Goal: Task Accomplishment & Management: Manage account settings

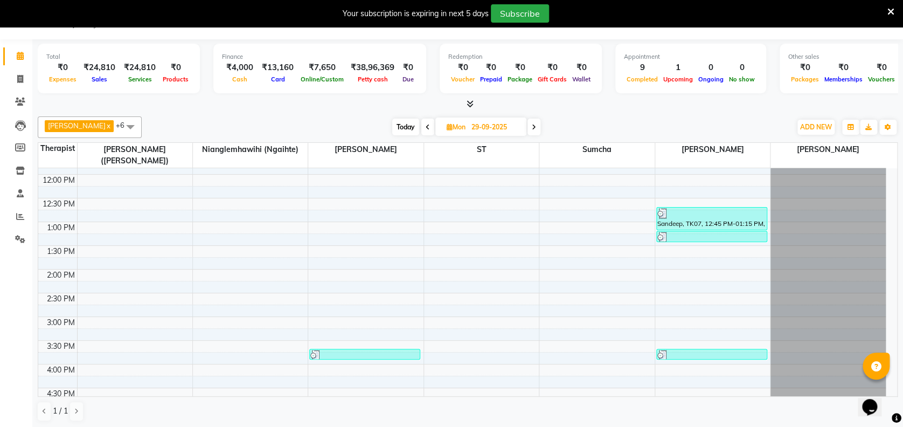
scroll to position [571, 0]
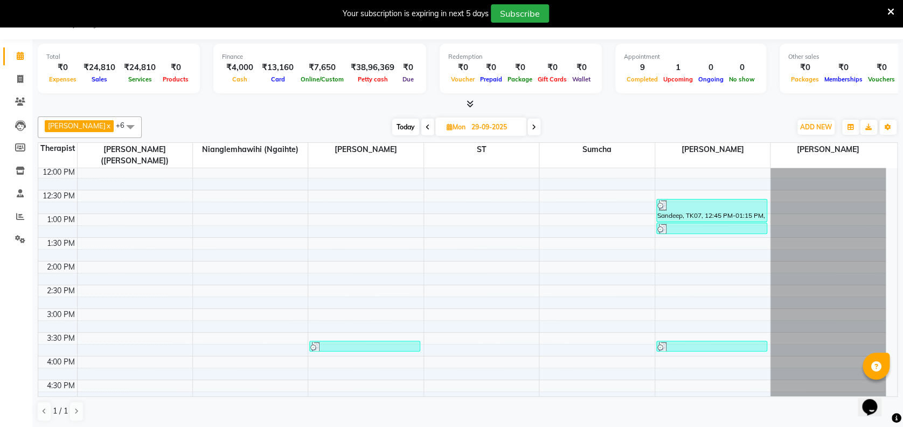
click at [419, 123] on span "Today" at bounding box center [405, 127] width 27 height 17
type input "01-10-2025"
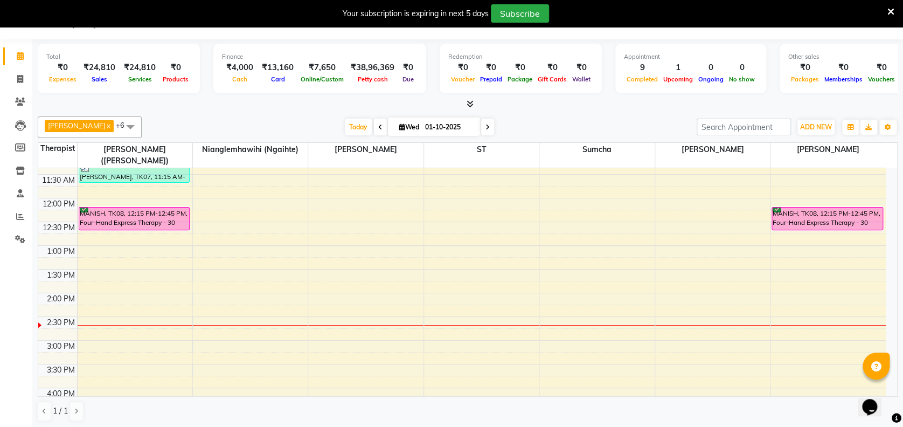
scroll to position [517, 0]
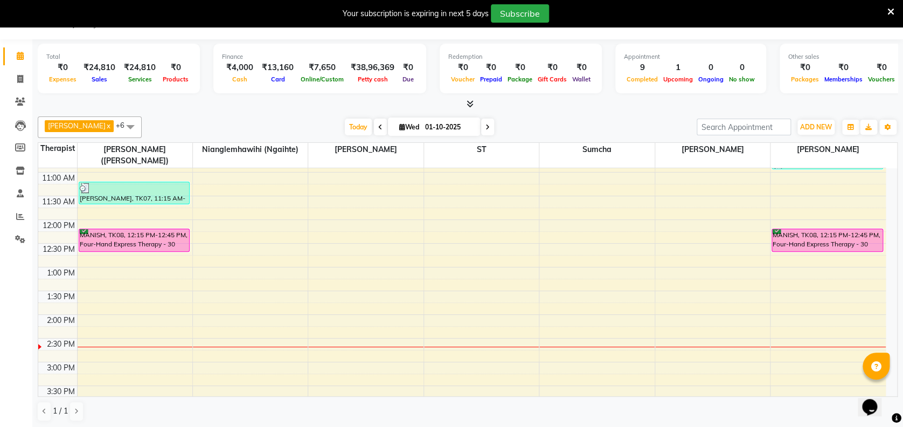
click at [141, 126] on span at bounding box center [131, 126] width 22 height 20
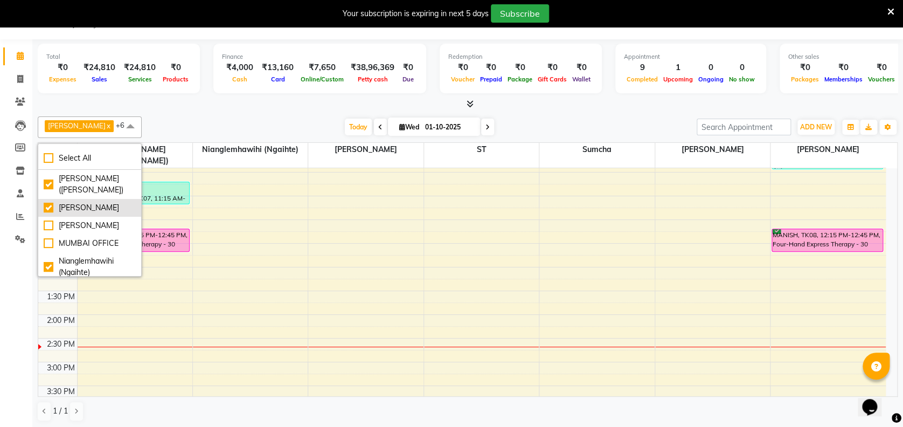
click at [86, 211] on div "[PERSON_NAME]" at bounding box center [90, 207] width 92 height 11
checkbox input "false"
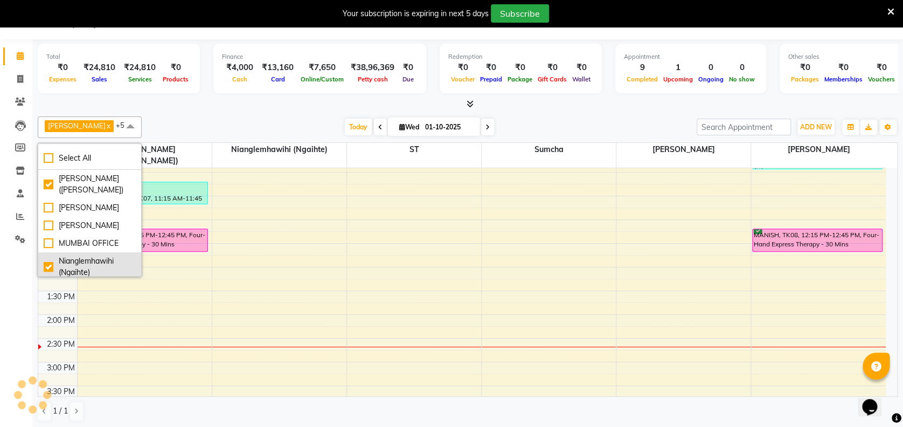
click at [80, 263] on div "Nianglemhawihi (Ngaihte)" at bounding box center [90, 266] width 92 height 23
checkbox input "false"
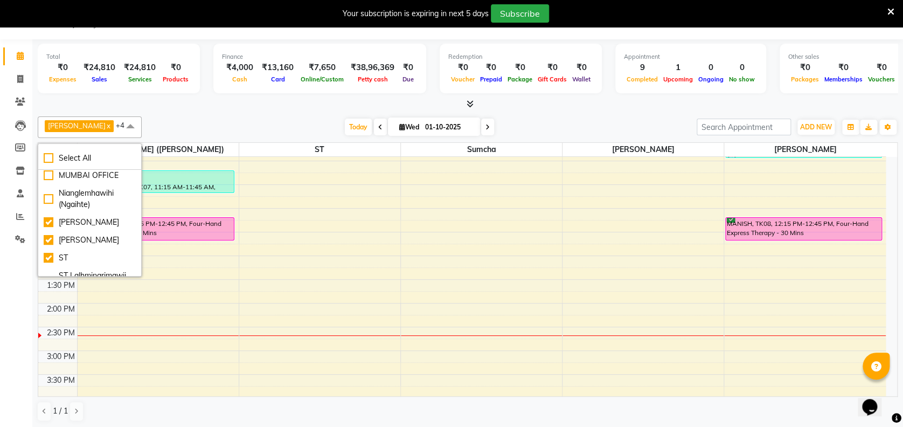
scroll to position [86, 0]
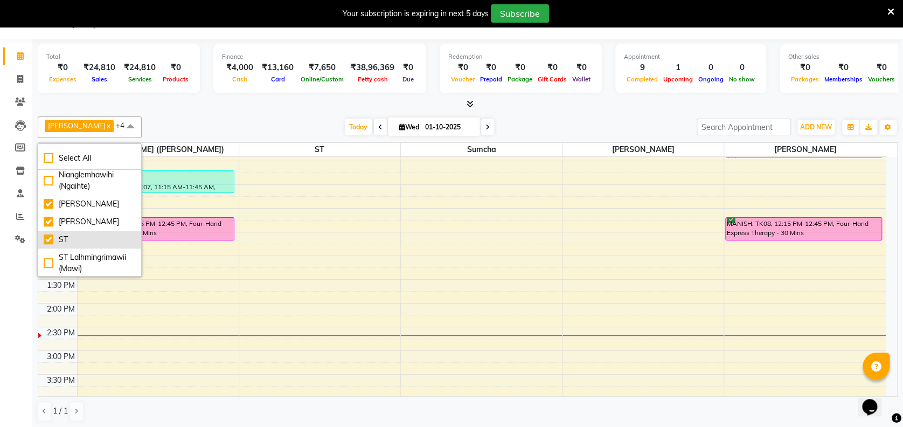
click at [115, 245] on li "ST" at bounding box center [89, 240] width 103 height 18
checkbox input "false"
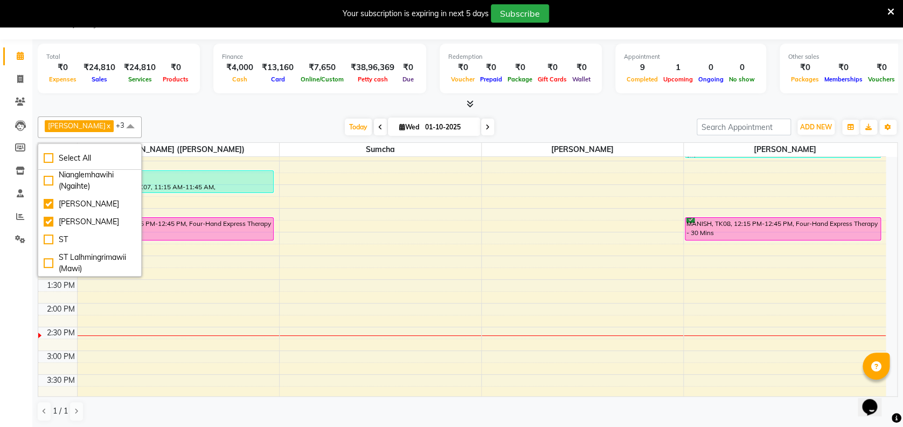
click at [141, 124] on span at bounding box center [131, 126] width 22 height 20
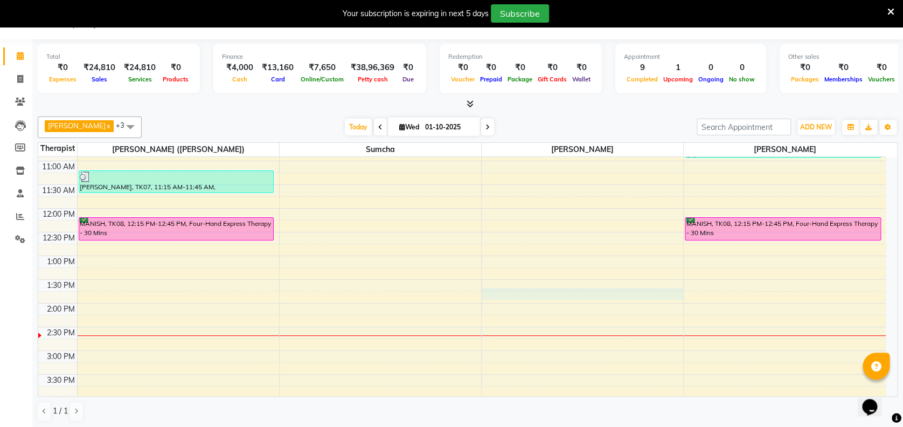
click at [513, 290] on div "12:00 AM 12:30 AM 1:00 AM 1:30 AM 2:00 AM 2:30 AM 3:00 AM 3:30 AM 4:00 AM 4:30 …" at bounding box center [461, 208] width 847 height 1137
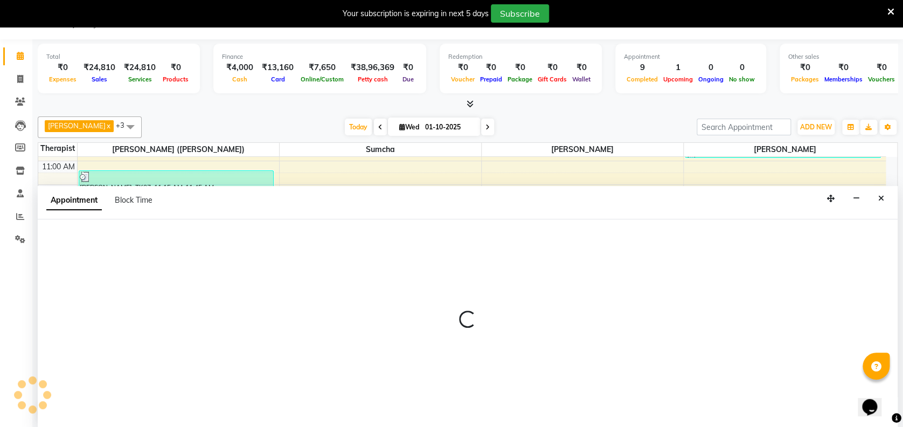
select select "80331"
select select "825"
select select "tentative"
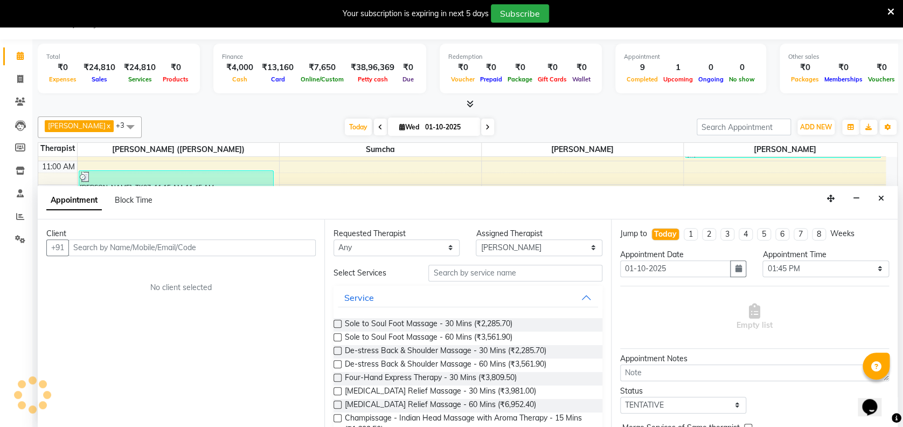
scroll to position [27, 0]
type input "T"
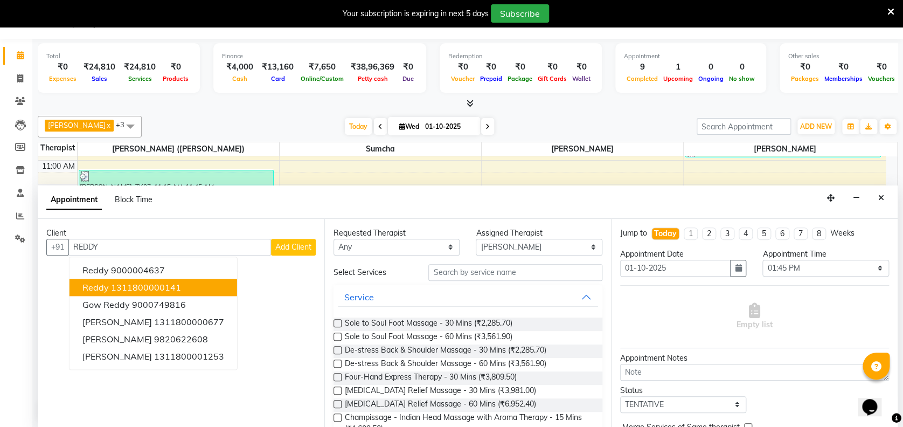
click at [134, 290] on ngb-highlight "1311800000141" at bounding box center [146, 287] width 70 height 11
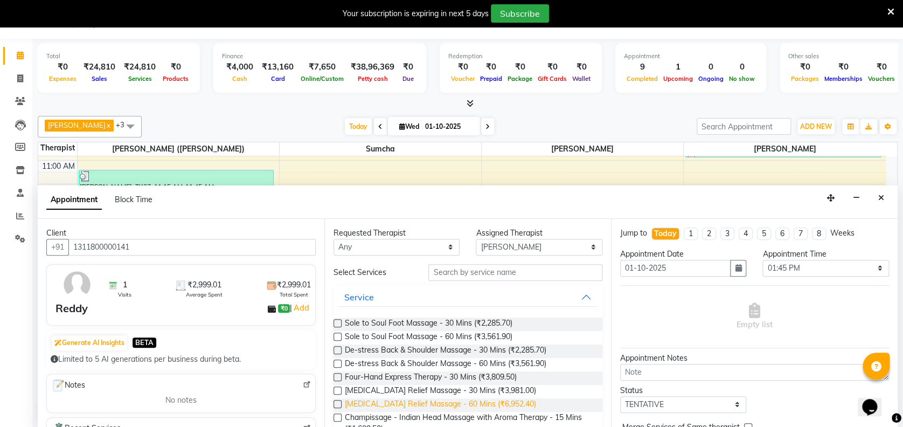
type input "1311800000141"
click at [453, 406] on span "[MEDICAL_DATA] Relief Massage - 60 Mins (₹6,952.40)" at bounding box center [440, 404] width 191 height 13
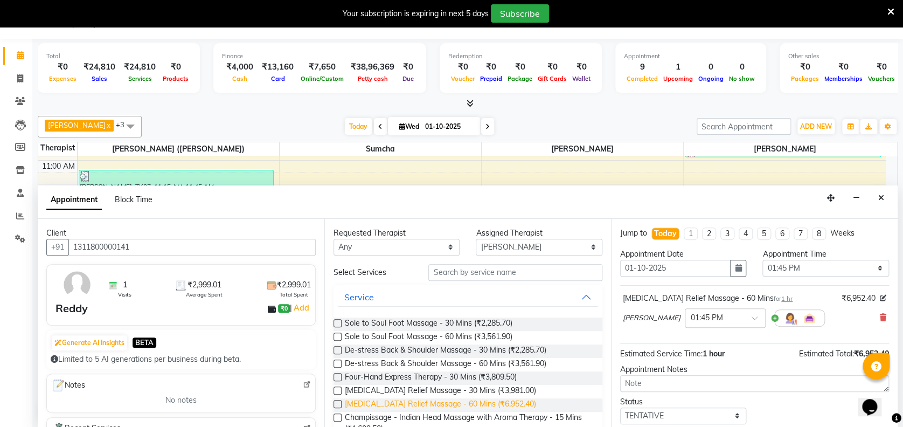
click at [471, 402] on span "[MEDICAL_DATA] Relief Massage - 60 Mins (₹6,952.40)" at bounding box center [440, 404] width 191 height 13
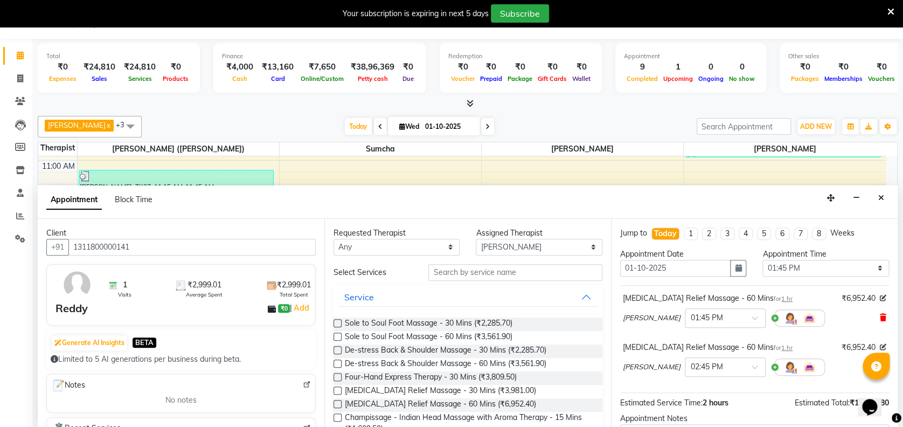
click at [875, 314] on div "[MEDICAL_DATA] Relief Massage - 60 Mins for 1 hr ₹6,952.40 [PERSON_NAME] × 01:4…" at bounding box center [754, 312] width 269 height 45
click at [880, 318] on icon at bounding box center [883, 318] width 6 height 8
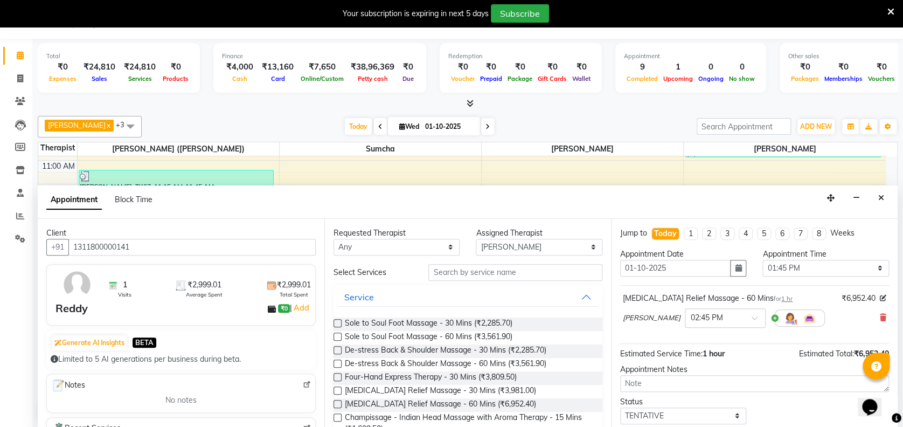
click at [880, 318] on icon at bounding box center [883, 318] width 6 height 8
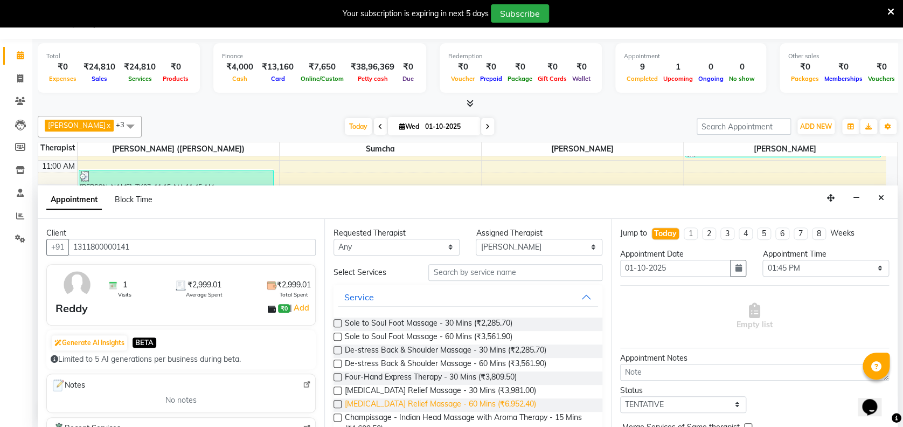
click at [399, 398] on span "[MEDICAL_DATA] Relief Massage - 60 Mins (₹6,952.40)" at bounding box center [440, 404] width 191 height 13
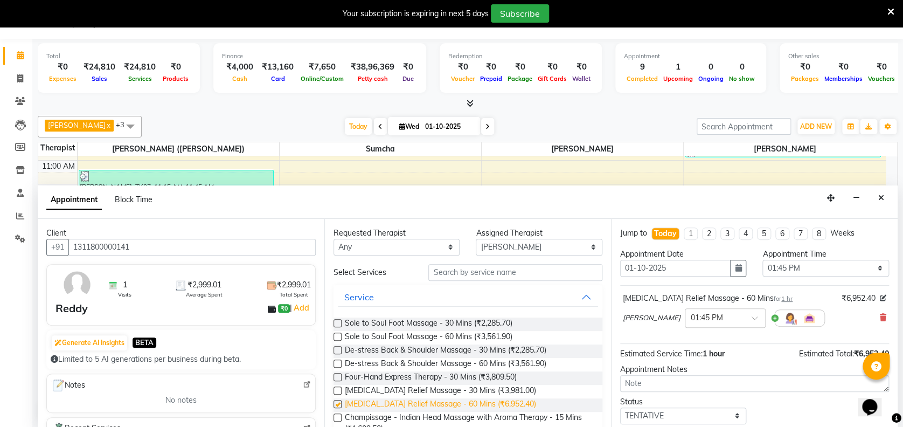
checkbox input "false"
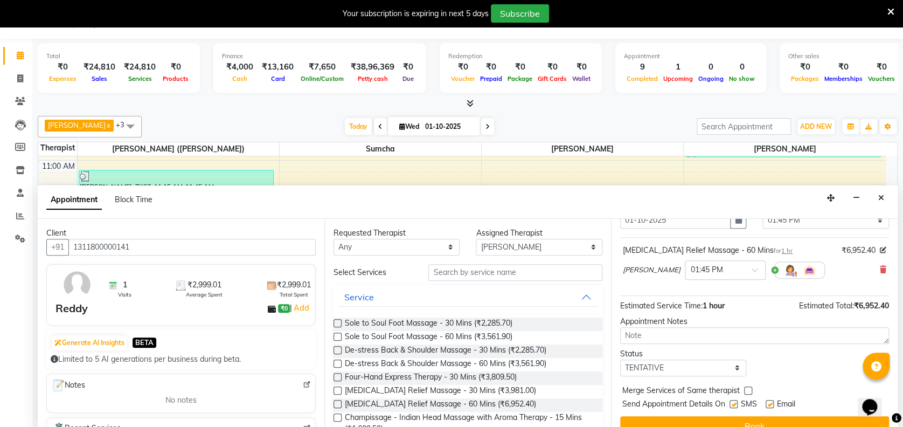
scroll to position [64, 0]
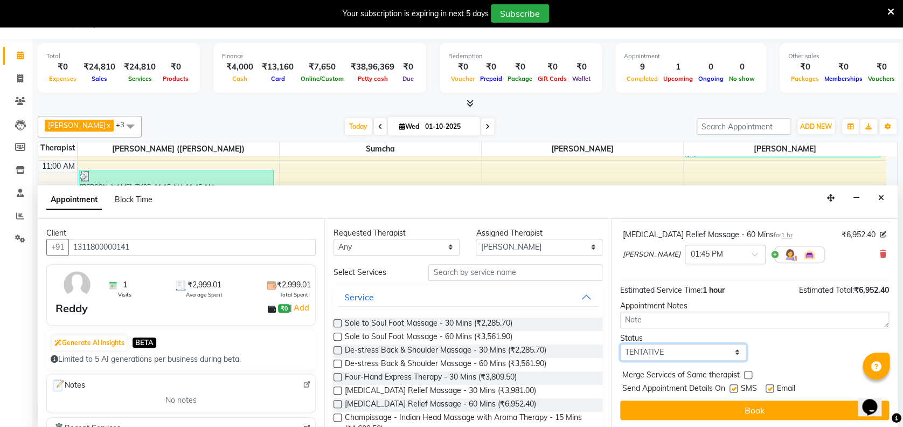
click at [702, 358] on select "Select TENTATIVE CONFIRM CHECK-IN UPCOMING" at bounding box center [683, 352] width 126 height 17
select select "confirm booking"
click at [620, 344] on select "Select TENTATIVE CONFIRM CHECK-IN UPCOMING" at bounding box center [683, 352] width 126 height 17
click at [734, 384] on label at bounding box center [733, 388] width 8 height 8
click at [734, 386] on input "checkbox" at bounding box center [732, 389] width 7 height 7
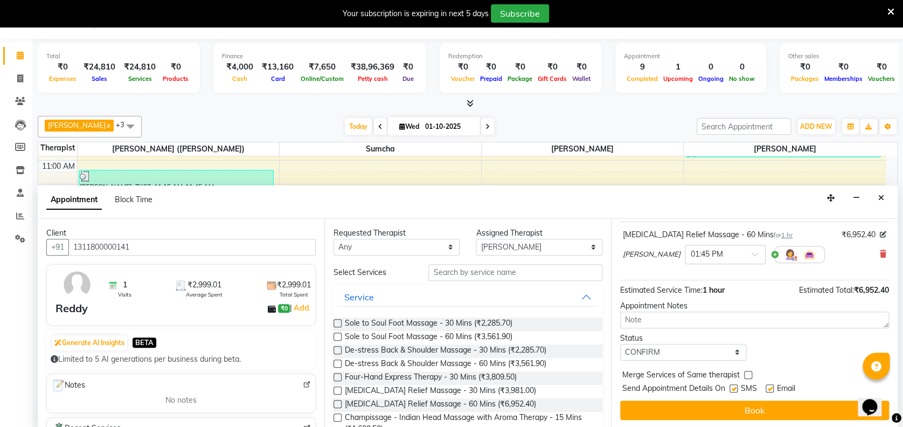
checkbox input "false"
click at [769, 385] on label at bounding box center [770, 388] width 8 height 8
click at [769, 386] on input "checkbox" at bounding box center [769, 389] width 7 height 7
checkbox input "false"
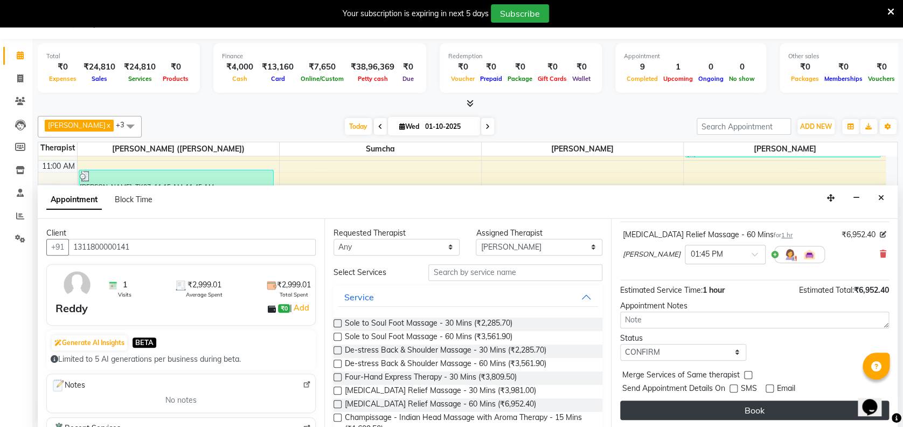
click at [755, 409] on button "Book" at bounding box center [754, 409] width 269 height 19
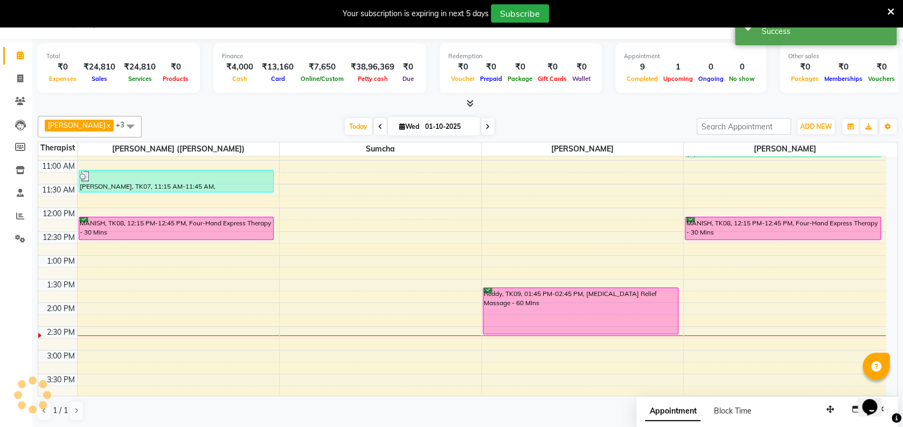
scroll to position [0, 0]
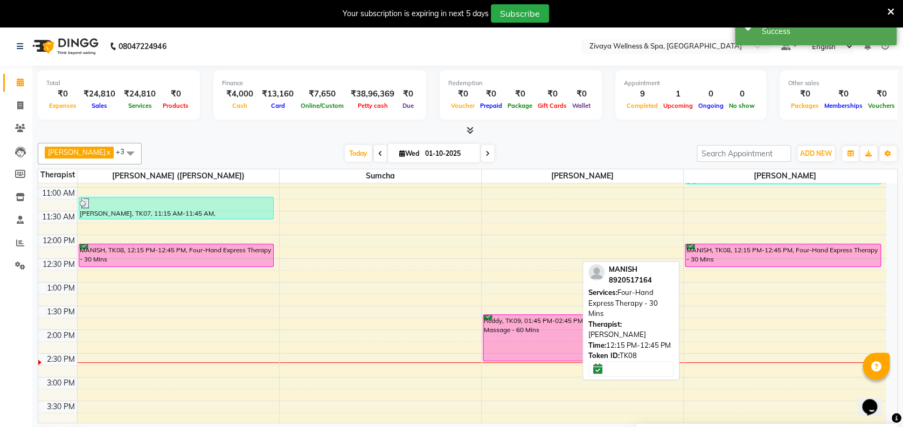
click at [695, 246] on div "MANISH, TK08, 12:15 PM-12:45 PM, Four-Hand Express Therapy - 30 Mins" at bounding box center [782, 255] width 194 height 22
select select "6"
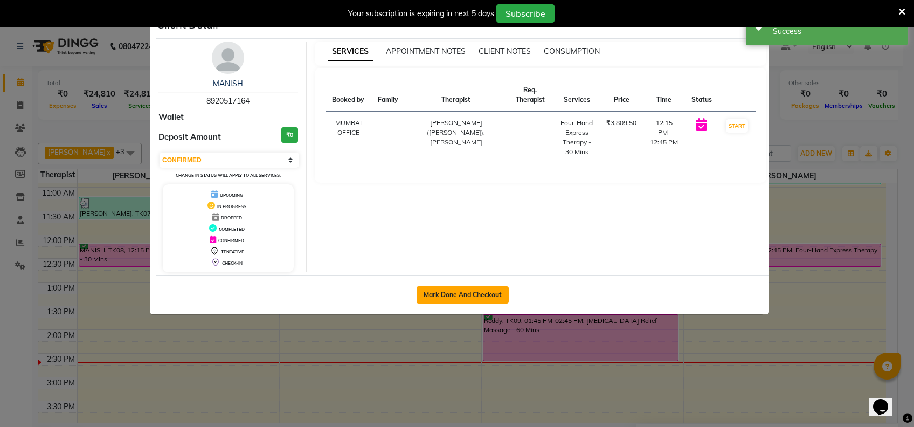
click at [492, 295] on button "Mark Done And Checkout" at bounding box center [462, 294] width 92 height 17
select select "7072"
select select "service"
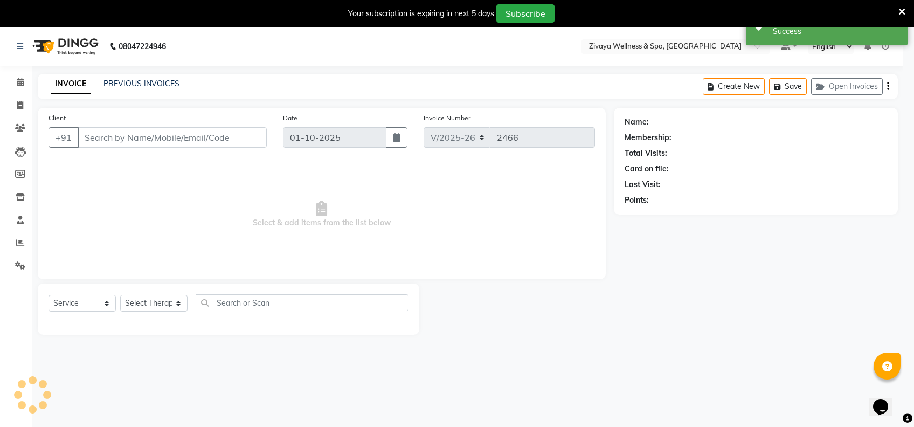
select select "3"
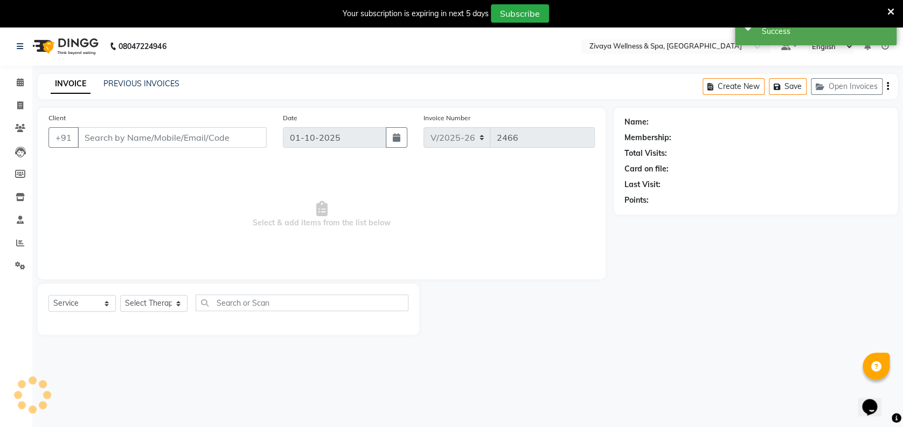
type input "8920517164"
select select "58850"
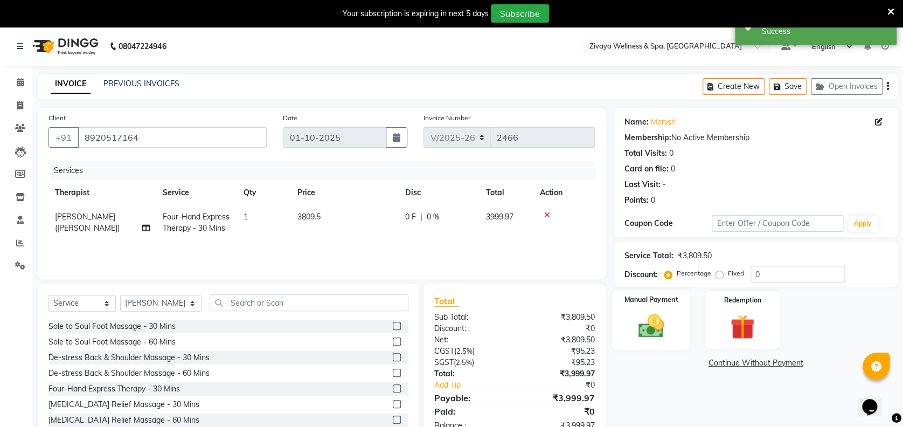
click at [655, 303] on label "Manual Payment" at bounding box center [651, 299] width 54 height 10
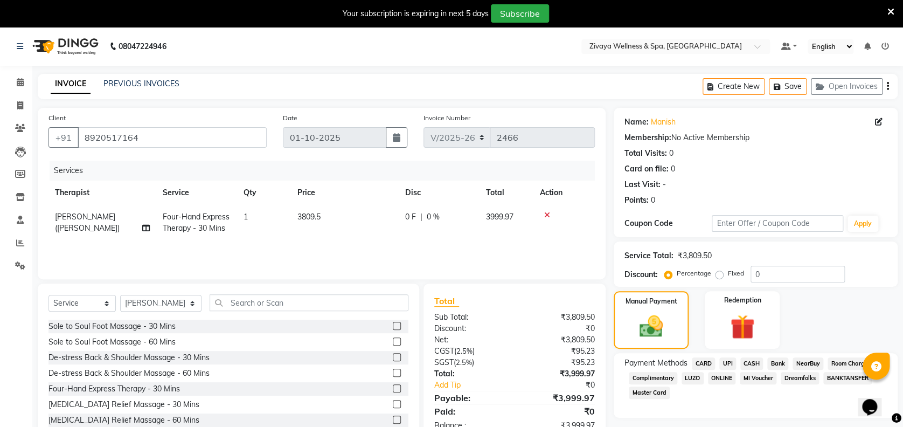
click at [709, 360] on span "CARD" at bounding box center [703, 363] width 23 height 12
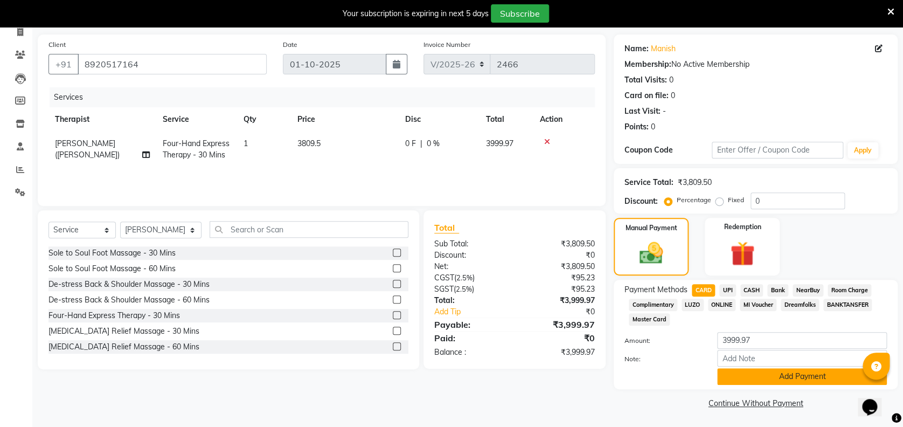
click at [759, 378] on button "Add Payment" at bounding box center [802, 376] width 170 height 17
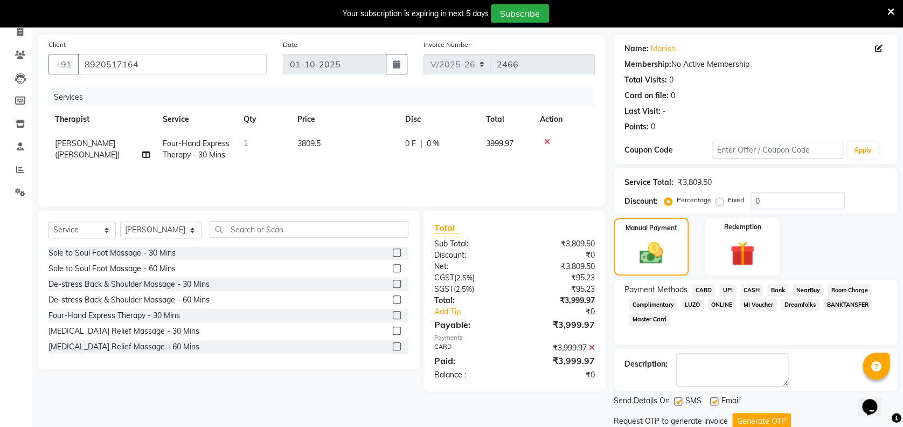
click at [714, 397] on label at bounding box center [714, 401] width 8 height 8
click at [714, 398] on input "checkbox" at bounding box center [713, 401] width 7 height 7
checkbox input "false"
click at [678, 400] on label at bounding box center [678, 401] width 8 height 8
click at [678, 400] on input "checkbox" at bounding box center [677, 401] width 7 height 7
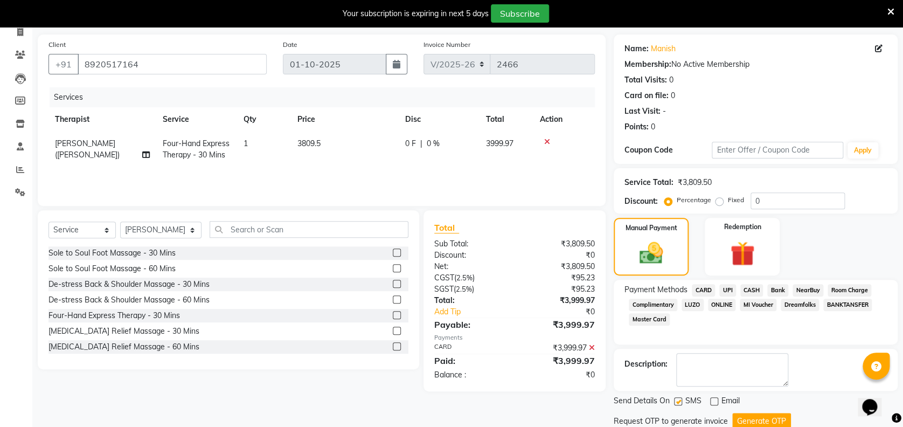
checkbox input "false"
click at [751, 423] on button "Generate OTP" at bounding box center [761, 421] width 59 height 17
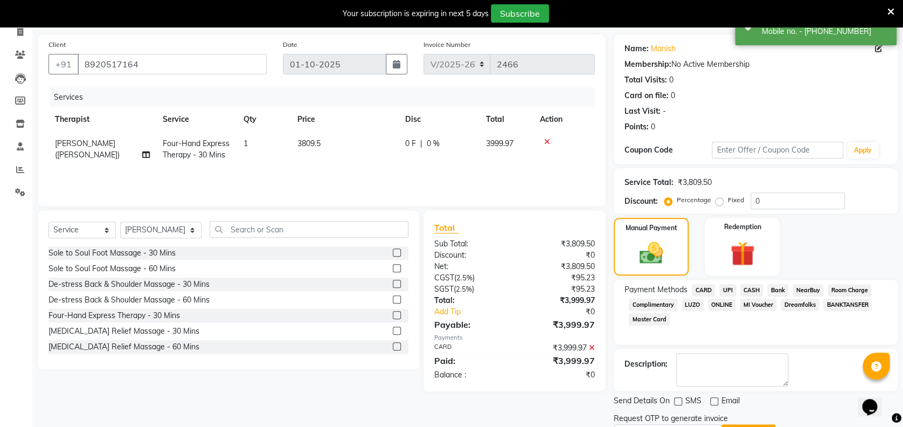
scroll to position [130, 0]
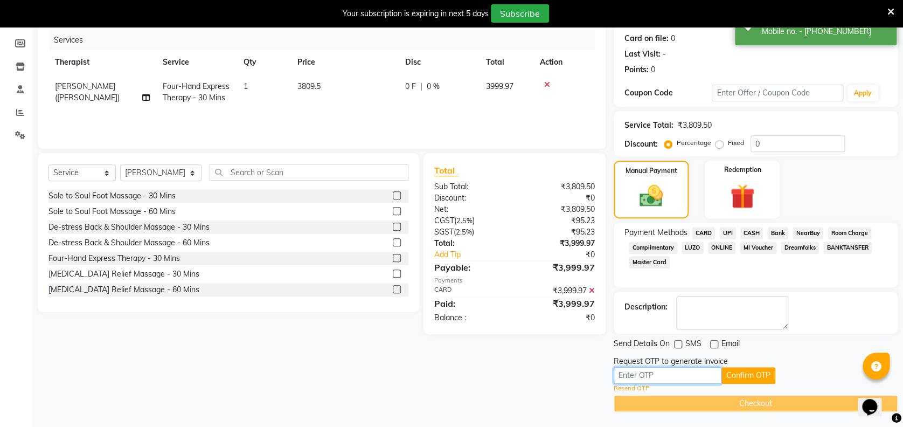
click at [684, 373] on input "text" at bounding box center [668, 375] width 108 height 17
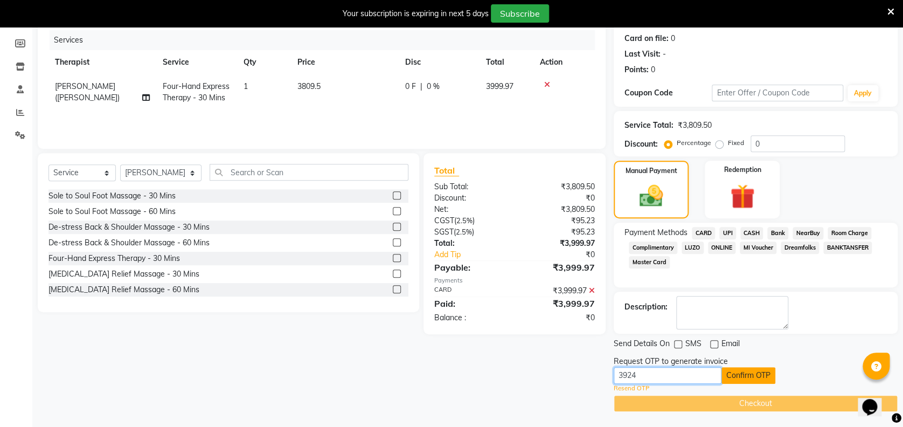
type input "3924"
click at [750, 375] on button "Confirm OTP" at bounding box center [748, 375] width 54 height 17
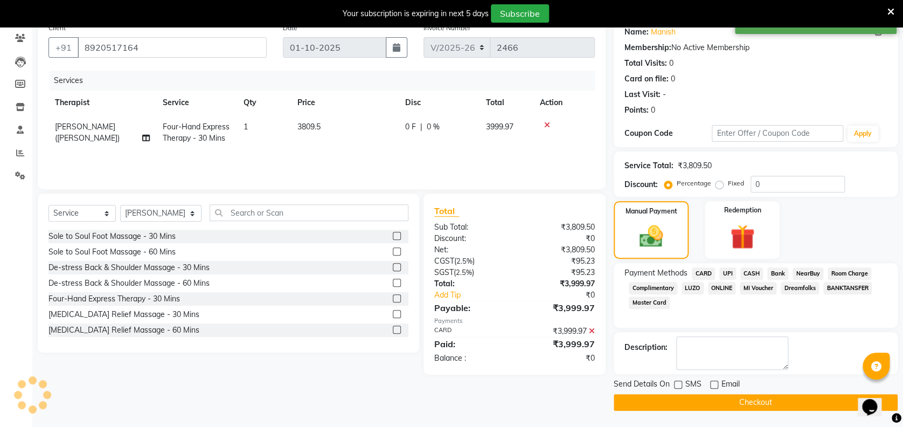
scroll to position [89, 0]
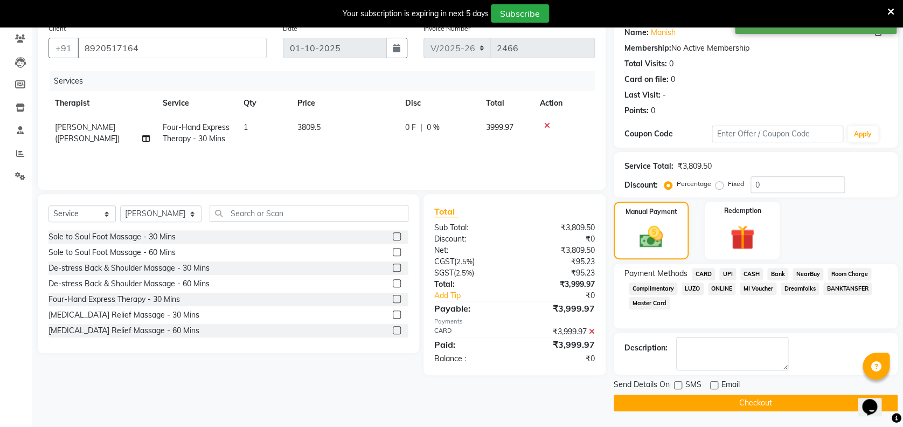
click at [742, 401] on button "Checkout" at bounding box center [756, 402] width 284 height 17
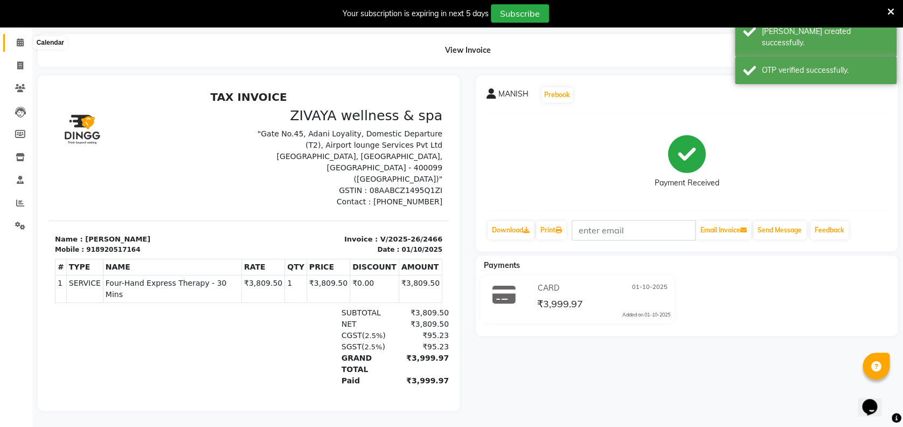
click at [18, 38] on icon at bounding box center [20, 42] width 7 height 8
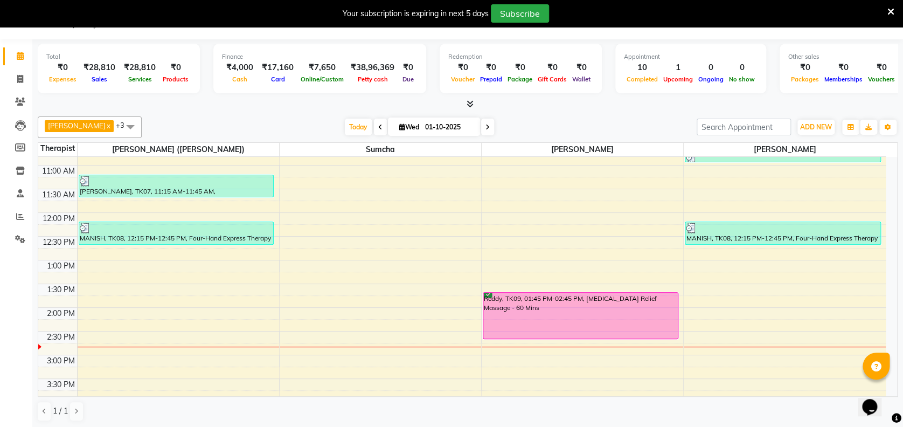
scroll to position [566, 0]
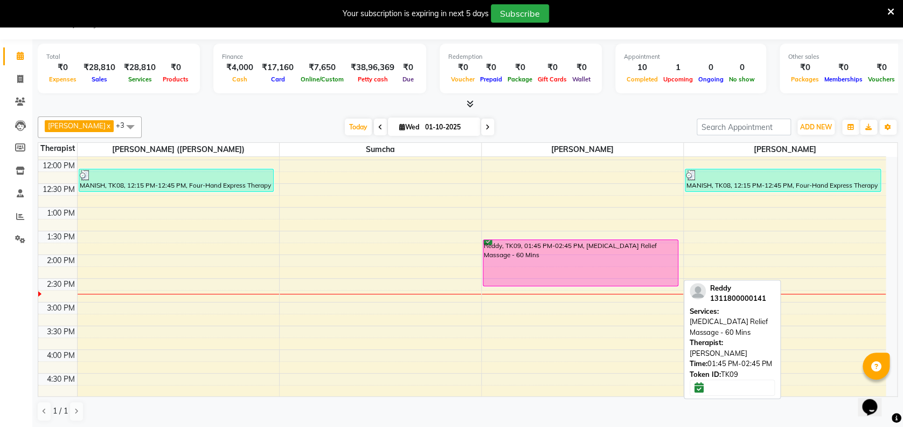
click at [531, 277] on div "Reddy, TK09, 01:45 PM-02:45 PM, [MEDICAL_DATA] Relief Massage - 60 Mins" at bounding box center [580, 263] width 194 height 46
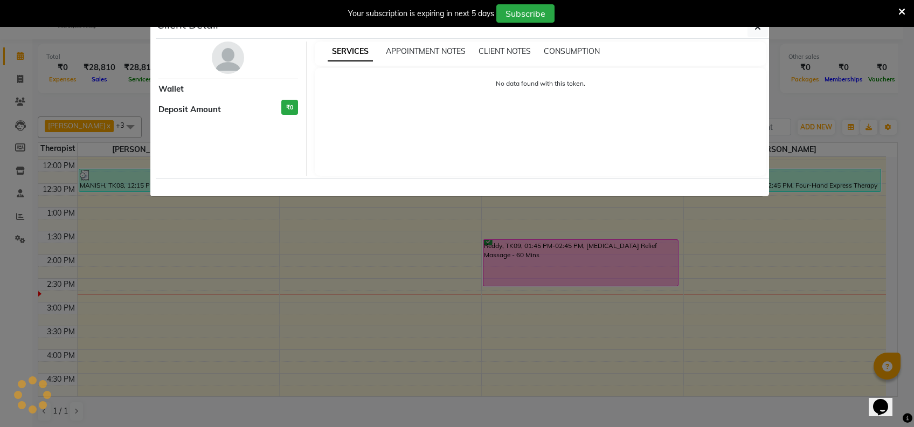
select select "6"
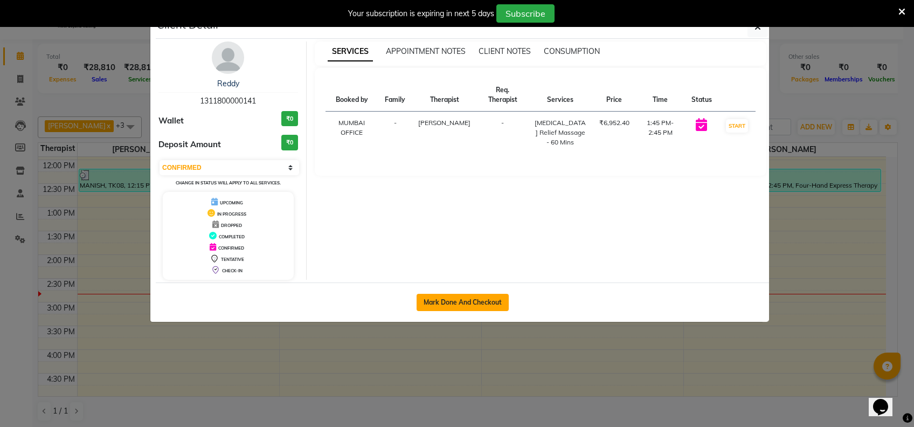
click at [471, 300] on button "Mark Done And Checkout" at bounding box center [462, 302] width 92 height 17
select select "7072"
select select "service"
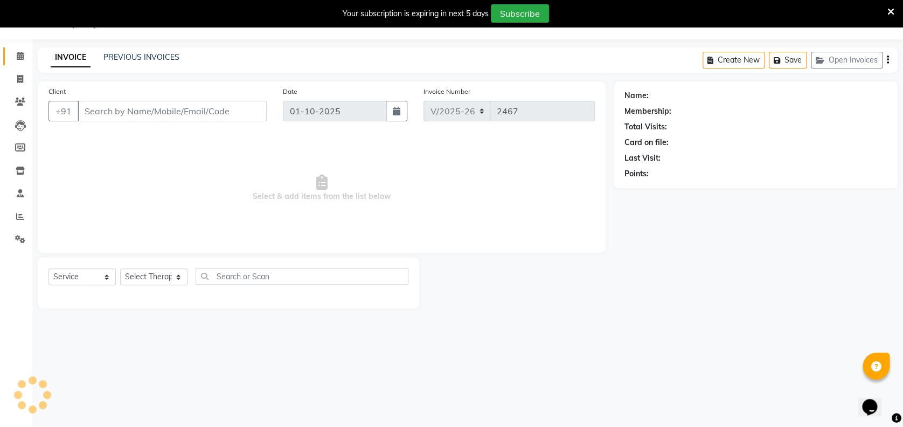
type input "1311800000141"
select select "80331"
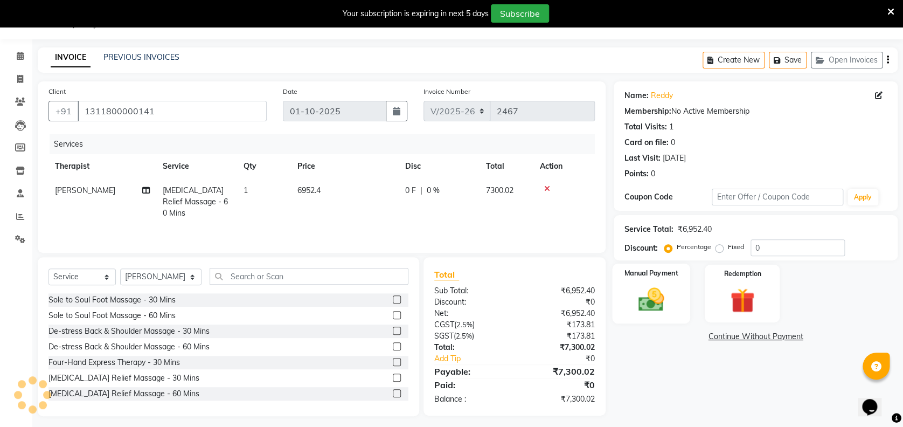
click at [662, 317] on div "Manual Payment" at bounding box center [651, 293] width 78 height 60
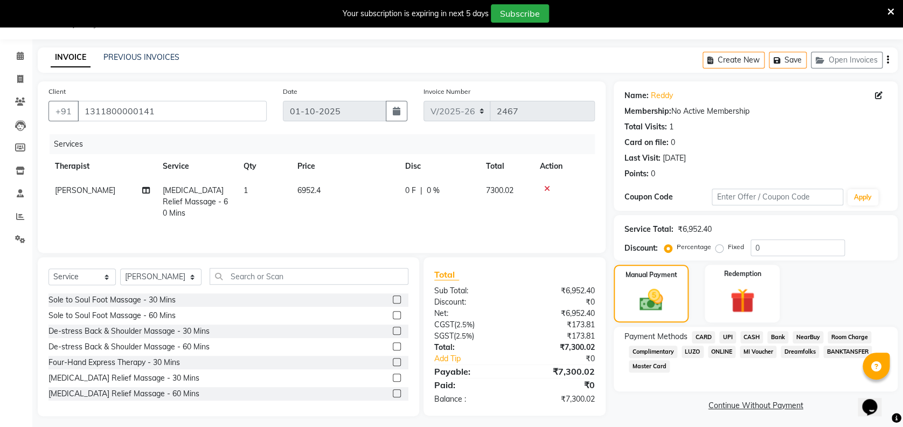
click at [708, 335] on span "CARD" at bounding box center [703, 337] width 23 height 12
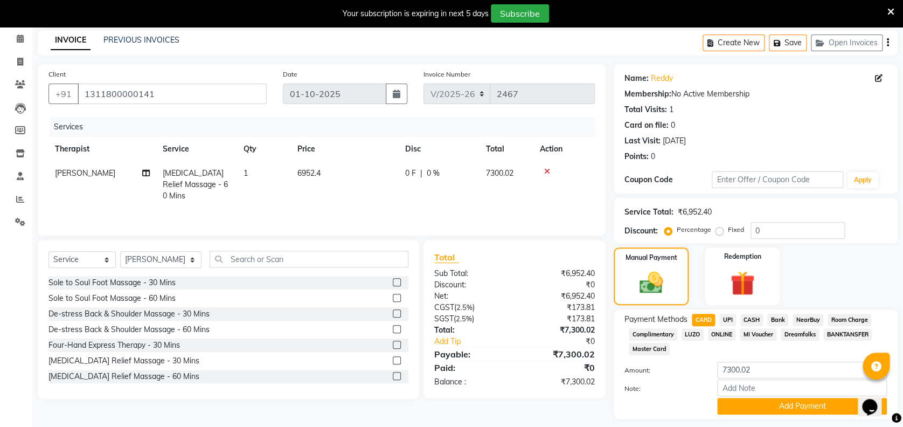
scroll to position [73, 0]
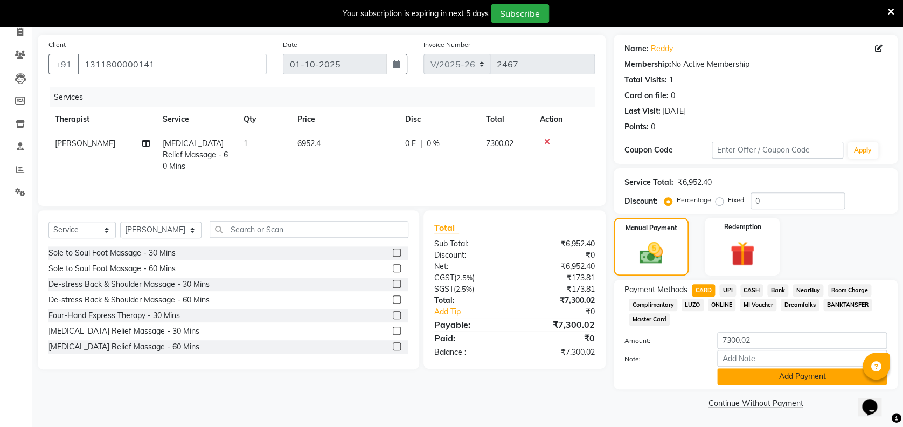
click at [734, 376] on button "Add Payment" at bounding box center [802, 376] width 170 height 17
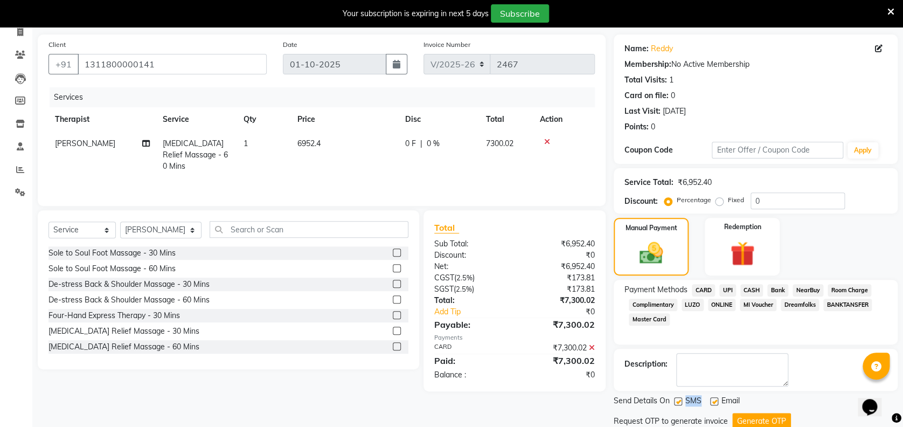
drag, startPoint x: 714, startPoint y: 402, endPoint x: 678, endPoint y: 402, distance: 36.1
click at [678, 402] on div "Send Details On SMS Email" at bounding box center [756, 401] width 284 height 13
click at [678, 402] on label at bounding box center [678, 401] width 8 height 8
click at [678, 402] on input "checkbox" at bounding box center [677, 401] width 7 height 7
checkbox input "false"
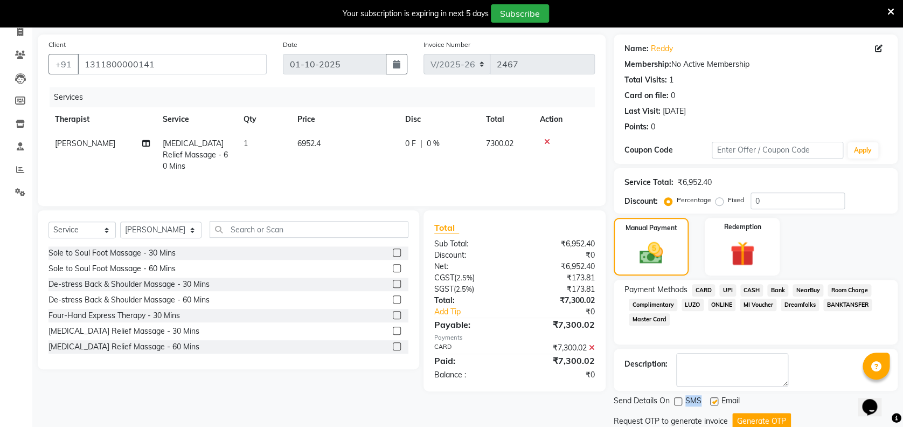
click at [712, 401] on label at bounding box center [714, 401] width 8 height 8
click at [712, 401] on input "checkbox" at bounding box center [713, 401] width 7 height 7
checkbox input "false"
click at [749, 418] on button "Generate OTP" at bounding box center [761, 421] width 59 height 17
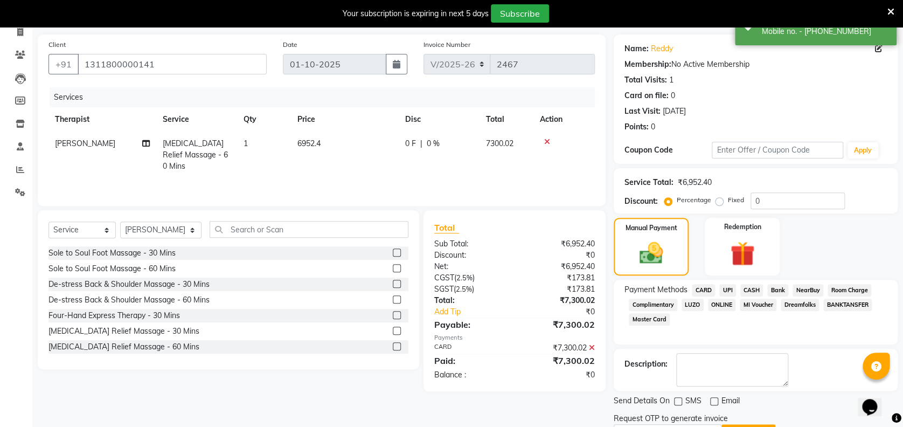
scroll to position [130, 0]
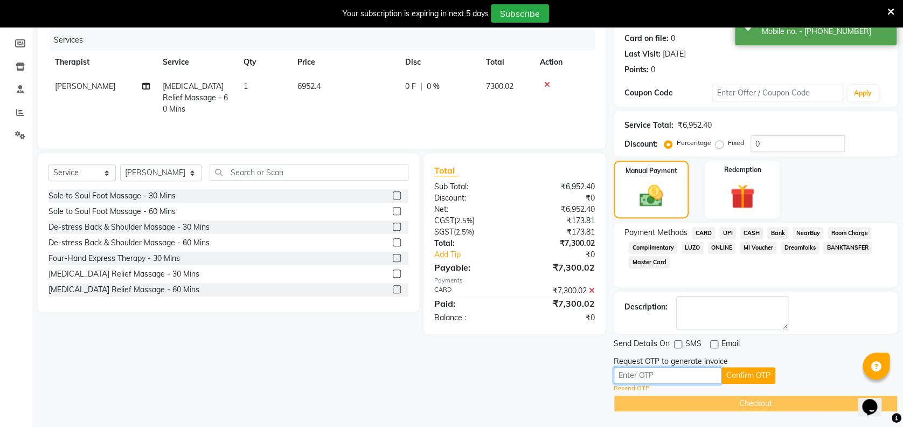
click at [688, 372] on input "text" at bounding box center [668, 375] width 108 height 17
click at [678, 382] on input "text" at bounding box center [668, 375] width 108 height 17
click at [818, 372] on div "Confirm OTP" at bounding box center [756, 375] width 284 height 17
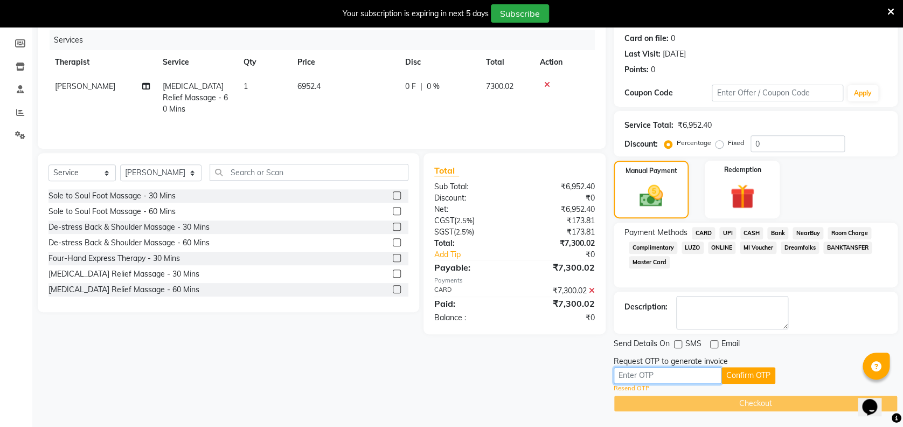
click at [660, 375] on input "text" at bounding box center [668, 375] width 108 height 17
type input "3"
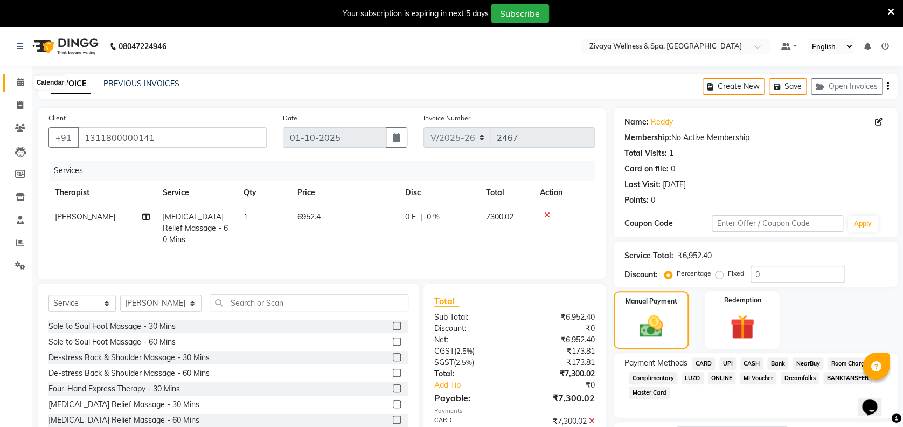
click at [23, 80] on icon at bounding box center [20, 82] width 7 height 8
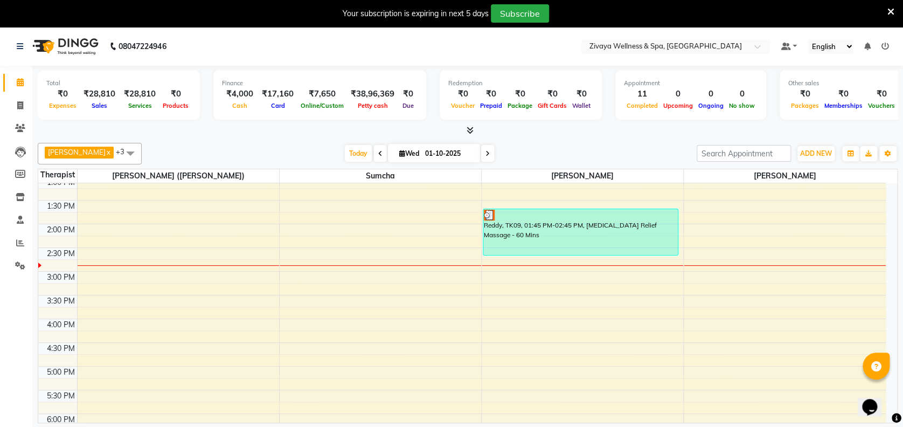
scroll to position [616, 0]
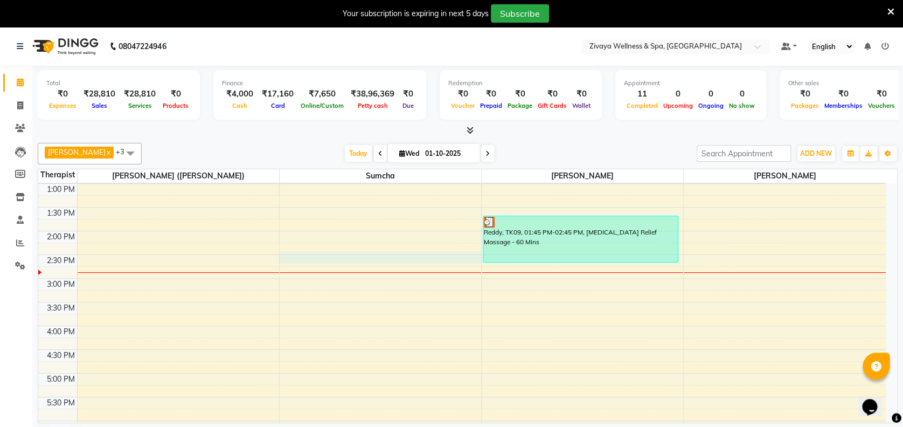
click at [338, 252] on div "12:00 AM 12:30 AM 1:00 AM 1:30 AM 2:00 AM 2:30 AM 3:00 AM 3:30 AM 4:00 AM 4:30 …" at bounding box center [461, 135] width 847 height 1137
select select "63085"
select select "tentative"
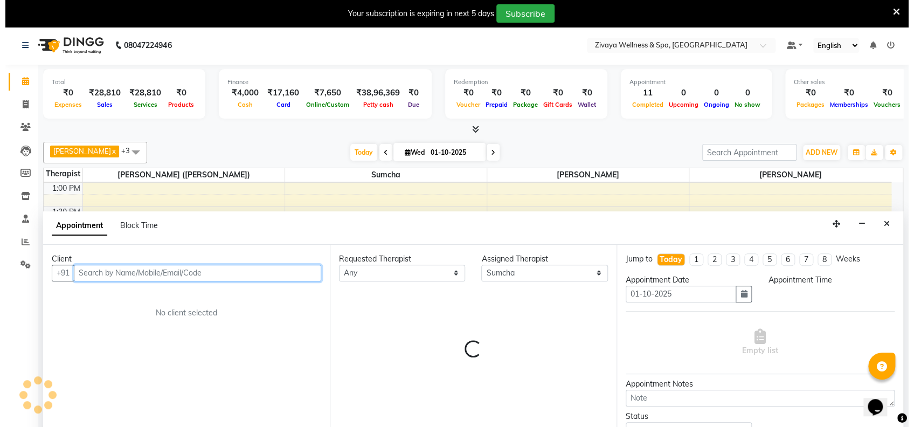
scroll to position [27, 0]
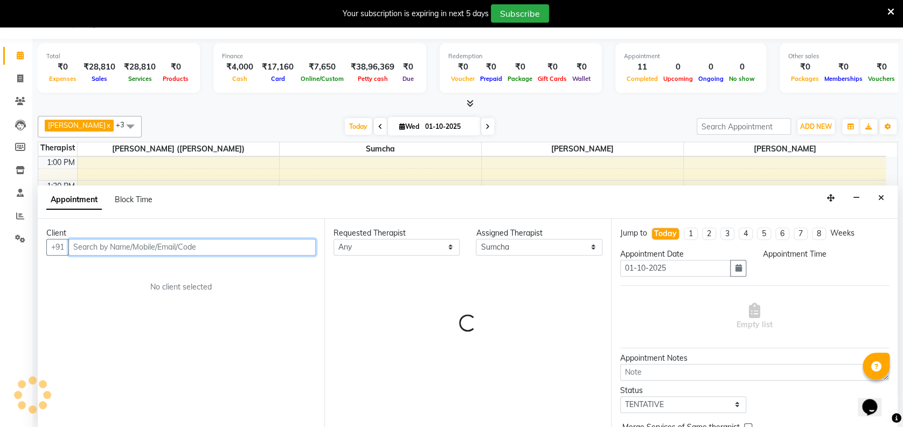
select select "870"
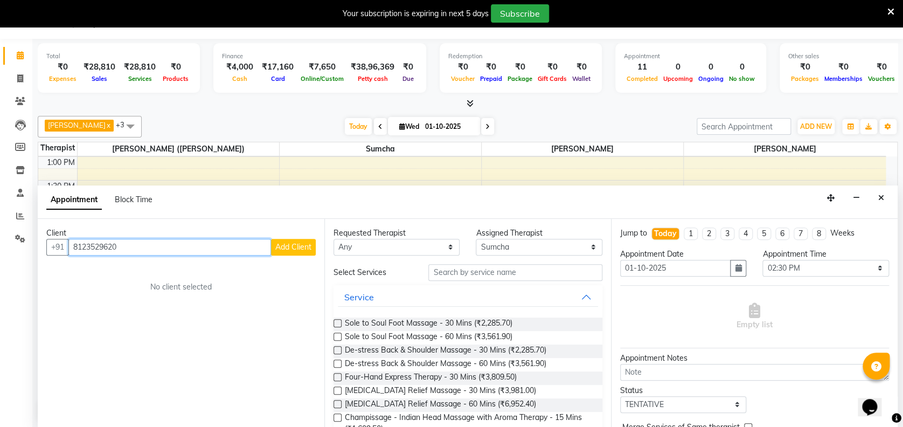
type input "8123529620"
click at [288, 242] on span "Add Client" at bounding box center [293, 247] width 36 height 10
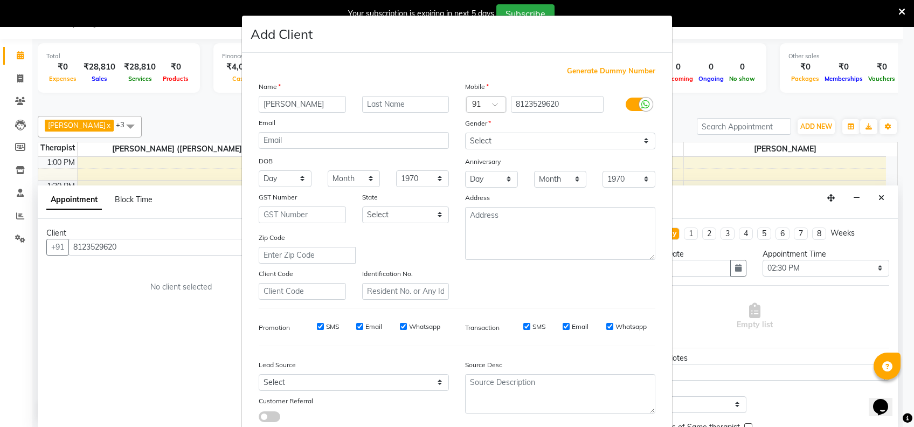
type input "[PERSON_NAME]"
click at [502, 144] on select "Select [DEMOGRAPHIC_DATA] [DEMOGRAPHIC_DATA] Other Prefer Not To Say" at bounding box center [560, 141] width 190 height 17
select select "[DEMOGRAPHIC_DATA]"
click at [465, 133] on select "Select [DEMOGRAPHIC_DATA] [DEMOGRAPHIC_DATA] Other Prefer Not To Say" at bounding box center [560, 141] width 190 height 17
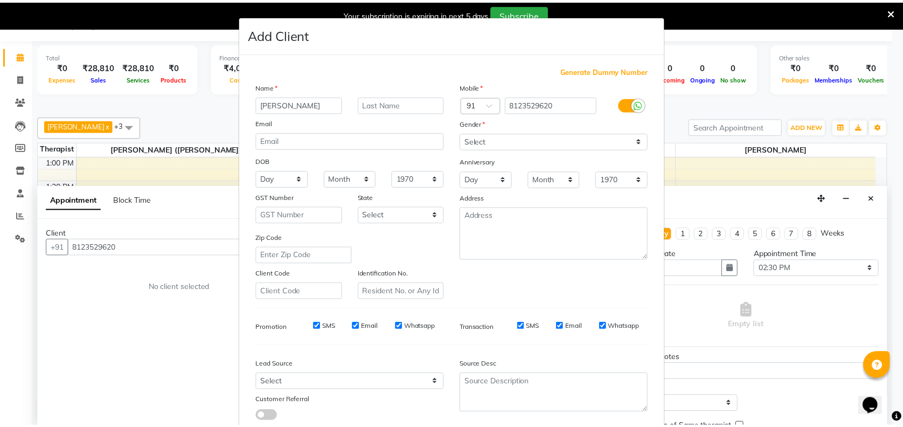
scroll to position [68, 0]
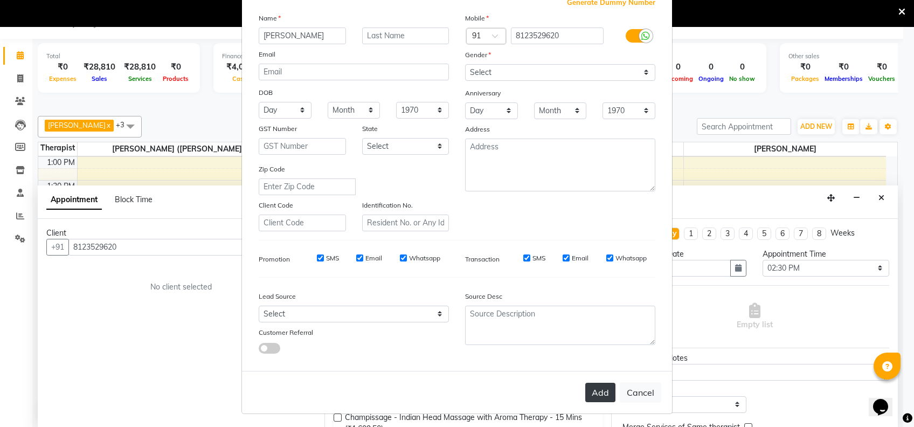
click at [593, 388] on button "Add" at bounding box center [600, 391] width 30 height 19
select select
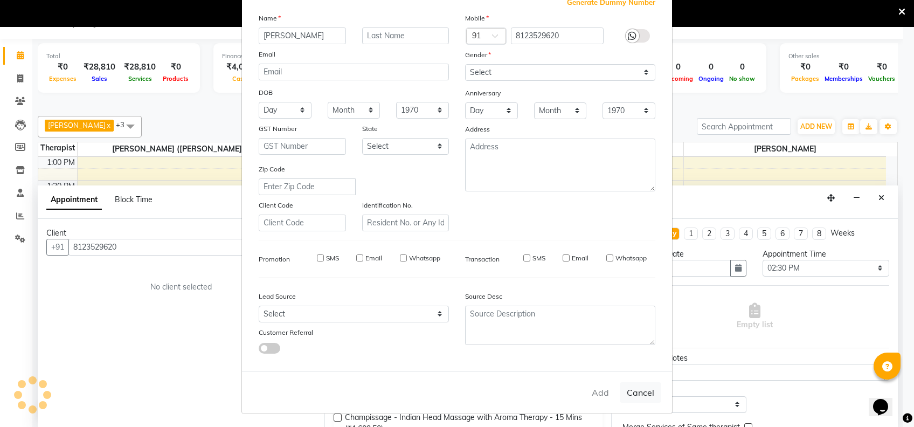
select select
checkbox input "false"
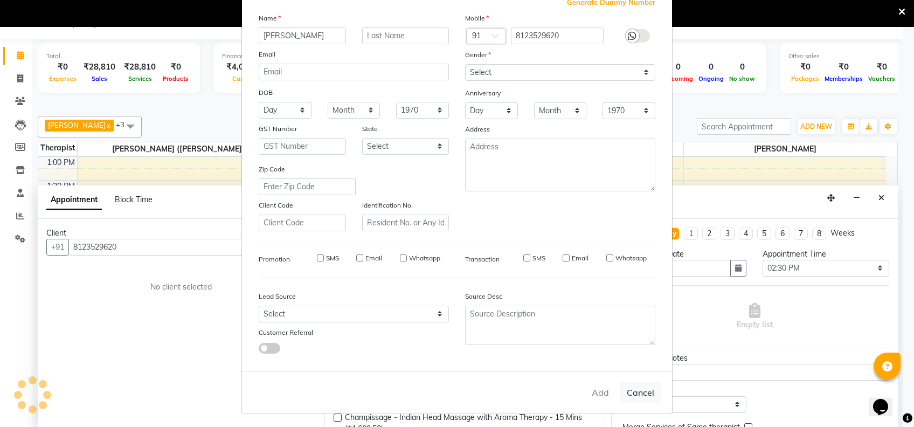
checkbox input "false"
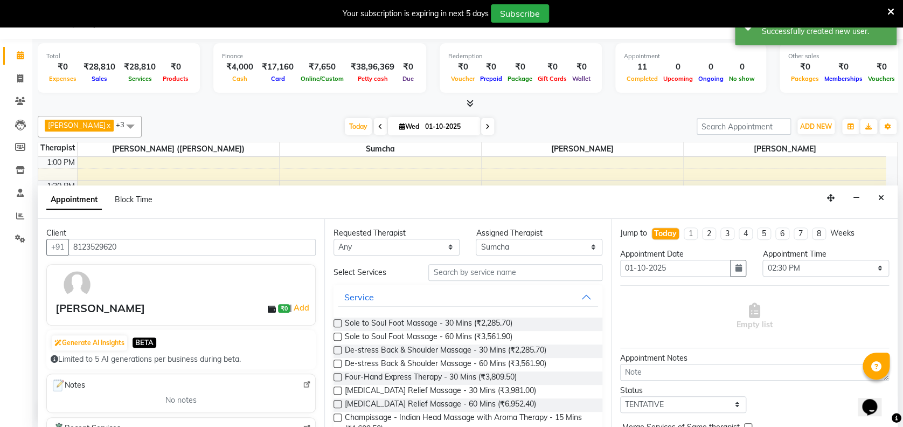
scroll to position [182, 0]
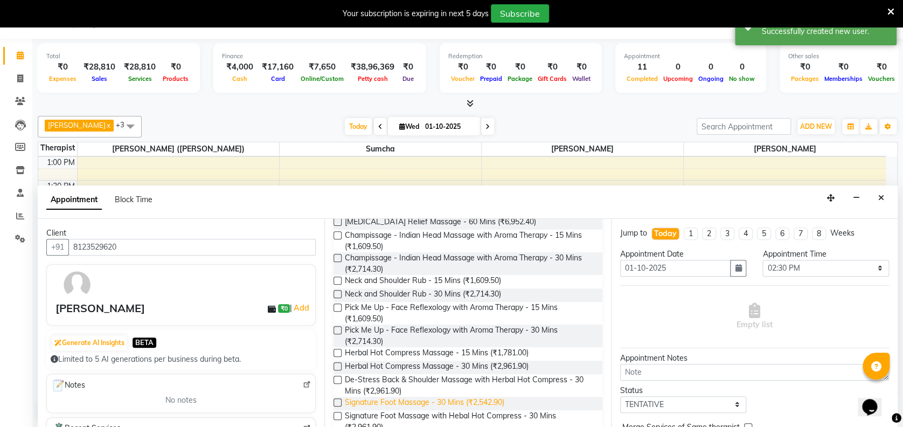
click at [426, 405] on span "Signature Foot Massage - 30 Mins (₹2,542.90)" at bounding box center [424, 403] width 159 height 13
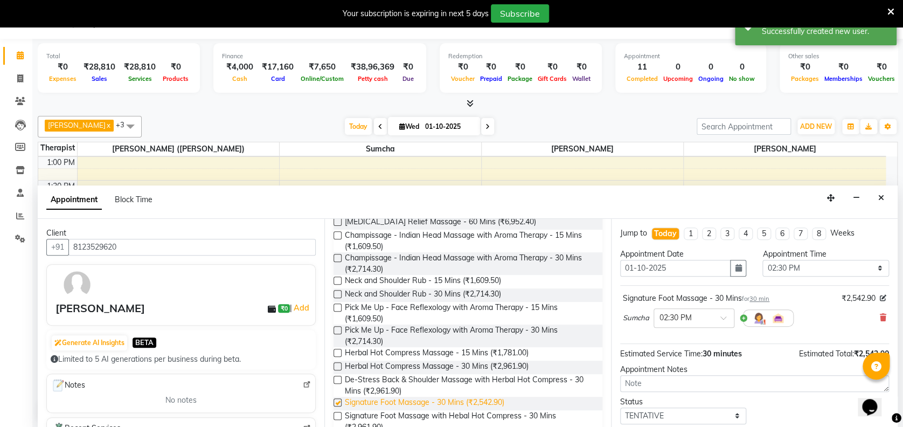
checkbox input "false"
click at [409, 277] on span "Neck and Shoulder Rub - 15 Mins (₹1,609.50)" at bounding box center [423, 281] width 156 height 13
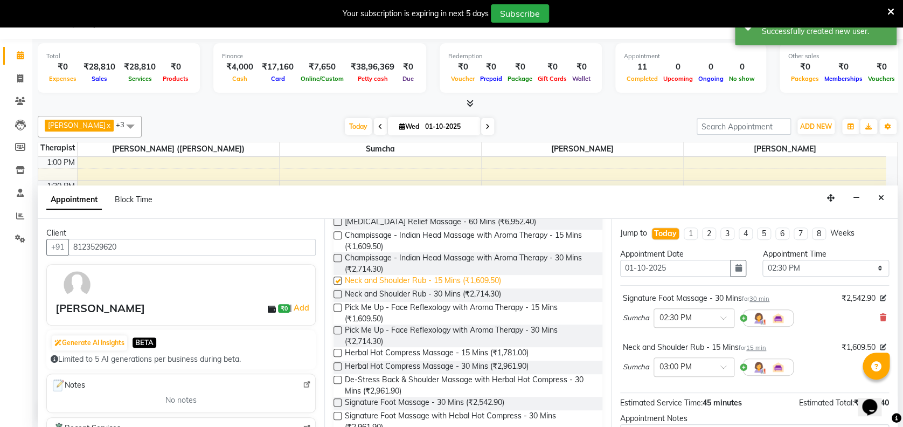
checkbox input "false"
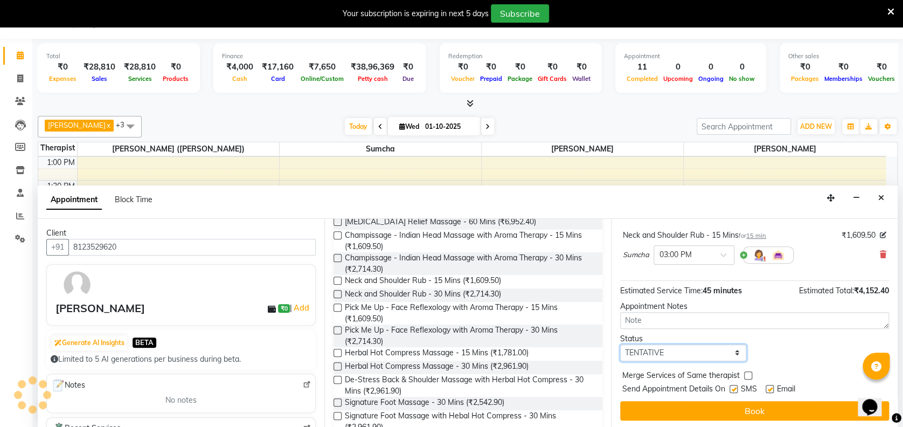
click at [692, 350] on select "Select TENTATIVE CONFIRM CHECK-IN UPCOMING" at bounding box center [683, 352] width 126 height 17
select select "confirm booking"
click at [620, 344] on select "Select TENTATIVE CONFIRM CHECK-IN UPCOMING" at bounding box center [683, 352] width 126 height 17
click at [695, 303] on div "Appointment Notes" at bounding box center [754, 306] width 269 height 11
click at [735, 388] on label at bounding box center [733, 389] width 8 height 8
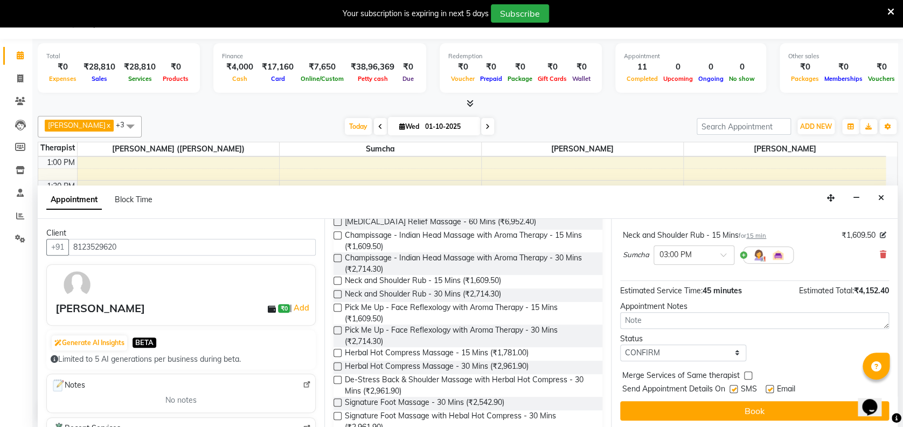
click at [735, 388] on input "checkbox" at bounding box center [732, 389] width 7 height 7
checkbox input "false"
click at [772, 385] on label at bounding box center [770, 389] width 8 height 8
click at [772, 386] on input "checkbox" at bounding box center [769, 389] width 7 height 7
checkbox input "false"
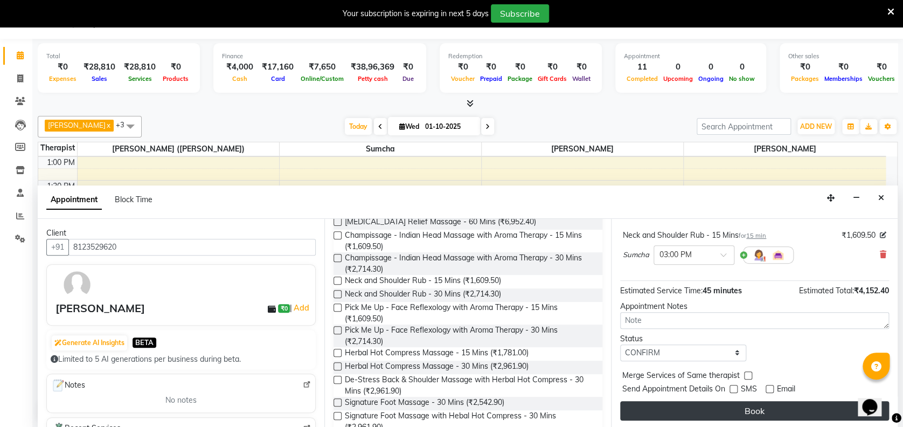
click at [752, 408] on button "Book" at bounding box center [754, 410] width 269 height 19
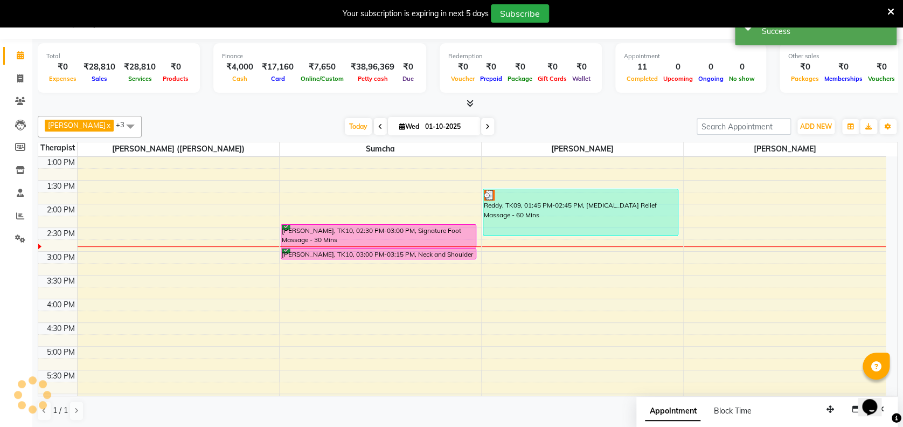
scroll to position [0, 0]
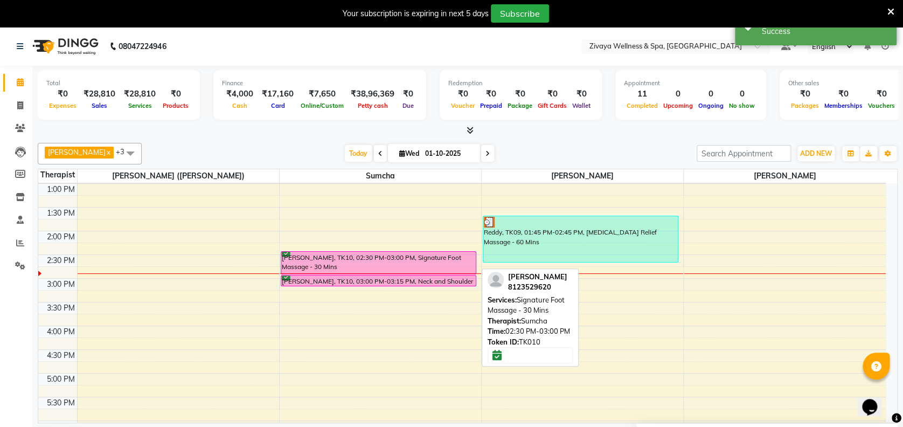
click at [429, 262] on div "[PERSON_NAME], TK10, 02:30 PM-03:00 PM, Signature Foot Massage - 30 Mins" at bounding box center [378, 263] width 194 height 22
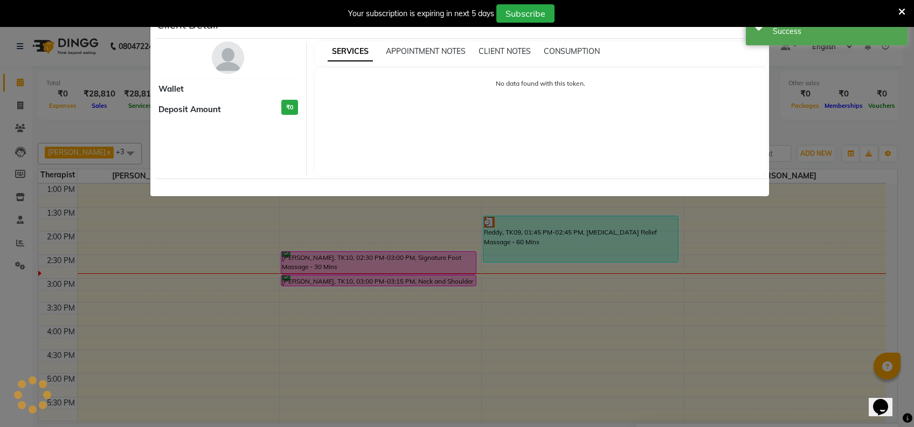
select select "6"
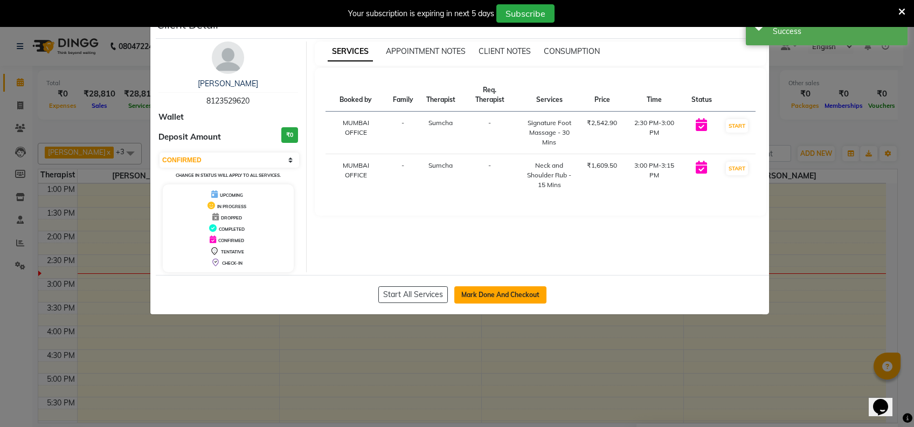
click at [475, 293] on button "Mark Done And Checkout" at bounding box center [500, 294] width 92 height 17
select select "7072"
select select "service"
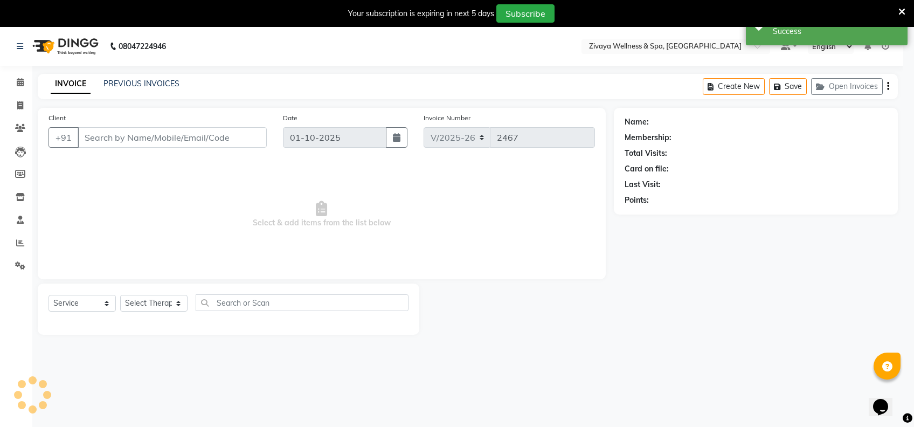
select select "3"
type input "8123529620"
select select "63085"
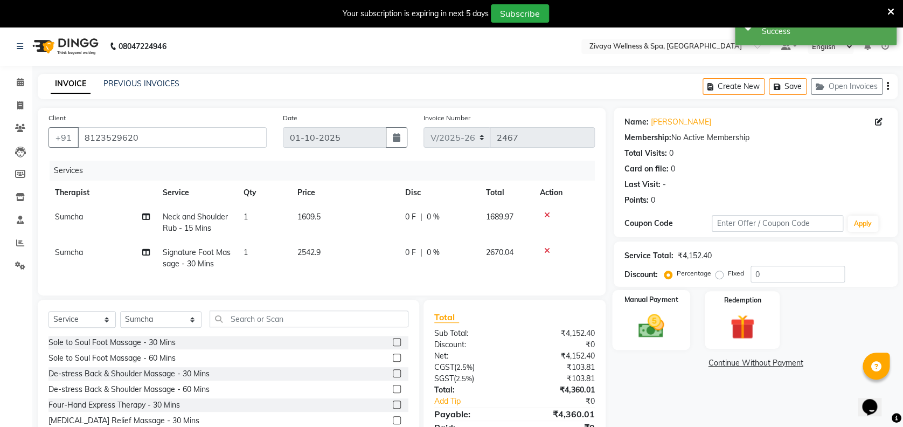
click at [627, 336] on div "Manual Payment" at bounding box center [651, 320] width 78 height 60
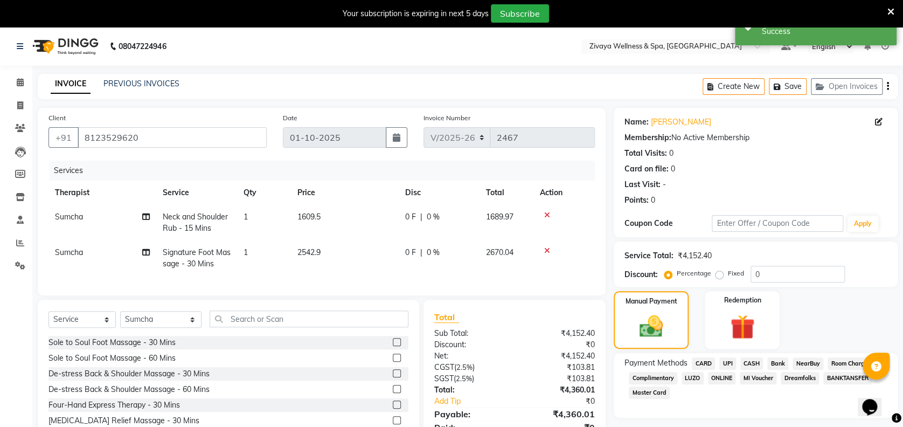
click at [698, 360] on span "CARD" at bounding box center [703, 363] width 23 height 12
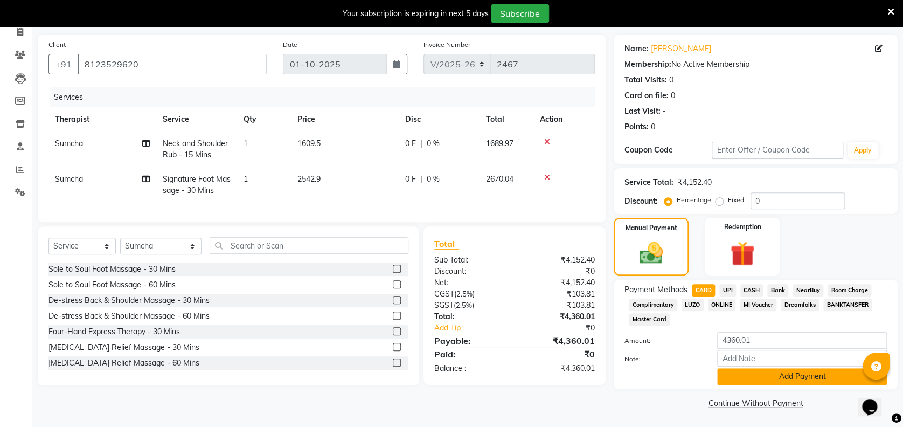
click at [812, 378] on button "Add Payment" at bounding box center [802, 376] width 170 height 17
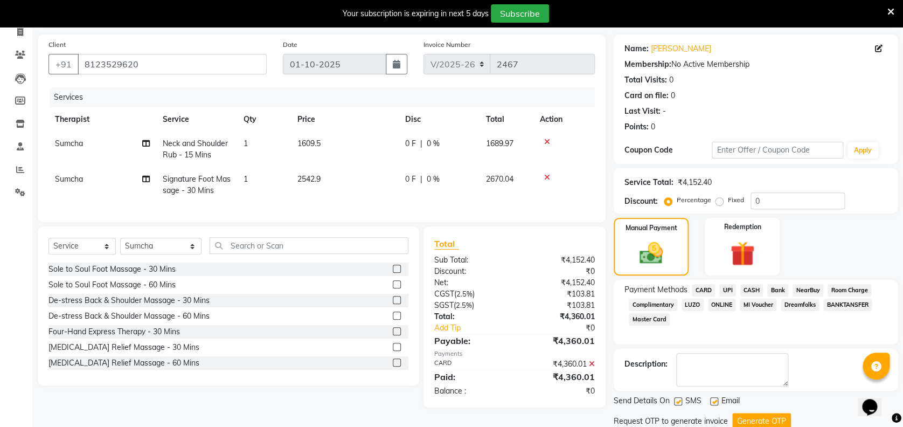
click at [718, 400] on div "Email" at bounding box center [729, 401] width 38 height 13
click at [677, 401] on label at bounding box center [678, 401] width 8 height 8
click at [677, 401] on input "checkbox" at bounding box center [677, 401] width 7 height 7
checkbox input "false"
click at [714, 401] on label at bounding box center [714, 401] width 8 height 8
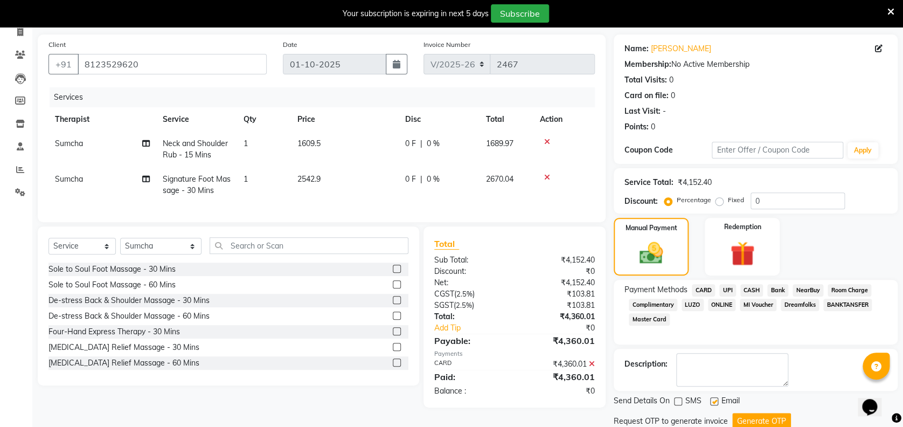
click at [714, 401] on input "checkbox" at bounding box center [713, 401] width 7 height 7
checkbox input "false"
click at [745, 413] on button "Generate OTP" at bounding box center [761, 421] width 59 height 17
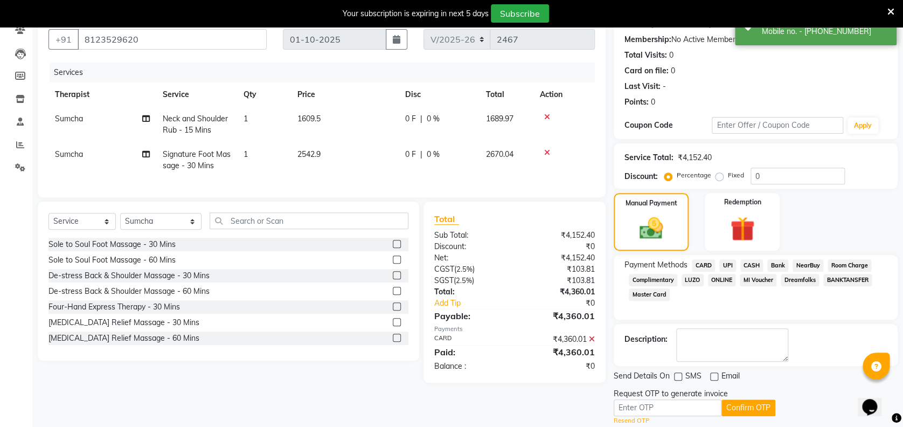
scroll to position [130, 0]
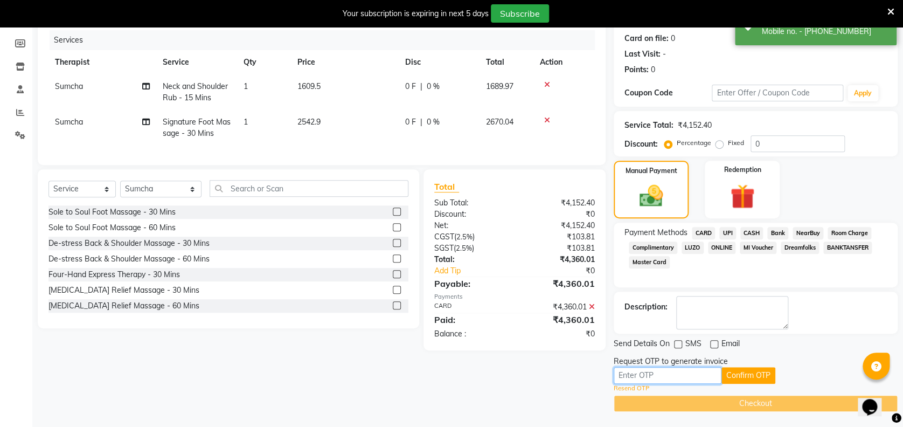
click at [677, 379] on input "text" at bounding box center [668, 375] width 108 height 17
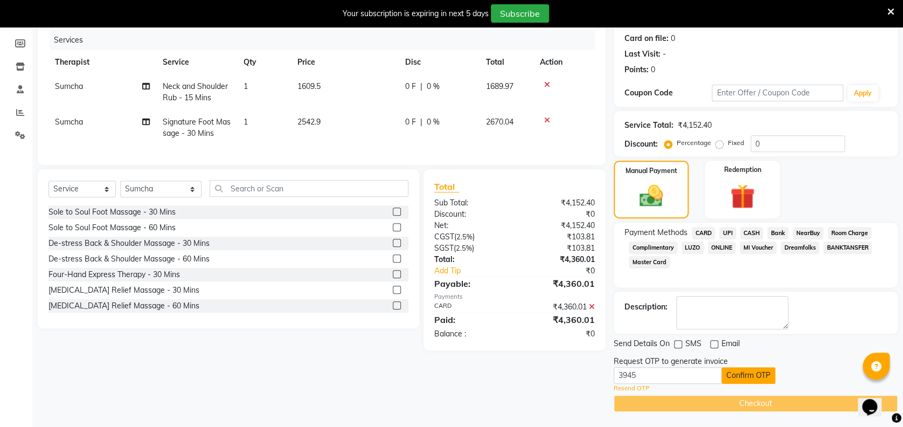
click at [734, 377] on button "Confirm OTP" at bounding box center [748, 375] width 54 height 17
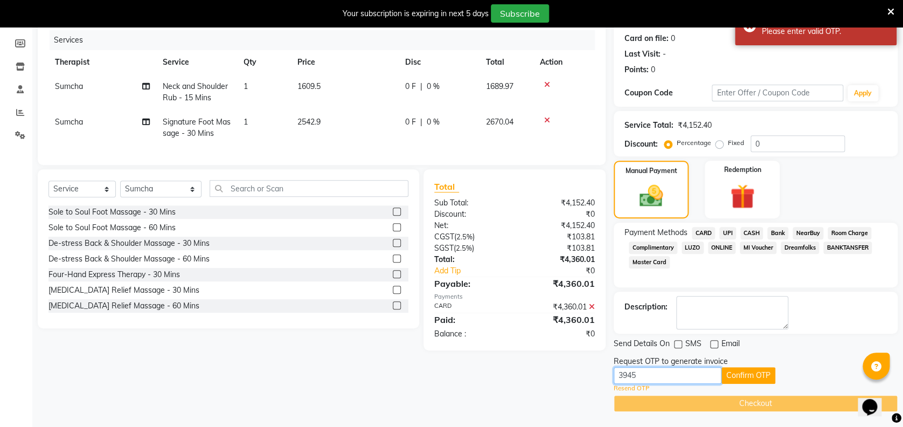
click at [640, 375] on input "3945" at bounding box center [668, 375] width 108 height 17
type input "3"
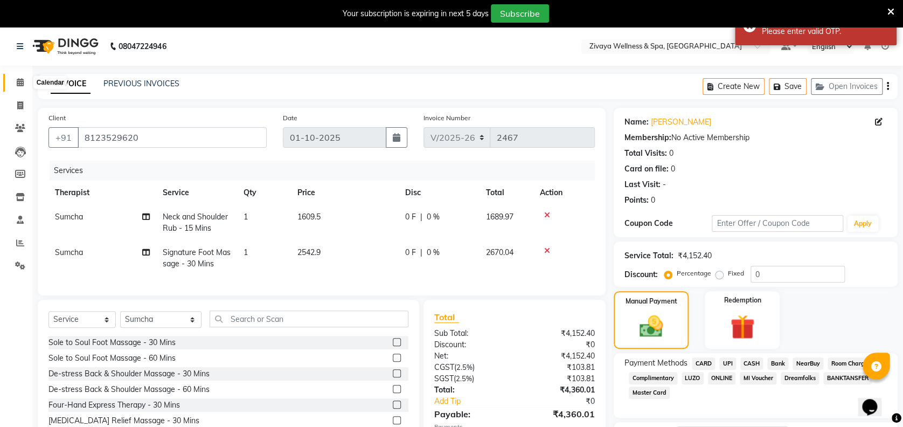
click at [17, 82] on icon at bounding box center [20, 82] width 7 height 8
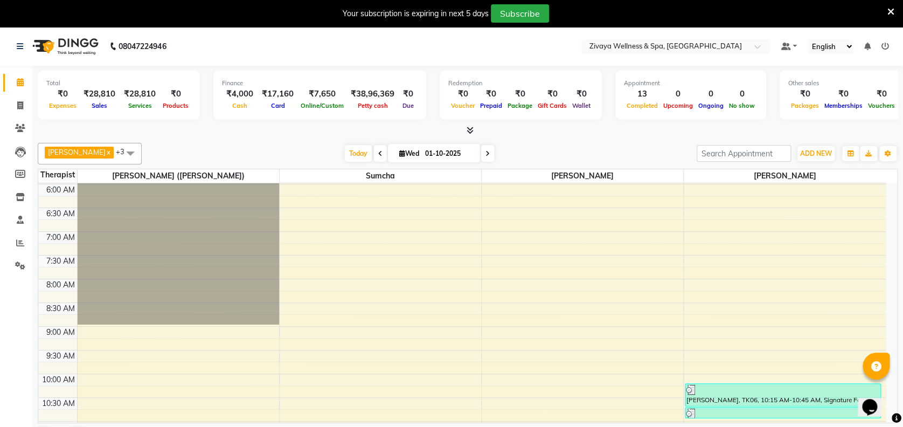
scroll to position [492, 0]
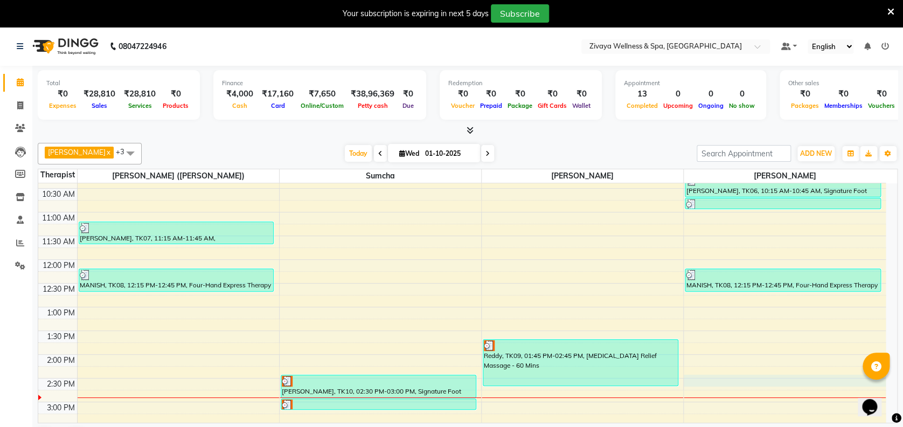
click at [715, 380] on div "12:00 AM 12:30 AM 1:00 AM 1:30 AM 2:00 AM 2:30 AM 3:00 AM 3:30 AM 4:00 AM 4:30 …" at bounding box center [461, 259] width 847 height 1137
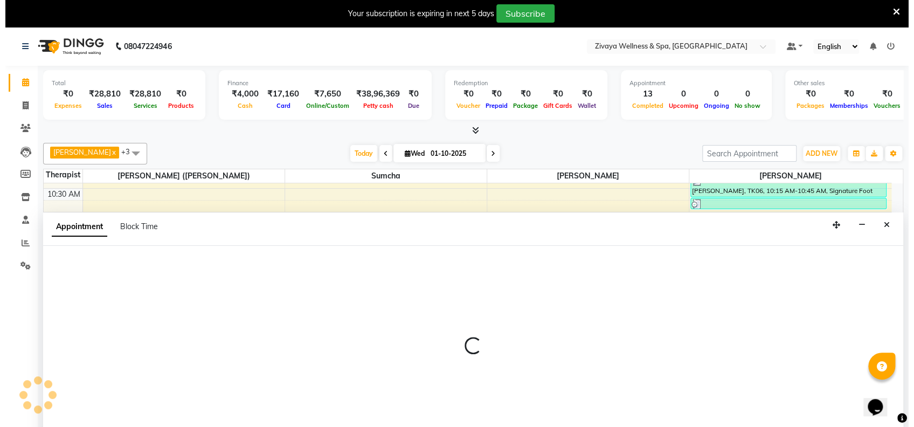
scroll to position [27, 0]
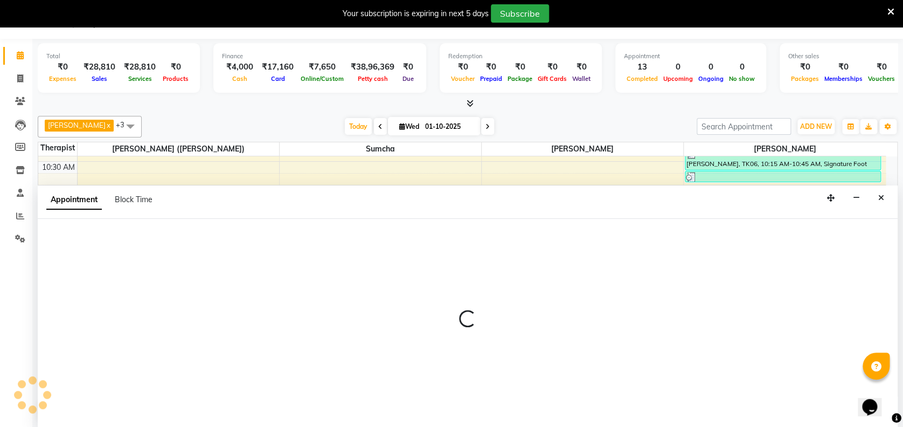
select select "93363"
select select "870"
select select "tentative"
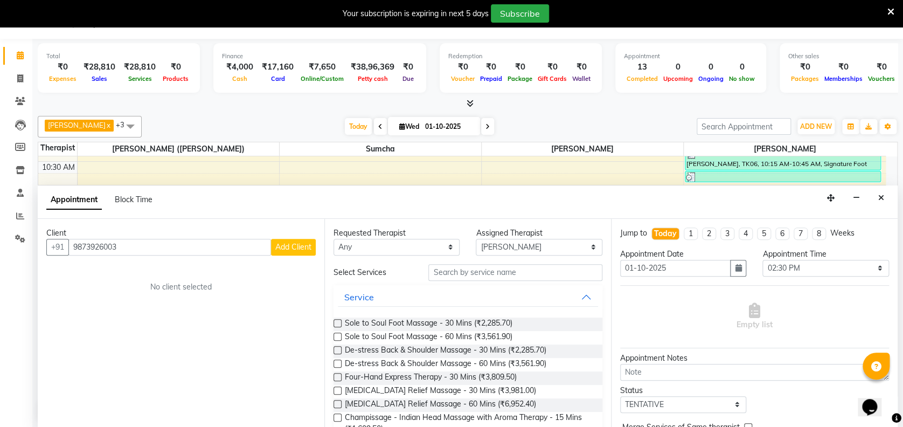
type input "9873926003"
click at [306, 242] on span "Add Client" at bounding box center [293, 247] width 36 height 10
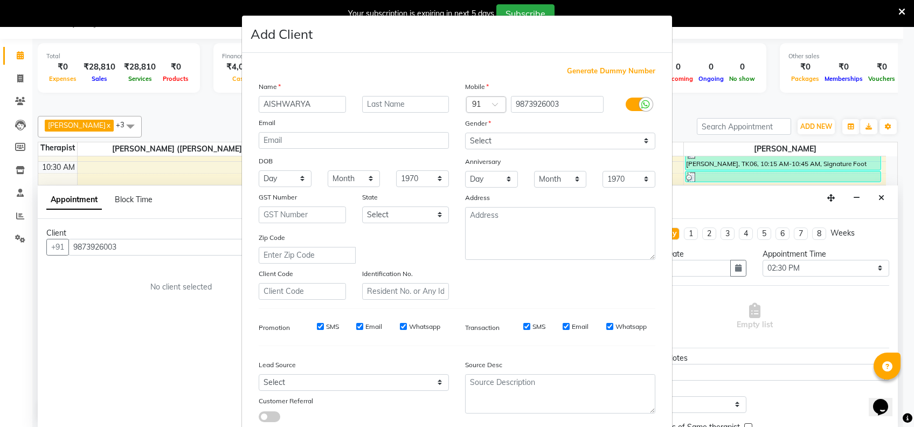
type input "AISHWARYA"
click at [511, 142] on select "Select [DEMOGRAPHIC_DATA] [DEMOGRAPHIC_DATA] Other Prefer Not To Say" at bounding box center [560, 141] width 190 height 17
click at [465, 133] on select "Select [DEMOGRAPHIC_DATA] [DEMOGRAPHIC_DATA] Other Prefer Not To Say" at bounding box center [560, 141] width 190 height 17
click at [482, 135] on select "Select [DEMOGRAPHIC_DATA] [DEMOGRAPHIC_DATA] Other Prefer Not To Say" at bounding box center [560, 141] width 190 height 17
select select "[DEMOGRAPHIC_DATA]"
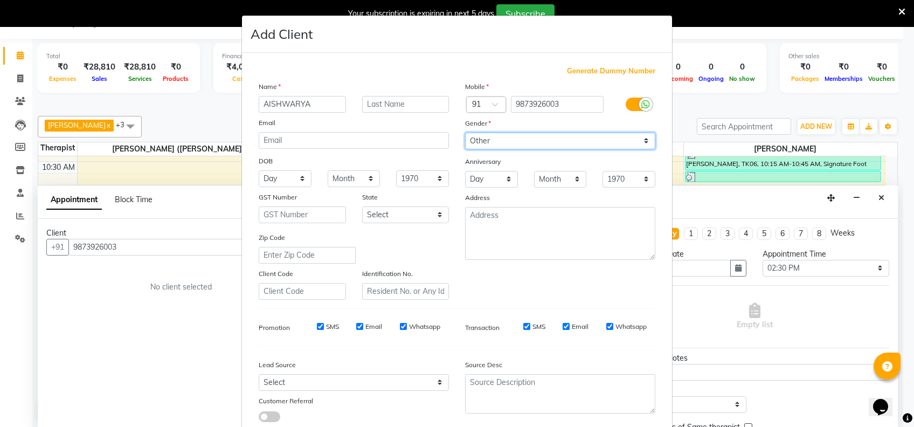
click at [465, 133] on select "Select [DEMOGRAPHIC_DATA] [DEMOGRAPHIC_DATA] Other Prefer Not To Say" at bounding box center [560, 141] width 190 height 17
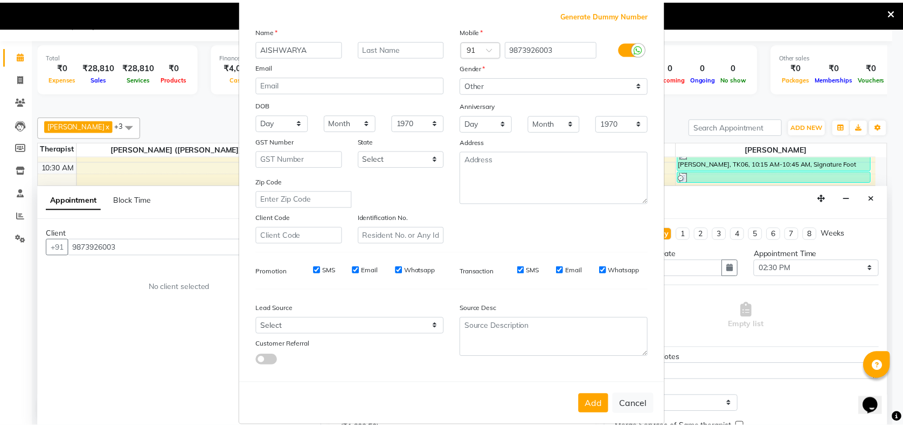
scroll to position [68, 0]
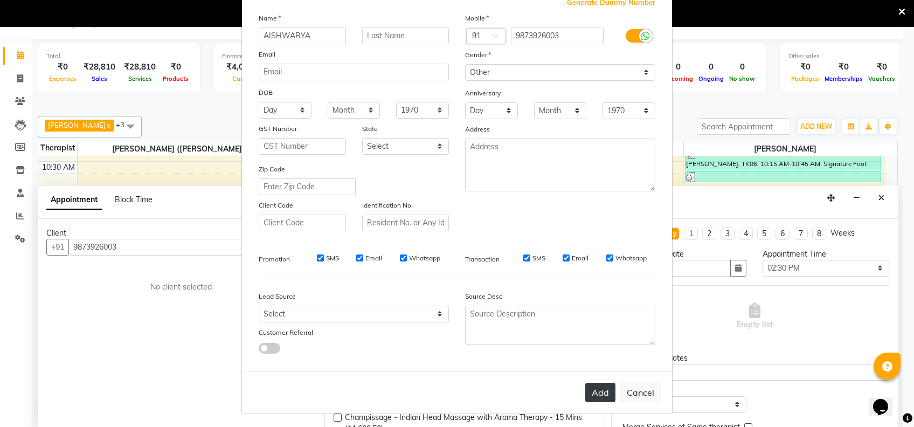
click at [601, 386] on button "Add" at bounding box center [600, 391] width 30 height 19
select select
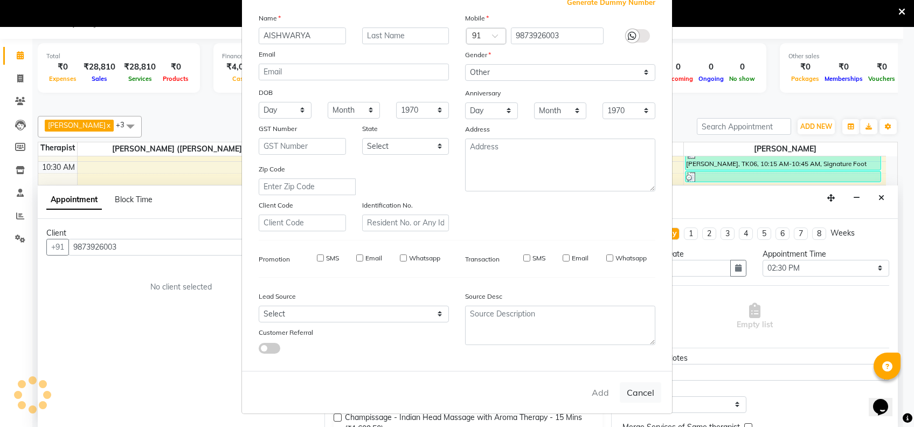
select select
checkbox input "false"
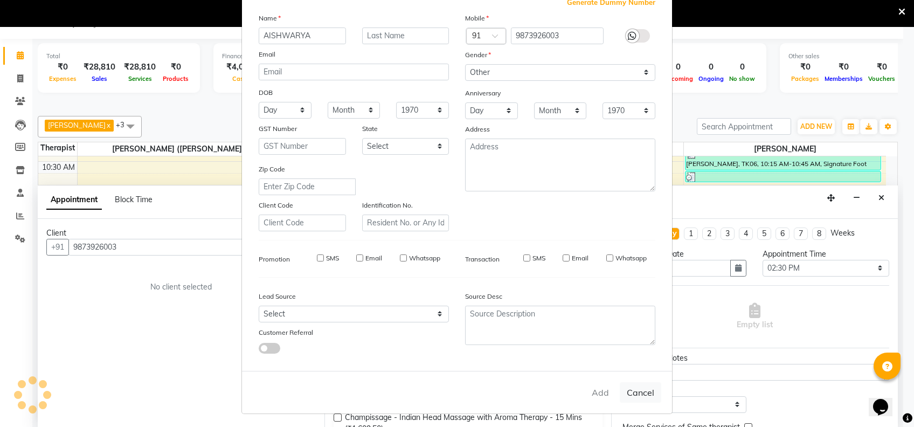
checkbox input "false"
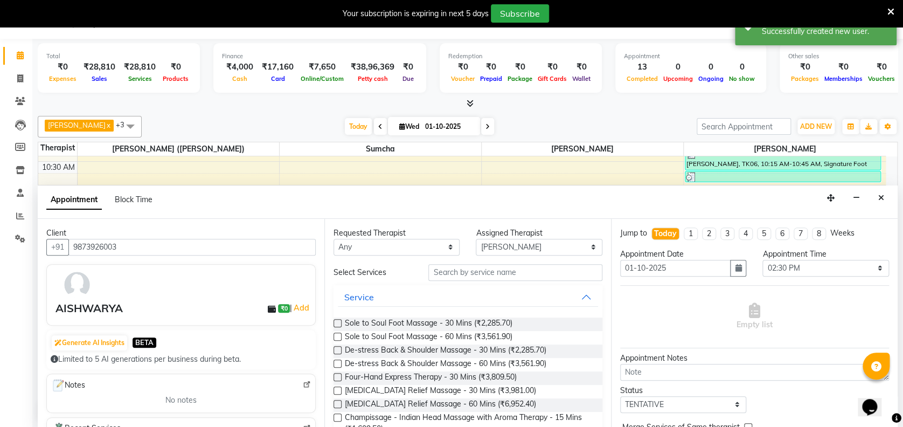
scroll to position [182, 0]
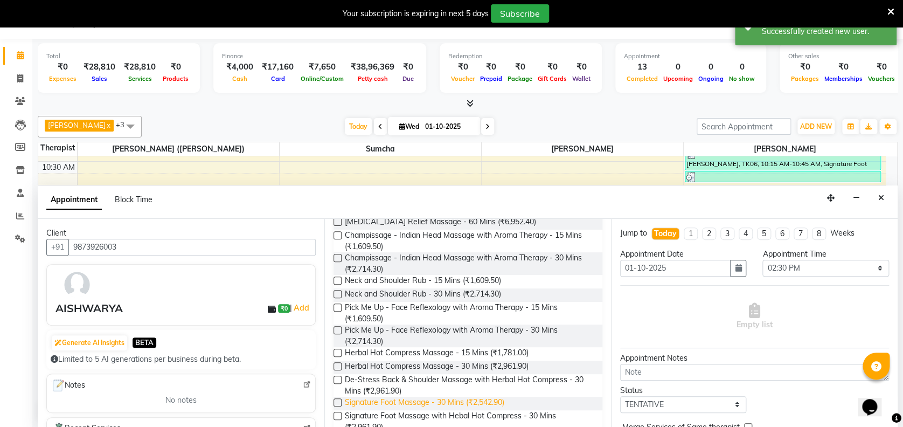
click at [409, 402] on span "Signature Foot Massage - 30 Mins (₹2,542.90)" at bounding box center [424, 403] width 159 height 13
checkbox input "false"
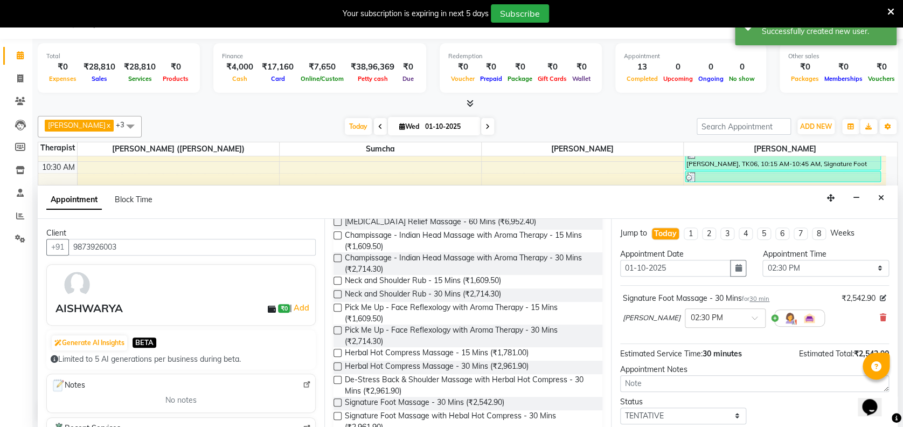
scroll to position [64, 0]
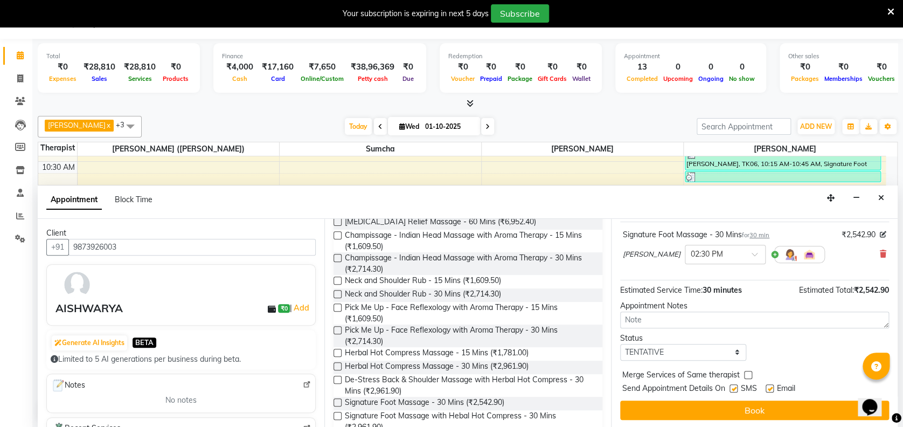
click at [770, 382] on div "Email" at bounding box center [785, 388] width 38 height 13
click at [732, 386] on label at bounding box center [733, 388] width 8 height 8
click at [732, 386] on input "checkbox" at bounding box center [732, 389] width 7 height 7
checkbox input "false"
click at [770, 384] on label at bounding box center [770, 388] width 8 height 8
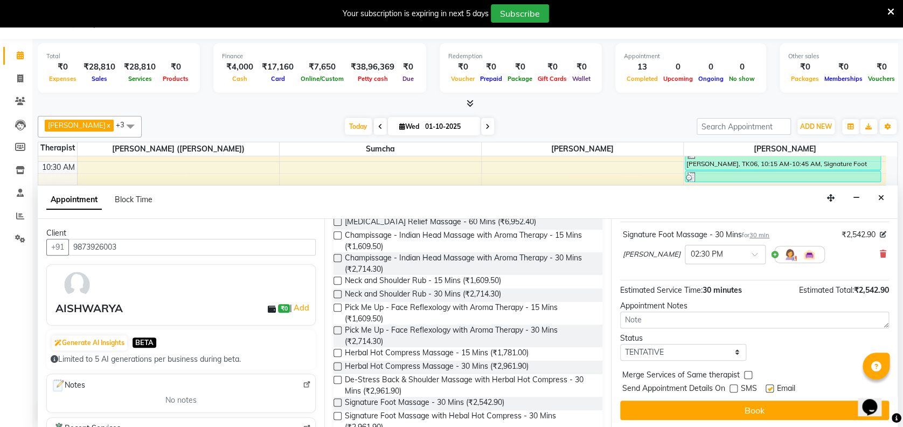
click at [770, 386] on input "checkbox" at bounding box center [769, 389] width 7 height 7
checkbox input "false"
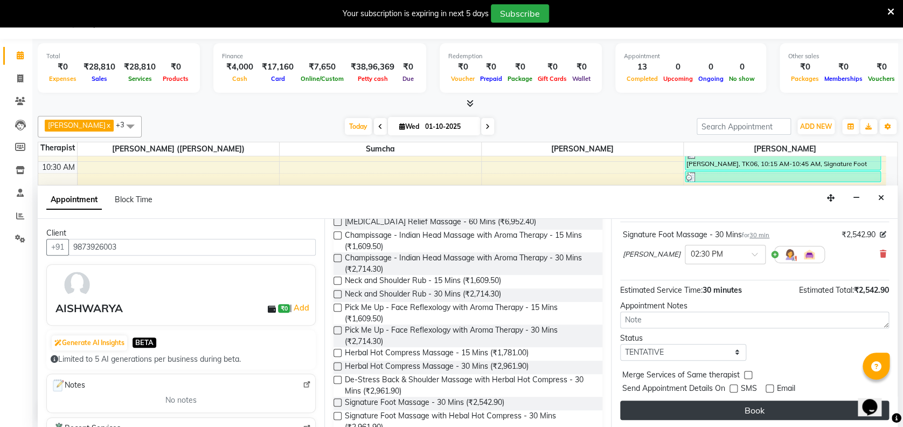
click at [762, 406] on button "Book" at bounding box center [754, 409] width 269 height 19
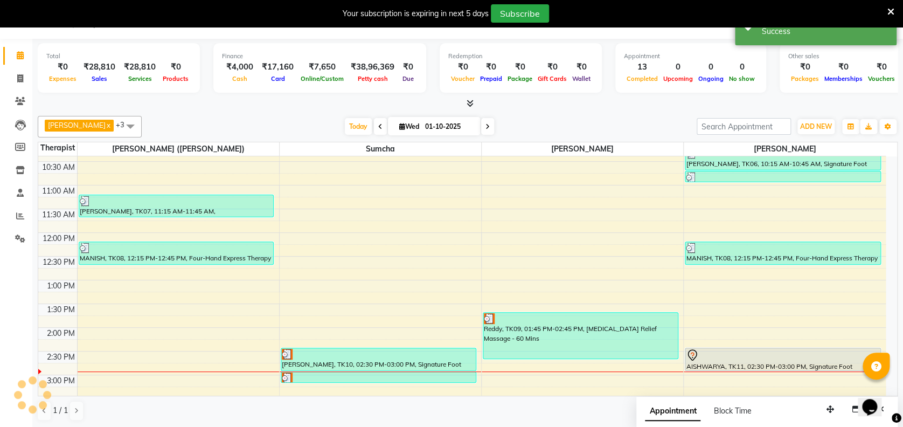
scroll to position [0, 0]
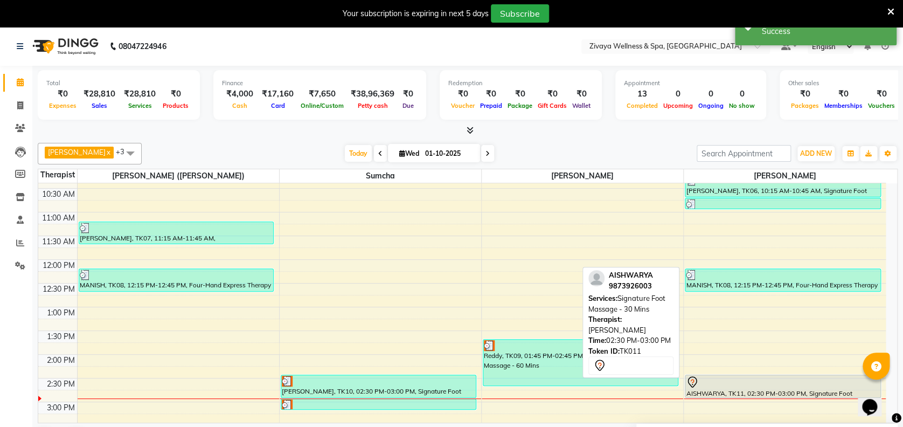
click at [748, 388] on div "AISHWARYA, TK11, 02:30 PM-03:00 PM, Signature Foot Massage - 30 Mins" at bounding box center [782, 386] width 194 height 22
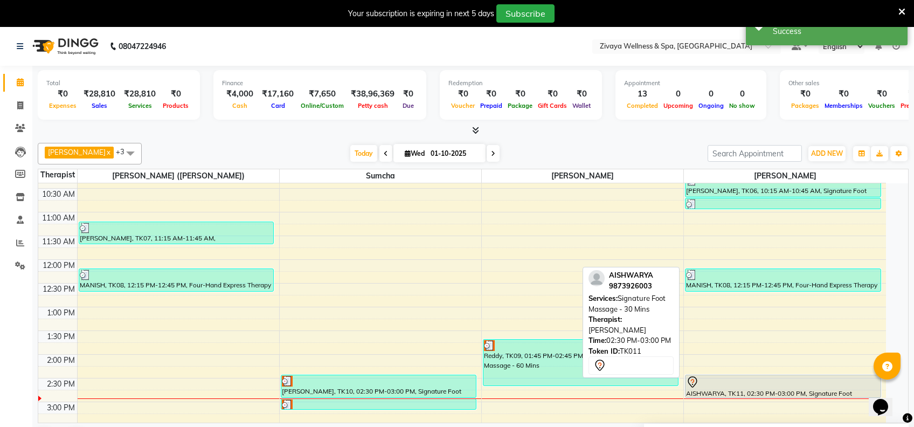
select select "7"
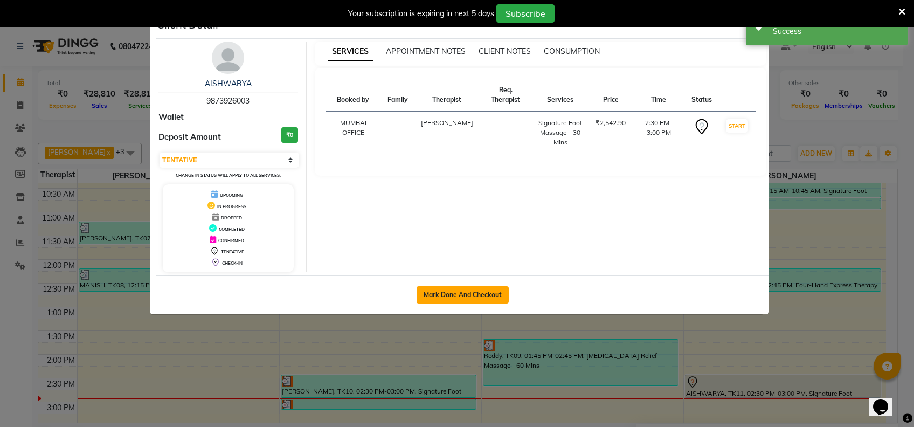
click at [500, 296] on button "Mark Done And Checkout" at bounding box center [462, 294] width 92 height 17
select select "service"
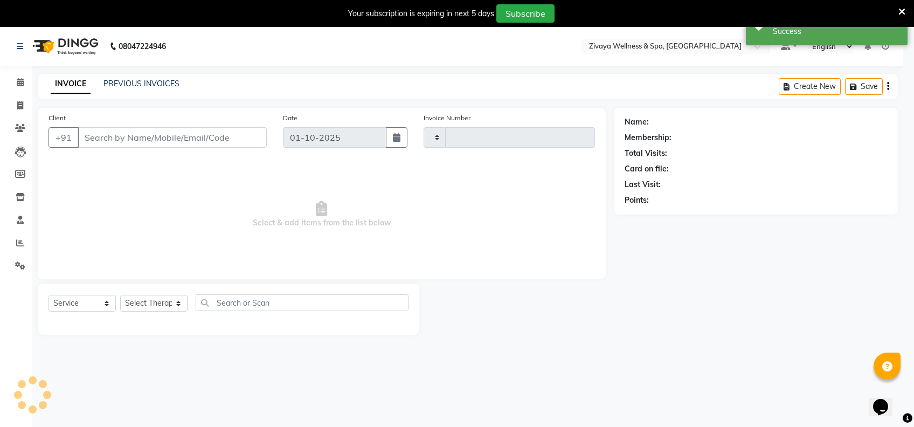
type input "2467"
select select "7072"
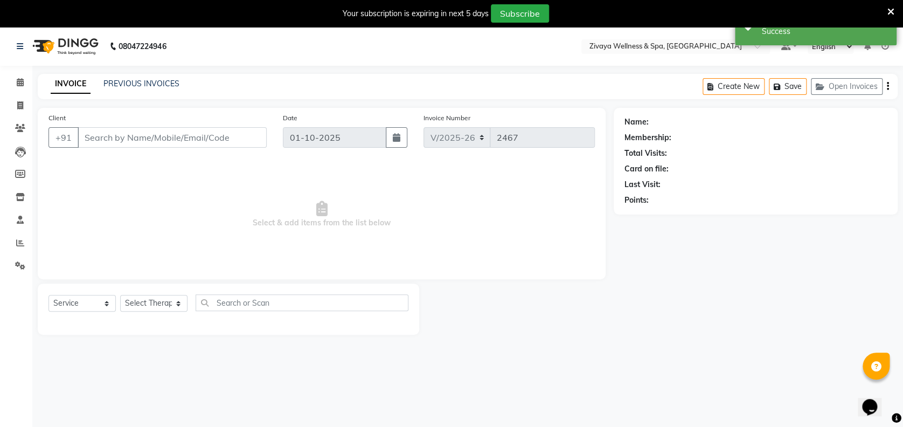
type input "9873926003"
select select "93363"
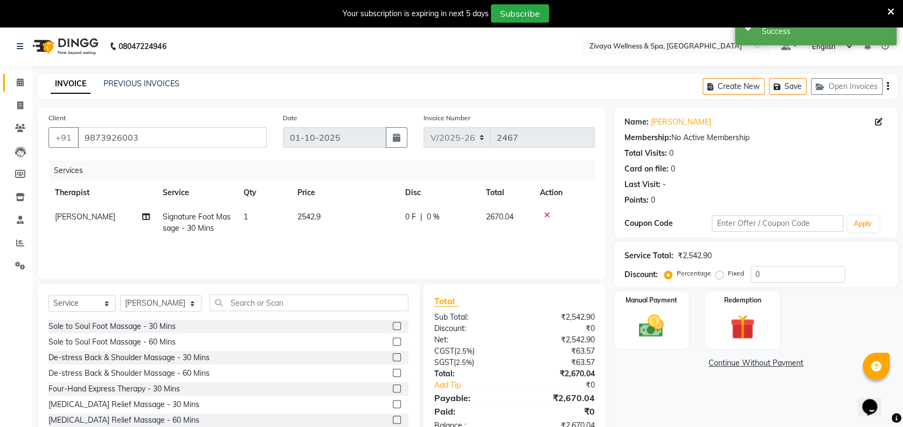
click at [9, 82] on link "Calendar" at bounding box center [16, 83] width 26 height 18
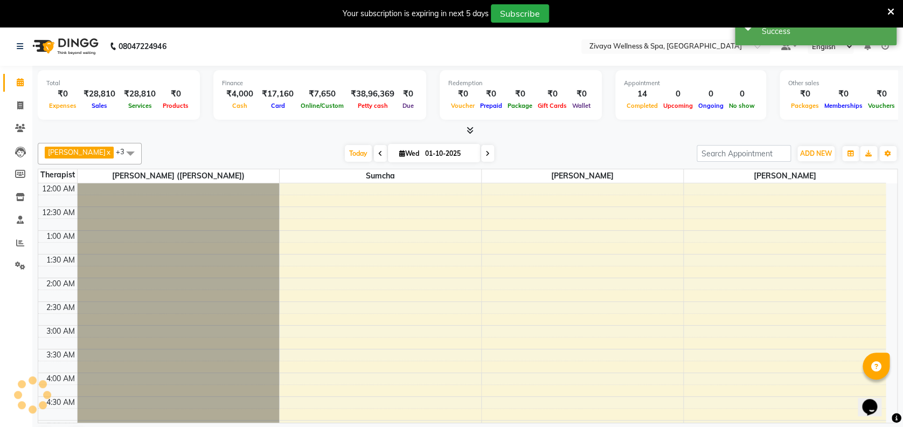
scroll to position [283, 0]
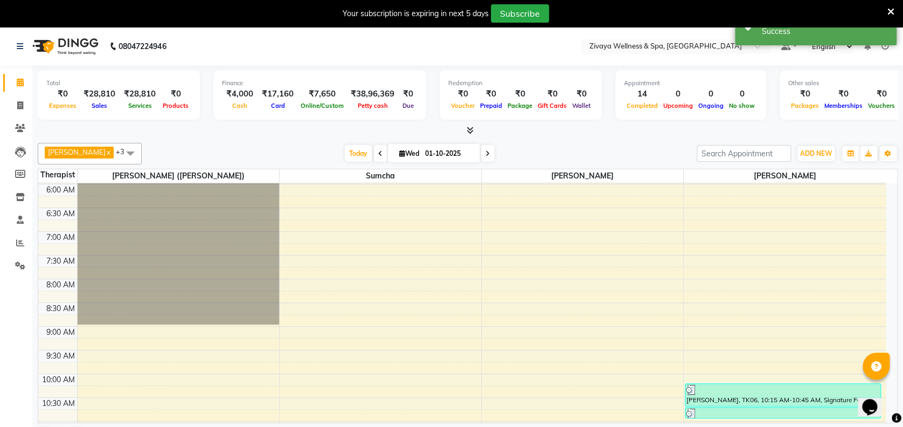
click at [888, 388] on div "Opens Chat This icon Opens the chat window." at bounding box center [875, 388] width 26 height 0
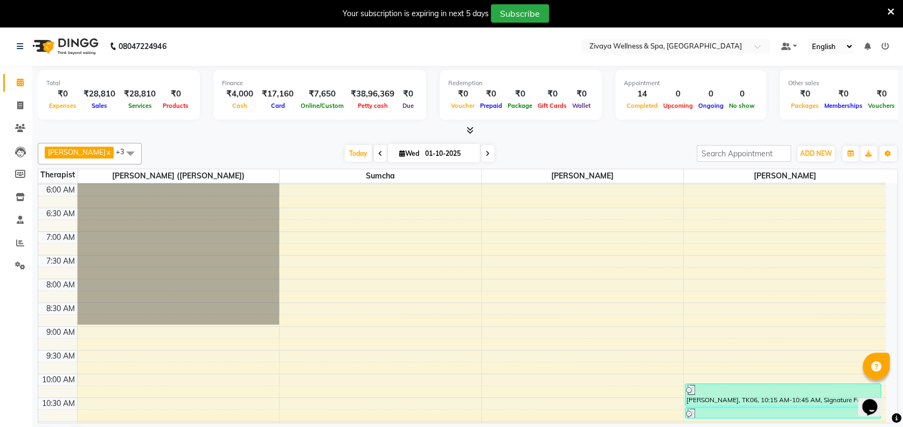
scroll to position [492, 0]
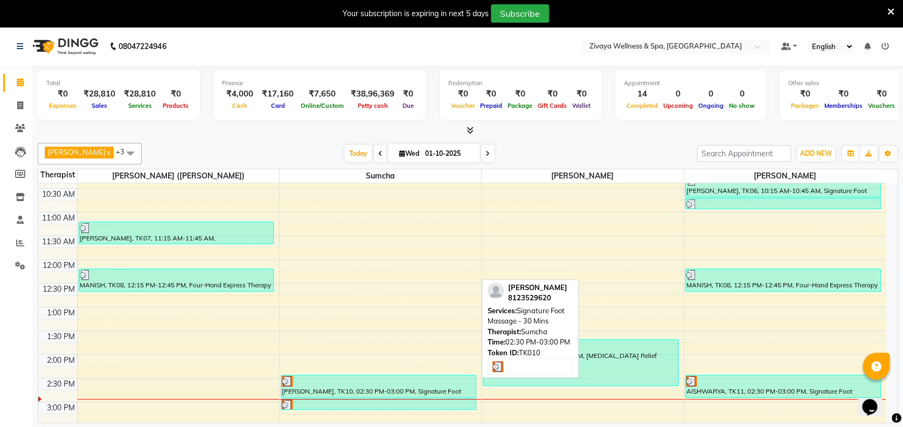
click at [444, 389] on div "[PERSON_NAME], TK10, 02:30 PM-03:00 PM, Signature Foot Massage - 30 Mins" at bounding box center [378, 386] width 194 height 22
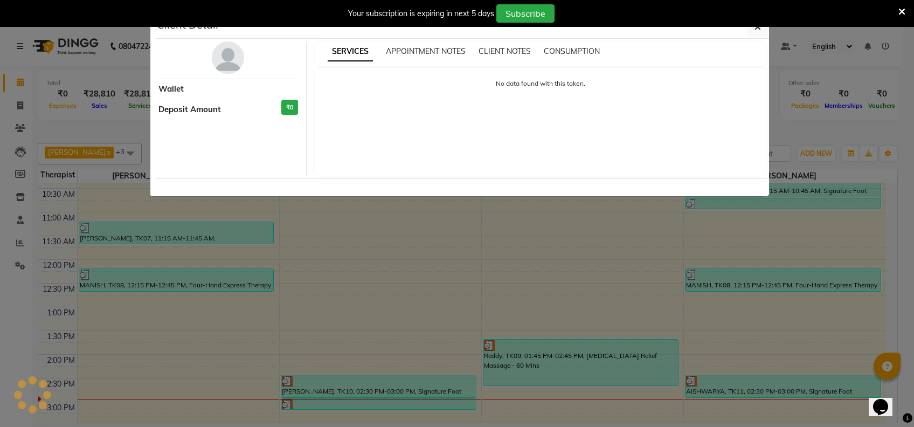
select select "3"
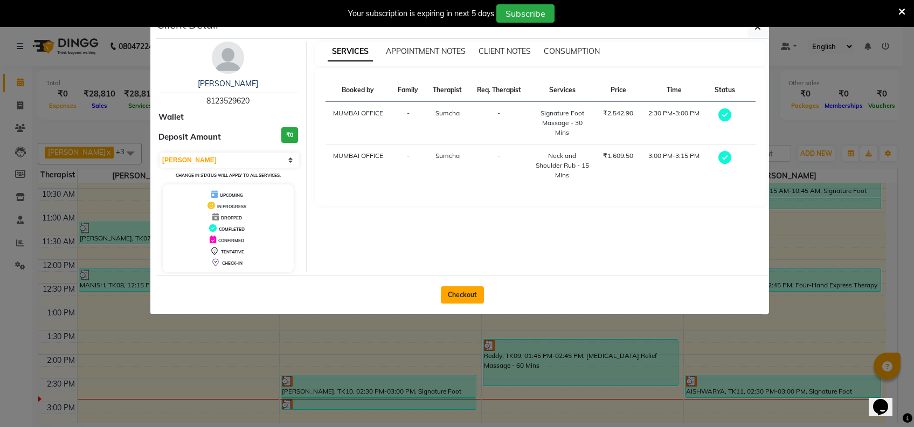
click at [461, 293] on button "Checkout" at bounding box center [462, 294] width 43 height 17
select select "7072"
select select "service"
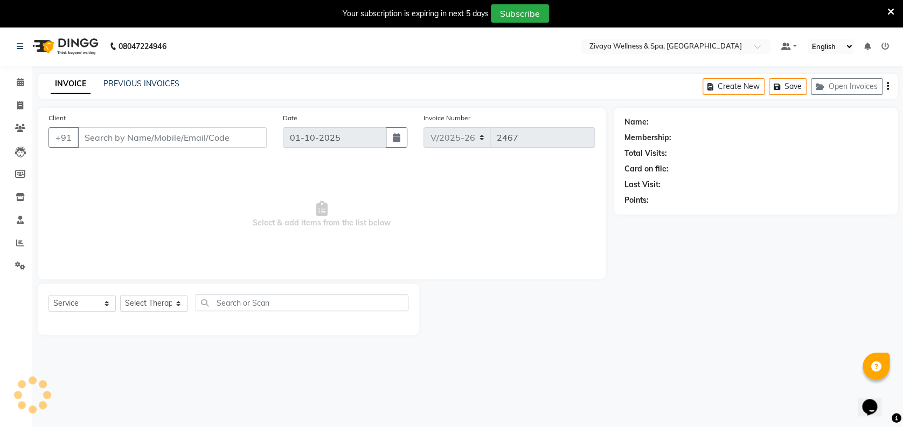
type input "8123529620"
select select "63085"
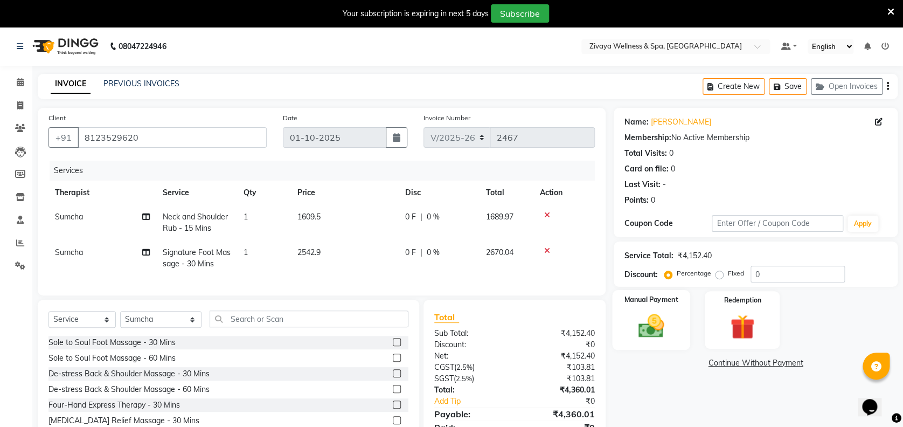
click at [641, 314] on img at bounding box center [650, 326] width 41 height 30
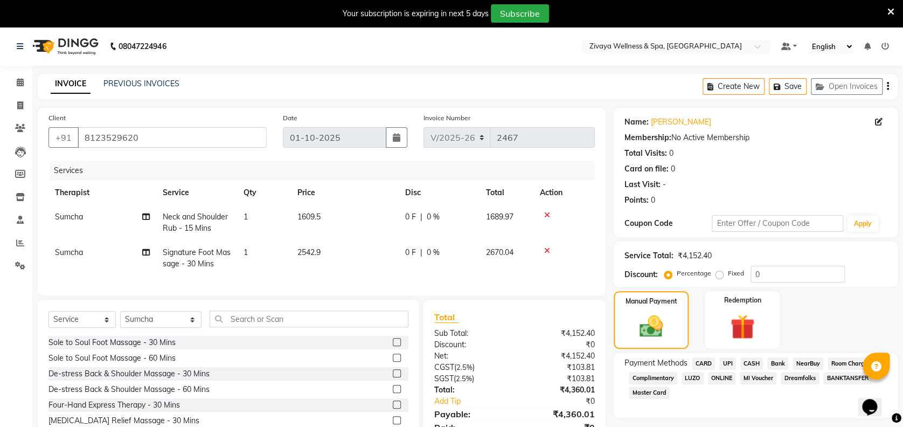
click at [706, 362] on span "CARD" at bounding box center [703, 363] width 23 height 12
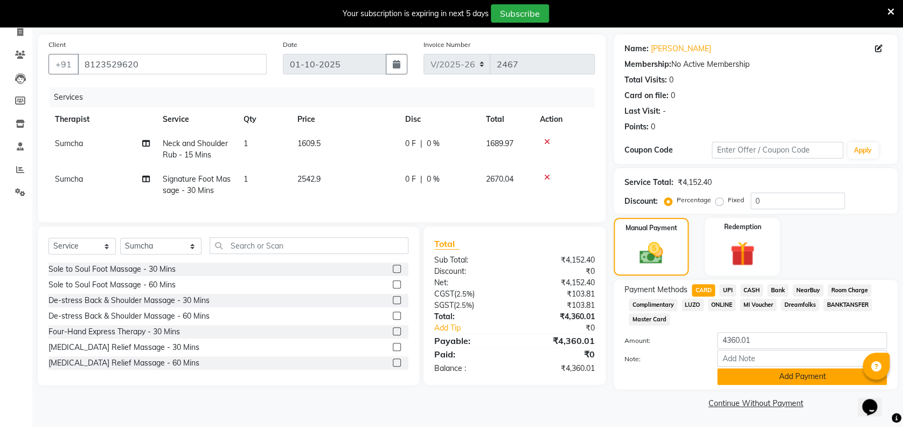
click at [754, 374] on button "Add Payment" at bounding box center [802, 376] width 170 height 17
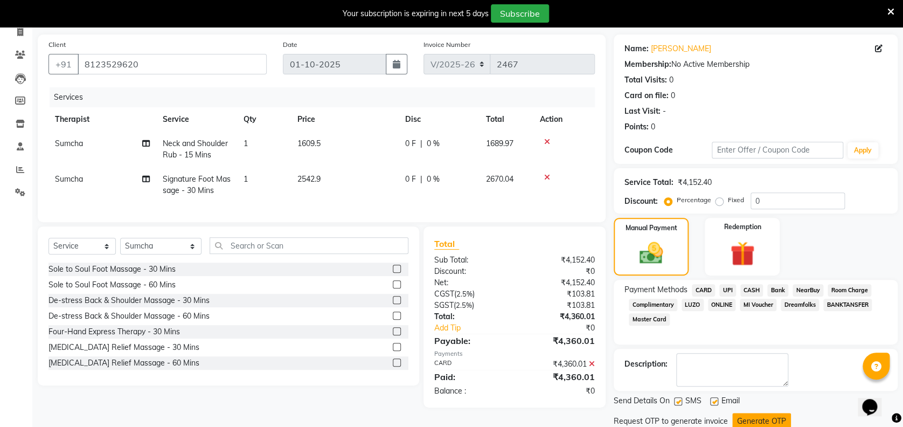
click at [757, 415] on button "Generate OTP" at bounding box center [761, 421] width 59 height 17
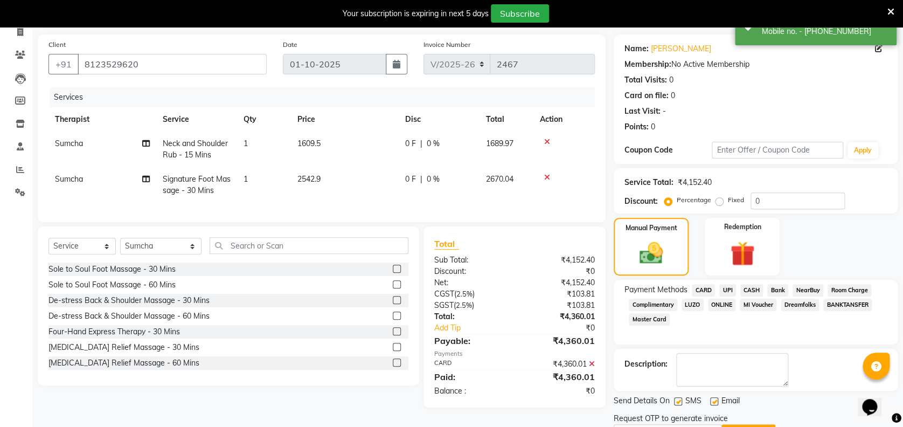
scroll to position [130, 0]
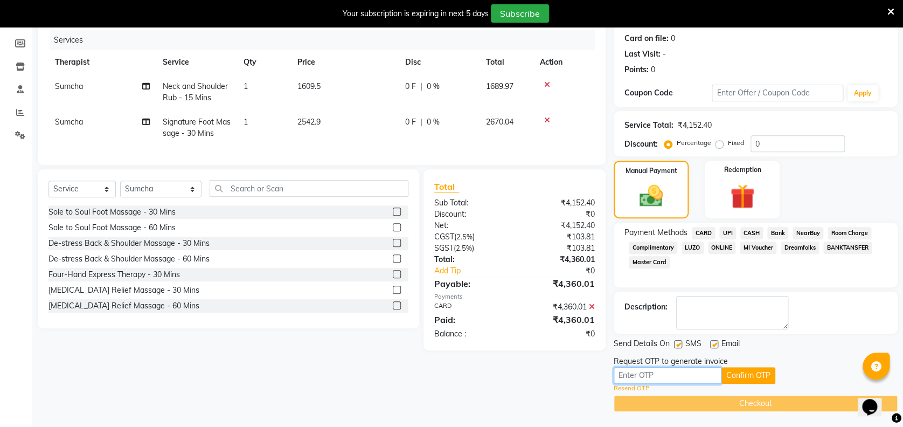
click at [698, 370] on input "text" at bounding box center [668, 375] width 108 height 17
type input "8085"
click at [677, 342] on label at bounding box center [678, 344] width 8 height 8
click at [677, 342] on input "checkbox" at bounding box center [677, 344] width 7 height 7
checkbox input "false"
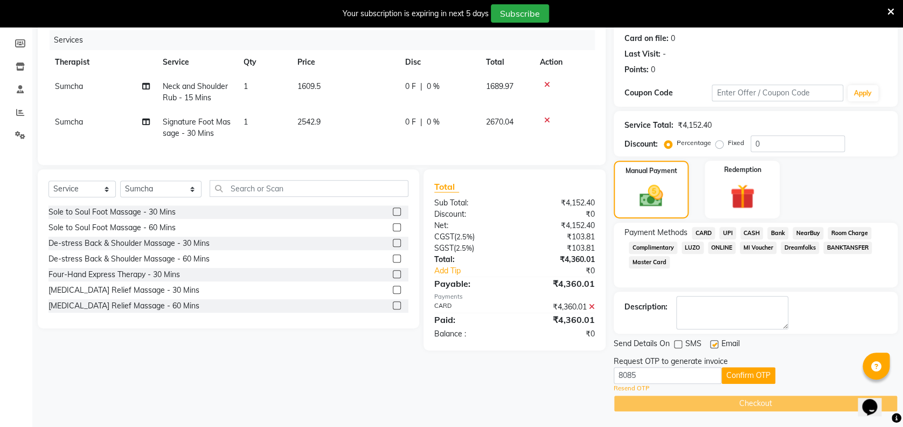
click at [718, 340] on div "Email" at bounding box center [729, 344] width 38 height 13
click at [713, 343] on label at bounding box center [714, 344] width 8 height 8
click at [713, 343] on input "checkbox" at bounding box center [713, 344] width 7 height 7
checkbox input "false"
click at [747, 374] on button "Confirm OTP" at bounding box center [748, 375] width 54 height 17
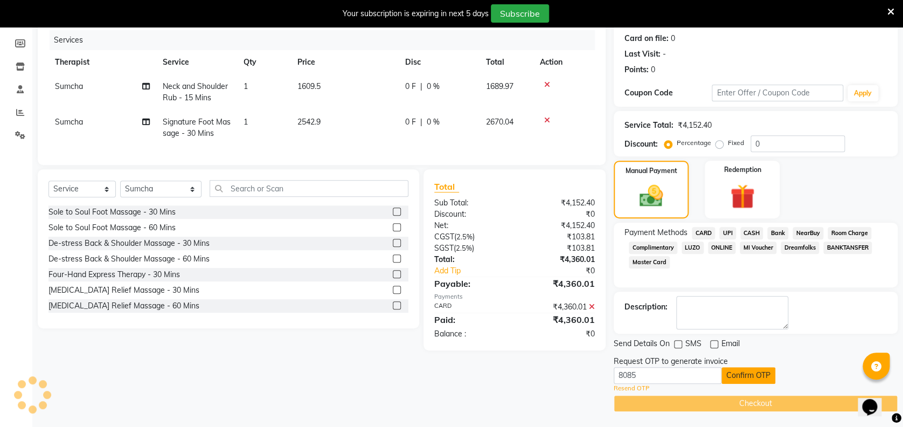
scroll to position [89, 0]
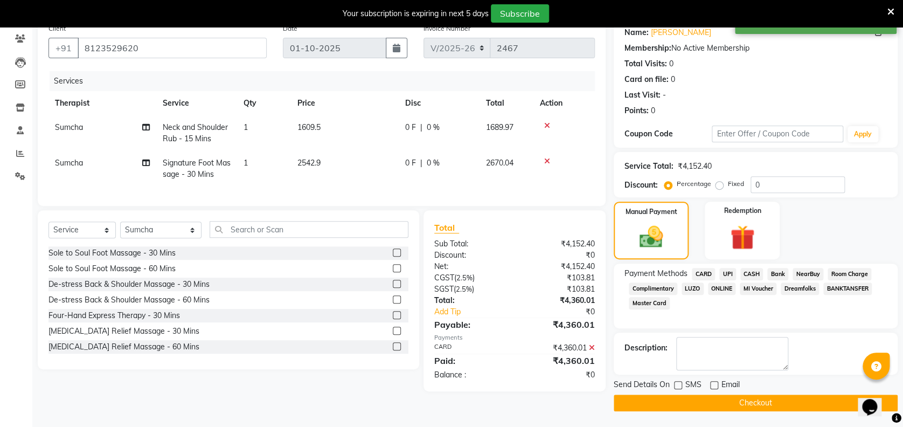
click at [731, 397] on button "Checkout" at bounding box center [756, 402] width 284 height 17
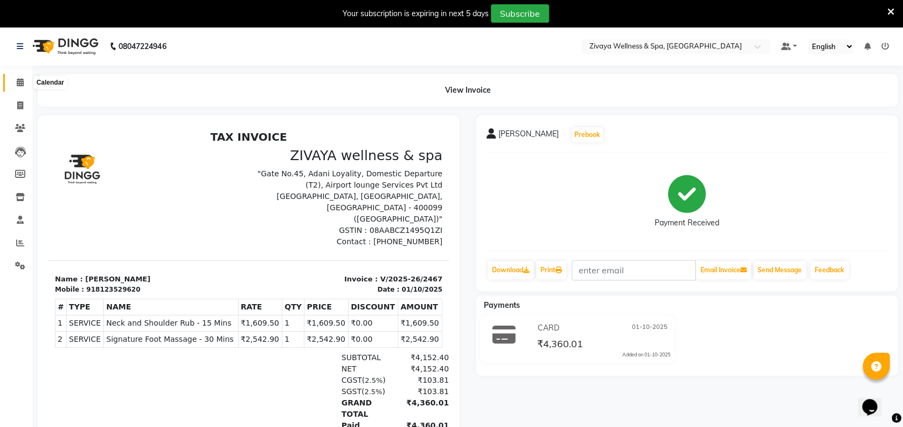
click at [13, 86] on span at bounding box center [20, 82] width 19 height 12
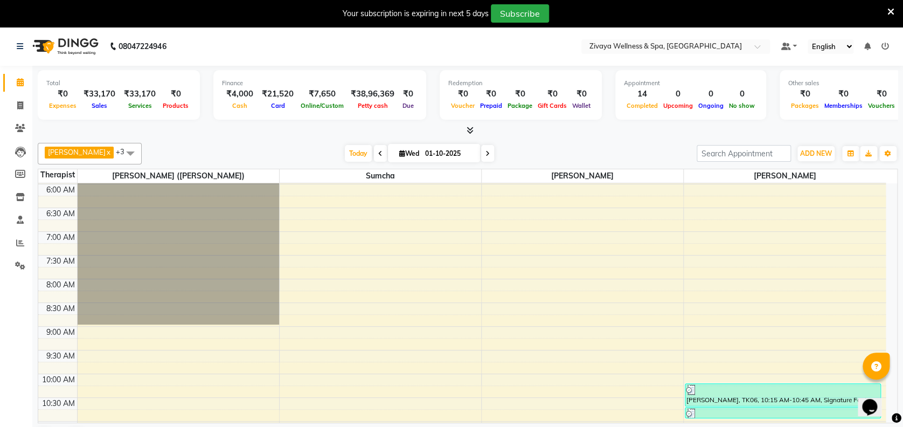
scroll to position [492, 0]
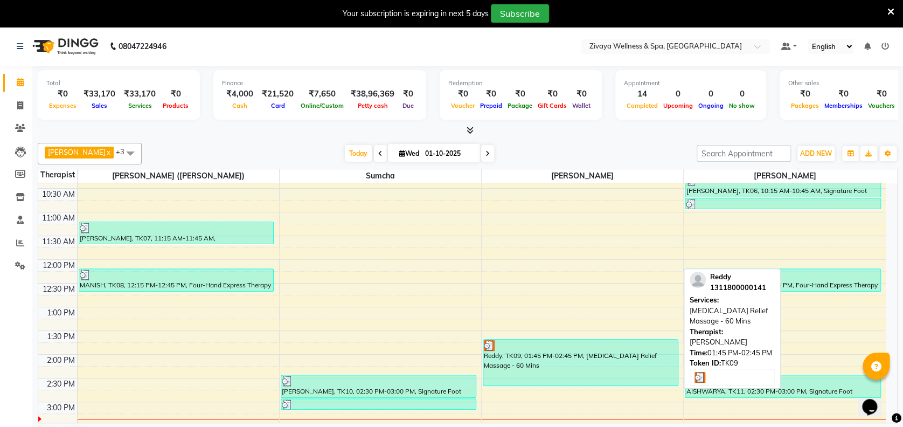
click at [604, 356] on div "Reddy, TK09, 01:45 PM-02:45 PM, [MEDICAL_DATA] Relief Massage - 60 Mins" at bounding box center [580, 362] width 194 height 46
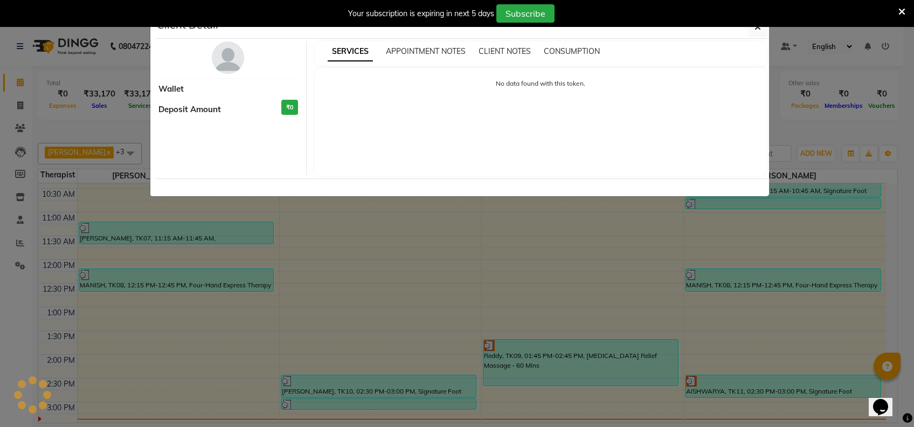
select select "3"
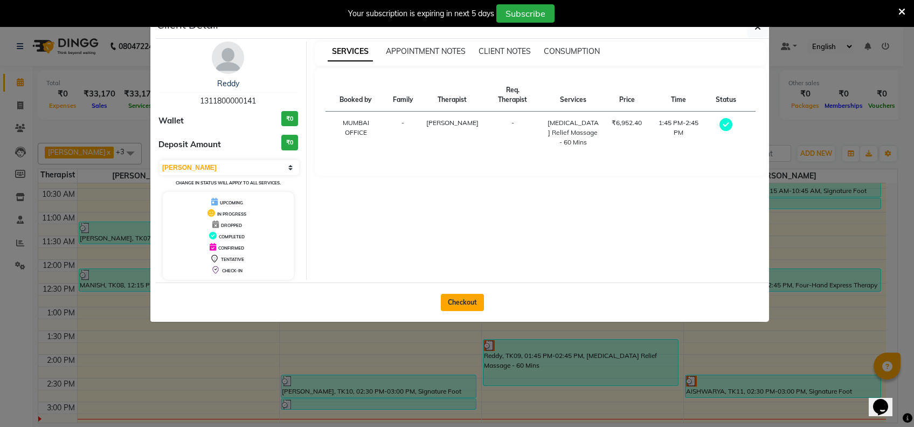
click at [479, 305] on button "Checkout" at bounding box center [462, 302] width 43 height 17
select select "7072"
select select "service"
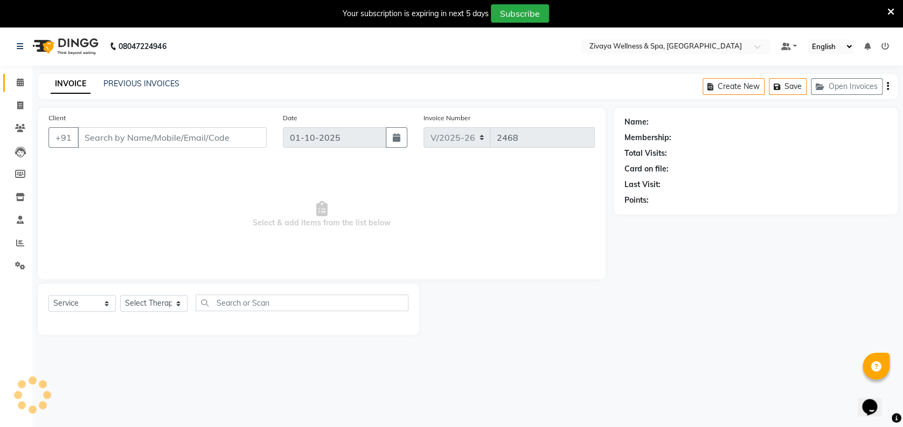
type input "1311800000141"
select select "80331"
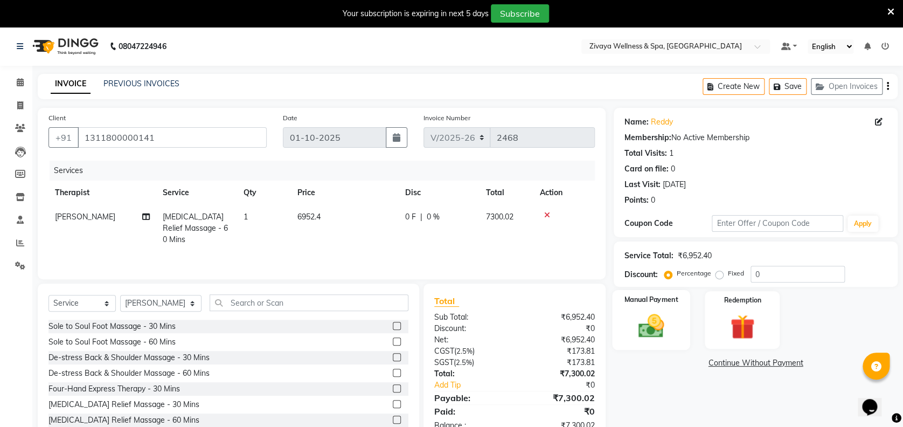
click at [638, 328] on img at bounding box center [650, 326] width 41 height 30
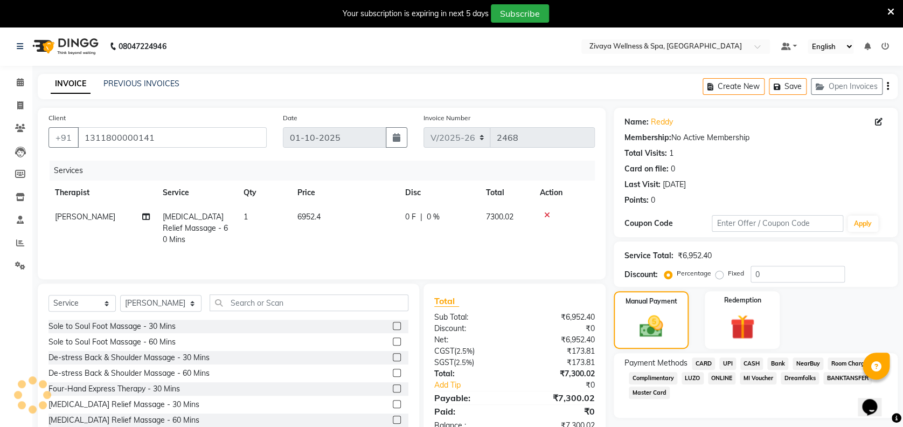
click at [702, 361] on span "CARD" at bounding box center [703, 363] width 23 height 12
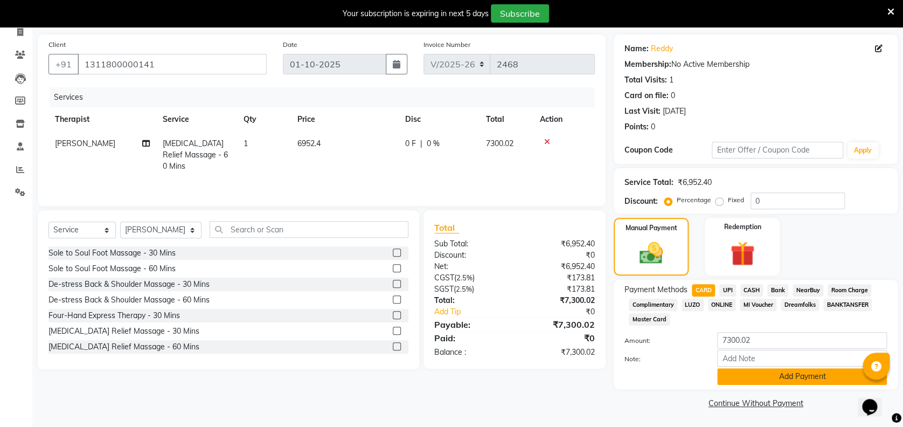
click at [768, 379] on button "Add Payment" at bounding box center [802, 376] width 170 height 17
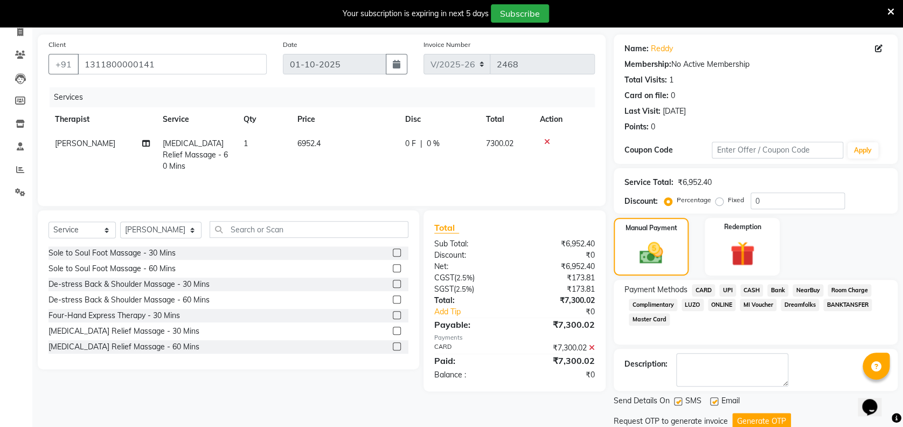
click at [711, 399] on label at bounding box center [714, 401] width 8 height 8
click at [711, 399] on input "checkbox" at bounding box center [713, 401] width 7 height 7
checkbox input "false"
click at [677, 401] on label at bounding box center [678, 401] width 8 height 8
click at [677, 401] on input "checkbox" at bounding box center [677, 401] width 7 height 7
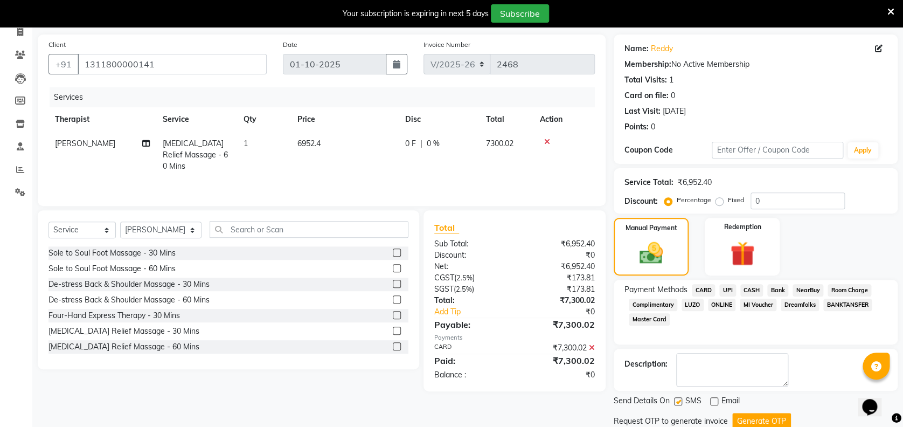
checkbox input "false"
click at [769, 421] on button "Generate OTP" at bounding box center [761, 421] width 59 height 17
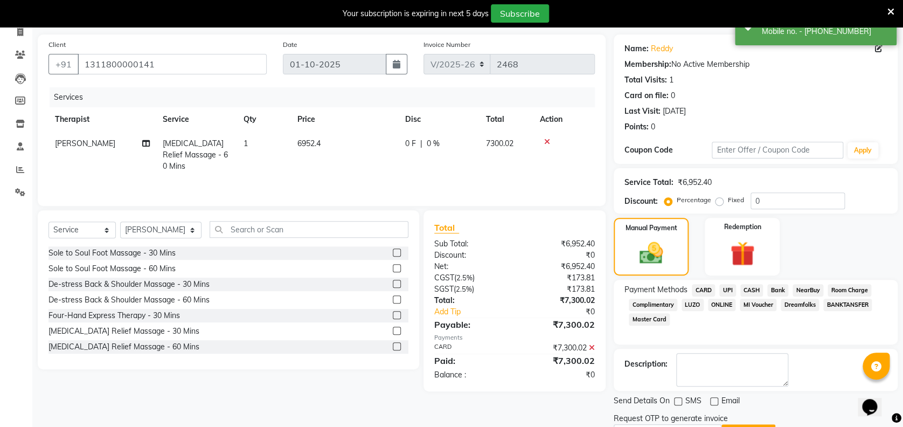
scroll to position [130, 0]
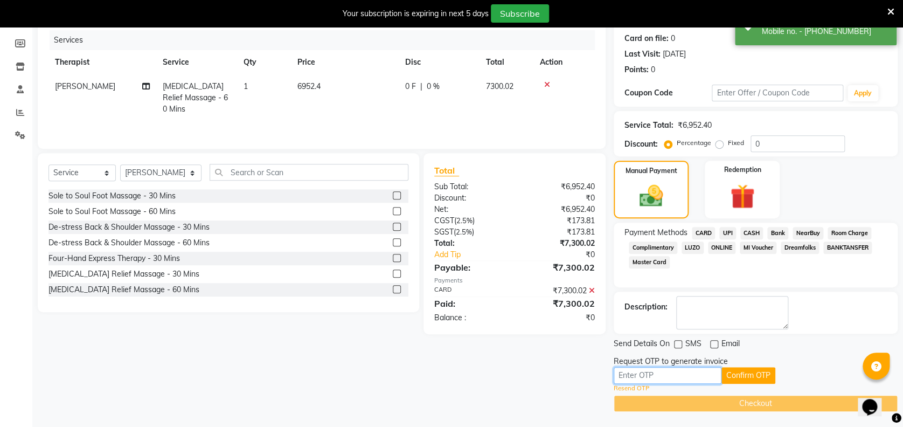
click at [664, 380] on input "text" at bounding box center [668, 375] width 108 height 17
type input "8085"
click at [748, 373] on button "Confirm OTP" at bounding box center [748, 375] width 54 height 17
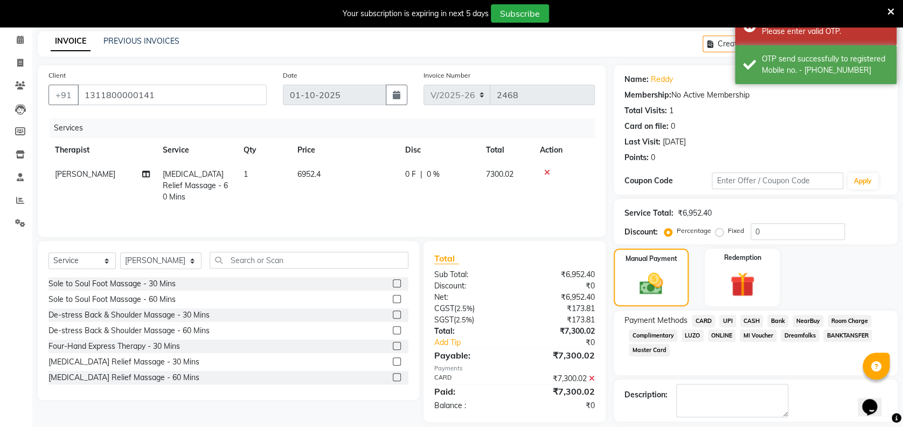
scroll to position [0, 0]
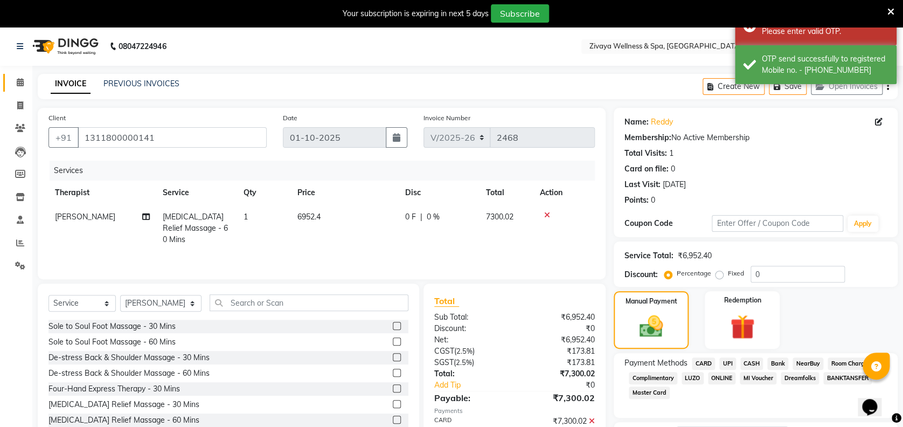
click at [20, 80] on icon at bounding box center [20, 82] width 7 height 8
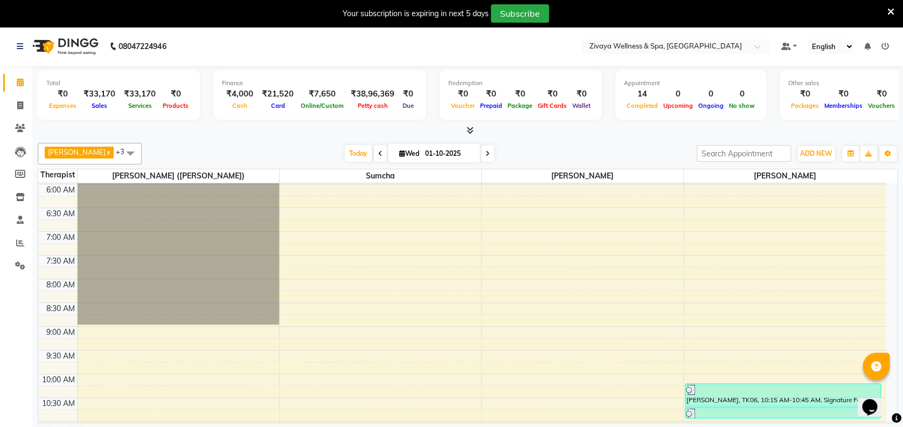
scroll to position [492, 0]
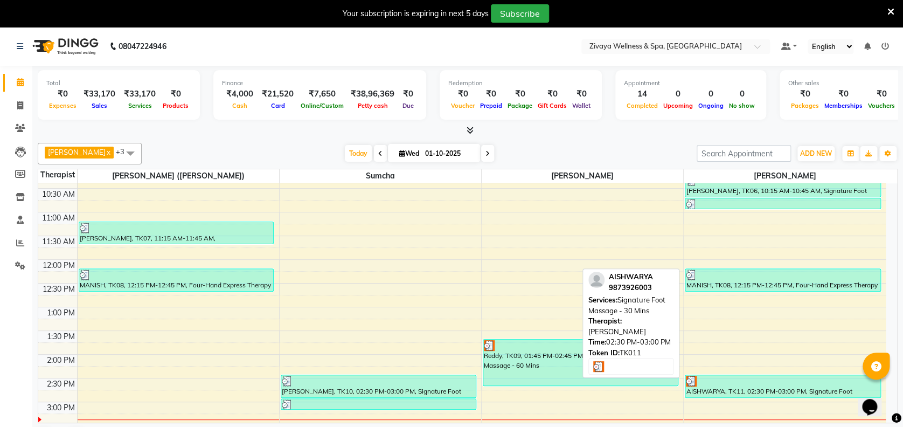
click at [760, 380] on div at bounding box center [782, 380] width 193 height 11
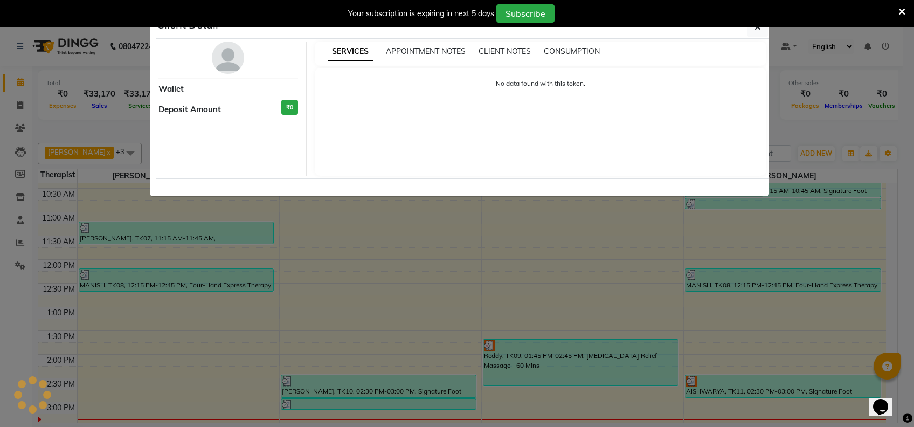
select select "3"
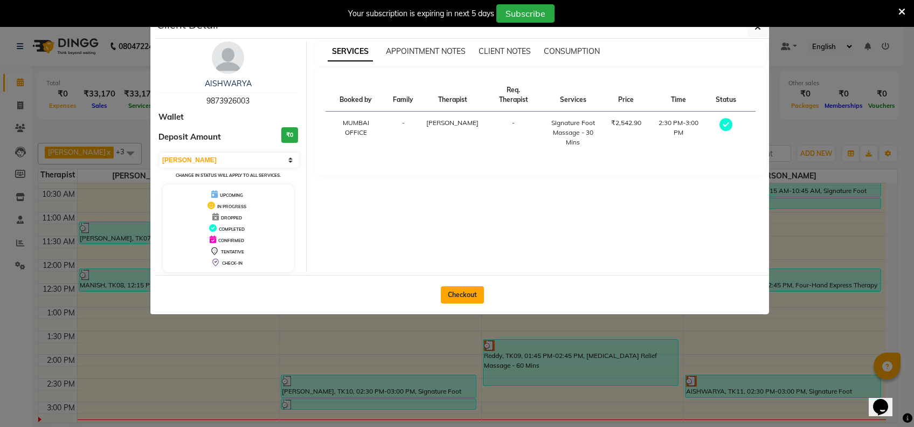
click at [476, 297] on button "Checkout" at bounding box center [462, 294] width 43 height 17
select select "service"
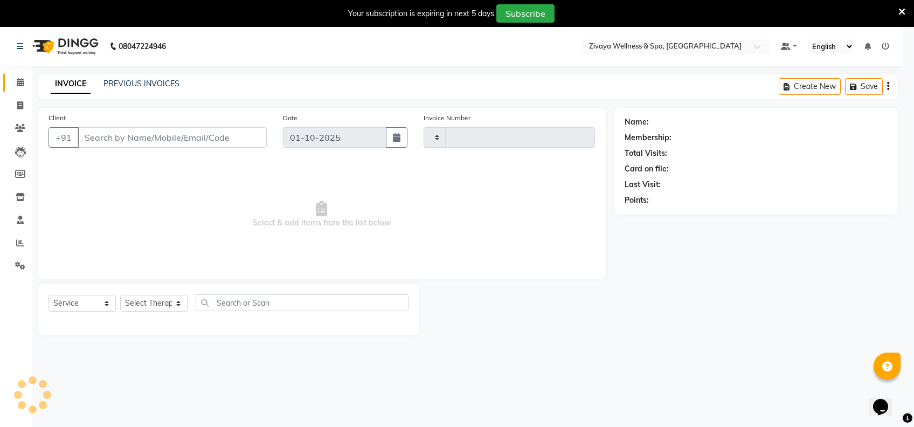
type input "2468"
select select "7072"
type input "9873926003"
select select "93363"
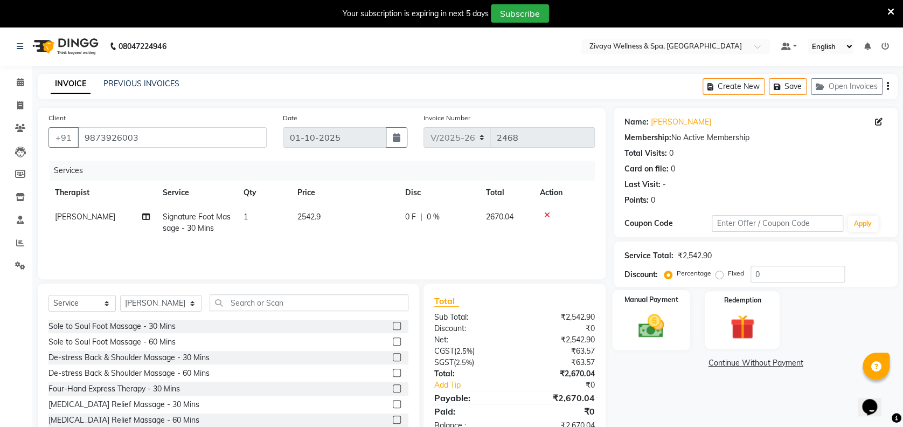
click at [659, 319] on img at bounding box center [650, 326] width 41 height 30
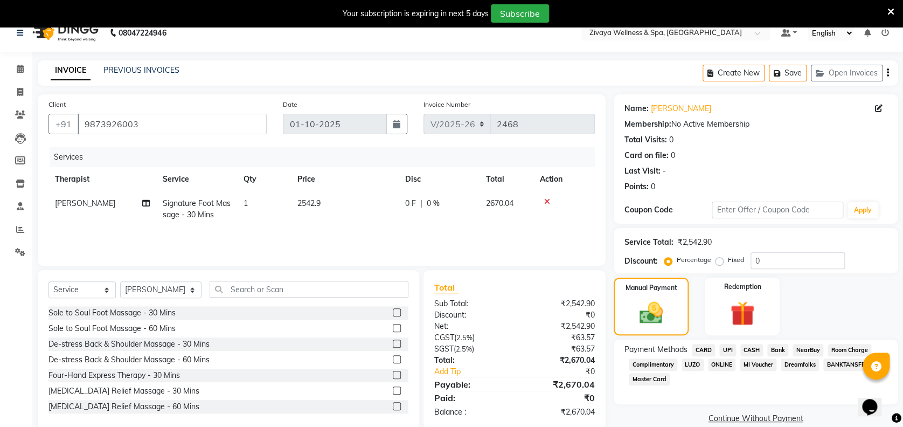
scroll to position [31, 0]
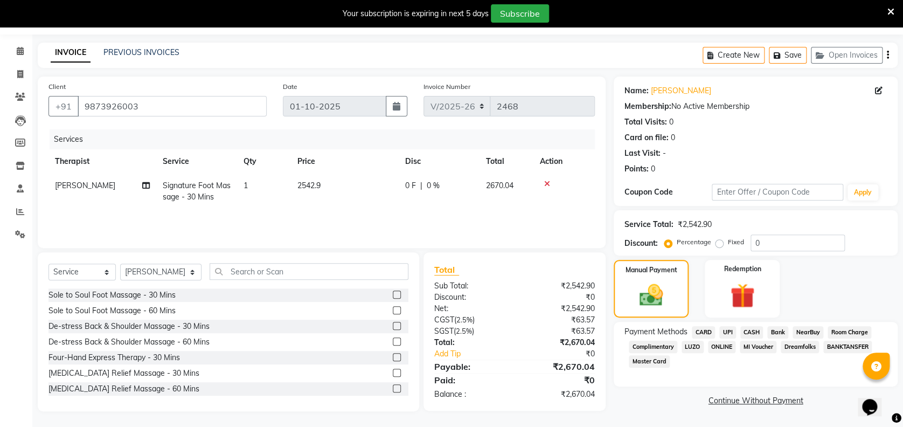
click at [694, 330] on span "CARD" at bounding box center [703, 332] width 23 height 12
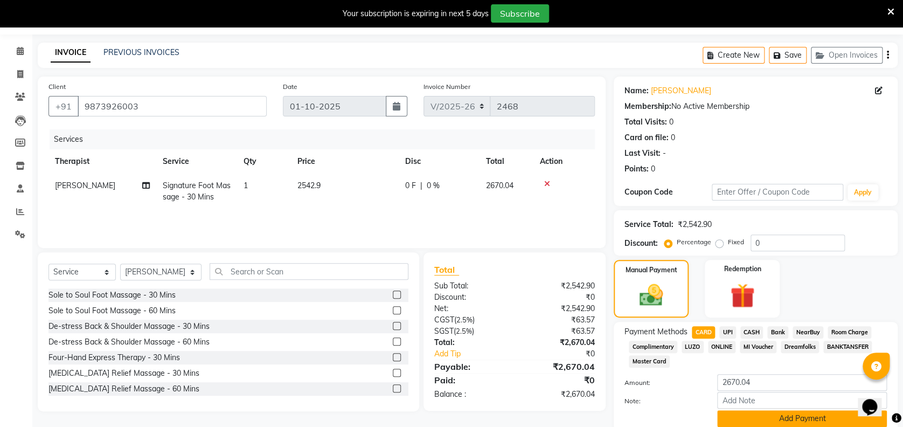
click at [807, 418] on button "Add Payment" at bounding box center [802, 418] width 170 height 17
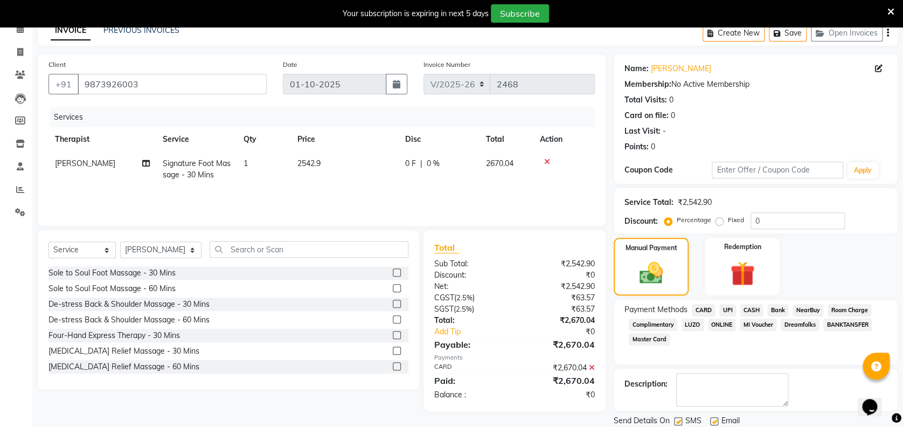
scroll to position [110, 0]
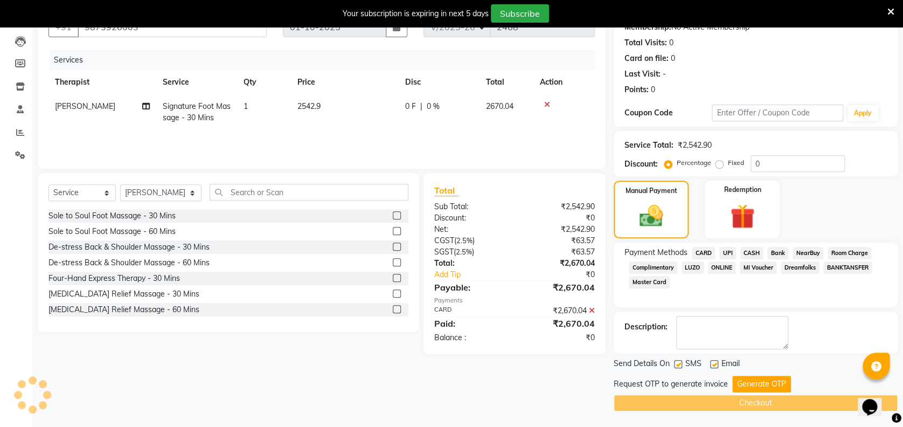
click at [711, 361] on label at bounding box center [714, 364] width 8 height 8
click at [711, 361] on input "checkbox" at bounding box center [713, 364] width 7 height 7
checkbox input "false"
click at [678, 364] on label at bounding box center [678, 364] width 8 height 8
click at [678, 364] on input "checkbox" at bounding box center [677, 364] width 7 height 7
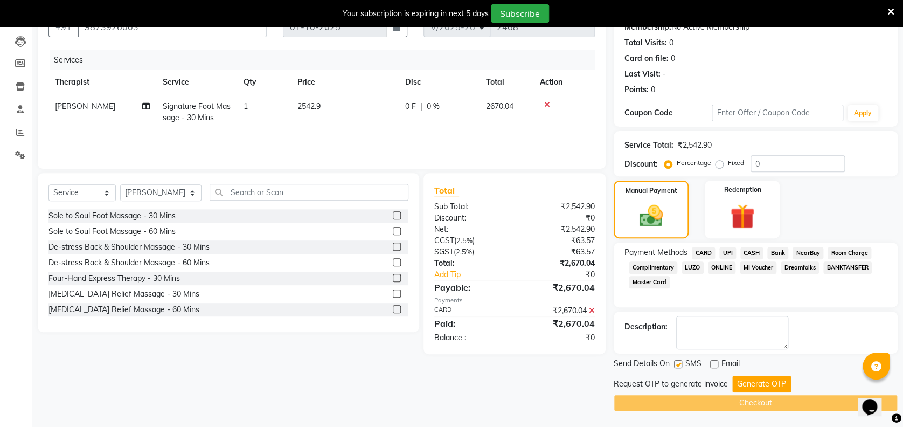
checkbox input "false"
click at [752, 382] on button "Generate OTP" at bounding box center [761, 383] width 59 height 17
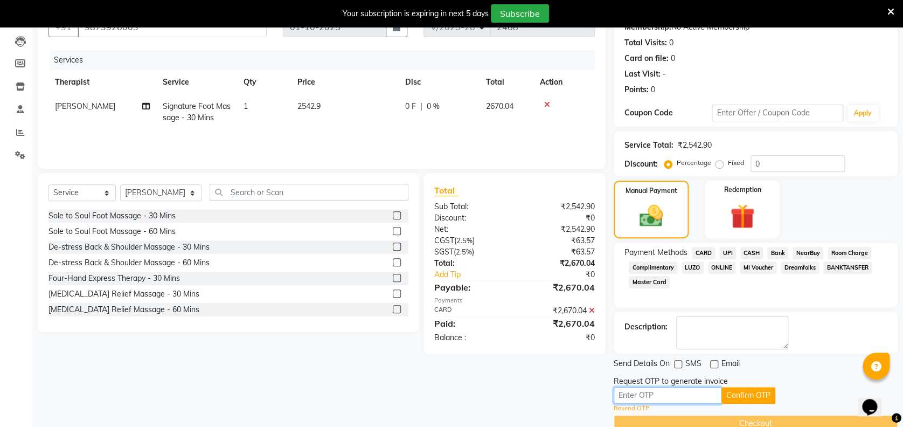
click at [711, 393] on input "text" at bounding box center [668, 395] width 108 height 17
type input "3643"
click at [750, 393] on button "Confirm OTP" at bounding box center [748, 395] width 54 height 17
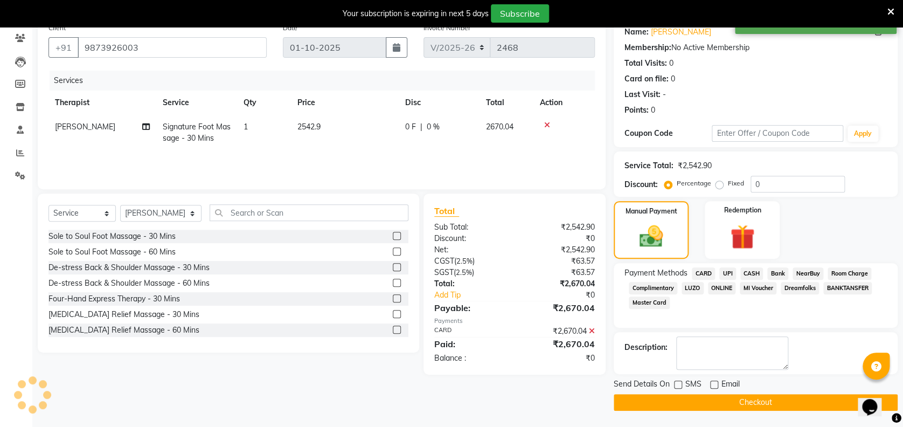
scroll to position [89, 0]
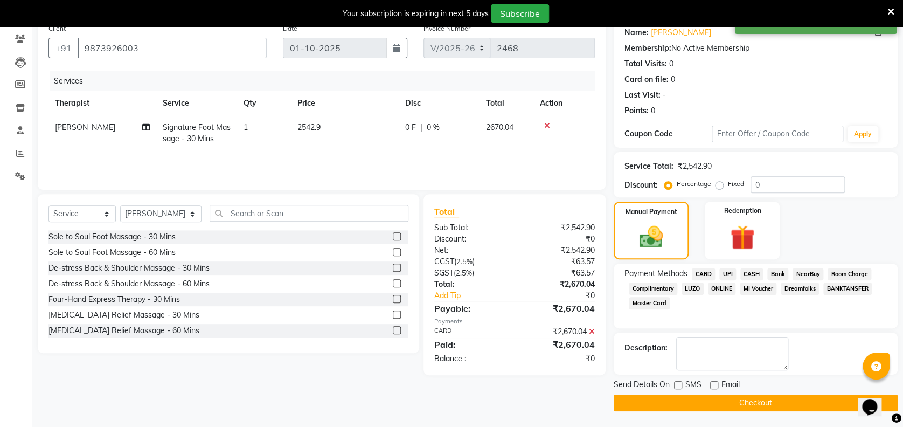
click at [750, 399] on button "Checkout" at bounding box center [756, 402] width 284 height 17
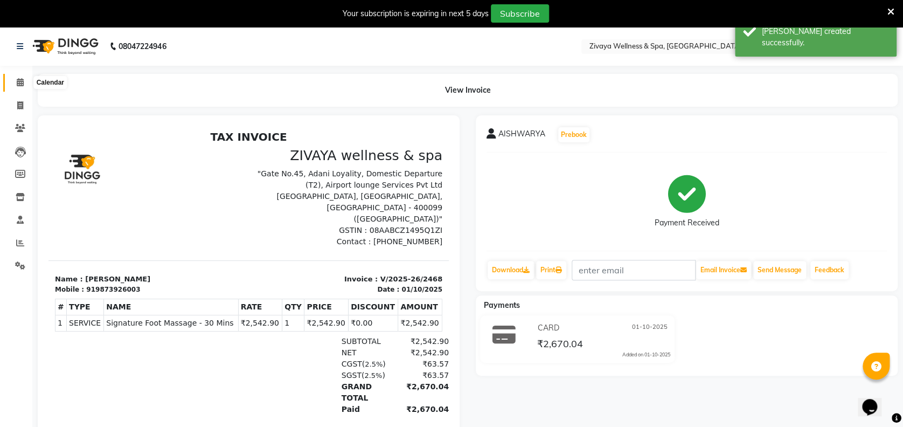
click at [19, 79] on icon at bounding box center [20, 82] width 7 height 8
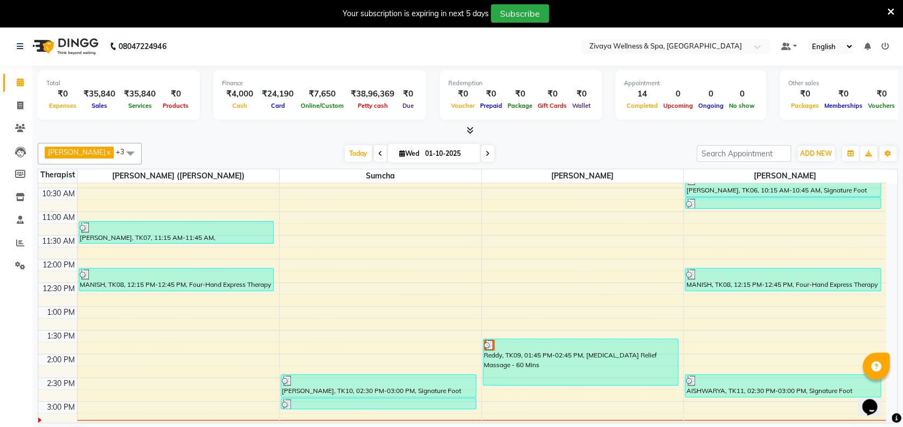
scroll to position [703, 0]
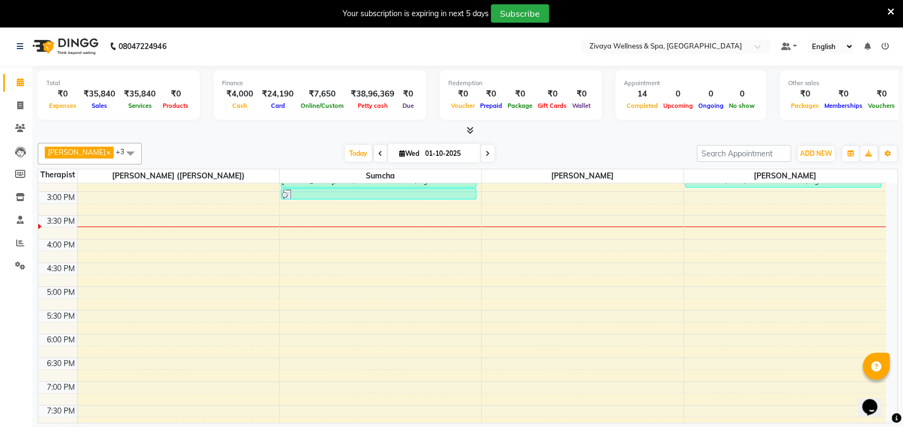
click at [122, 216] on div "12:00 AM 12:30 AM 1:00 AM 1:30 AM 2:00 AM 2:30 AM 3:00 AM 3:30 AM 4:00 AM 4:30 …" at bounding box center [461, 49] width 847 height 1137
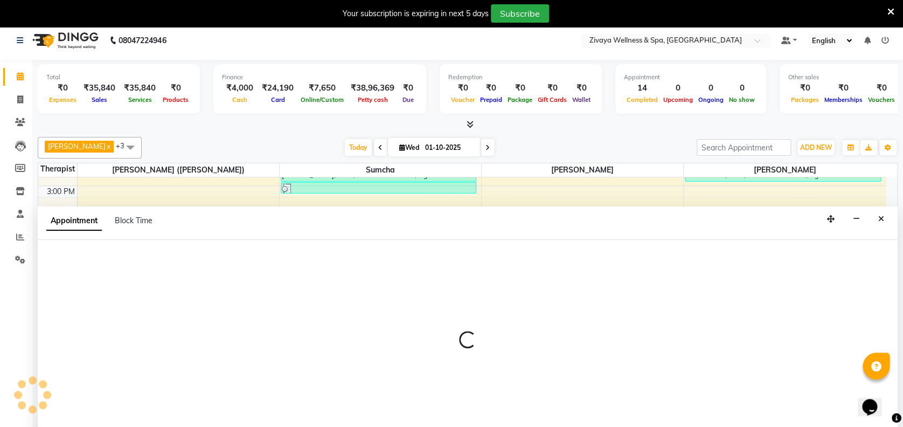
select select "58850"
select select "930"
select select "tentative"
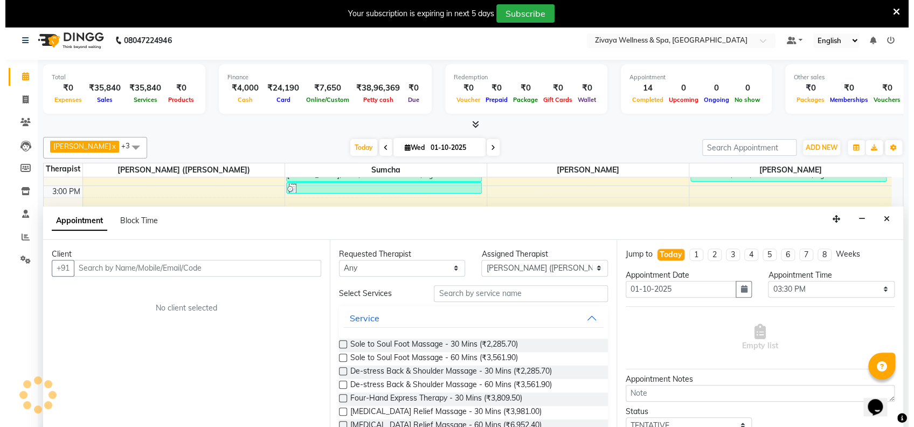
scroll to position [27, 0]
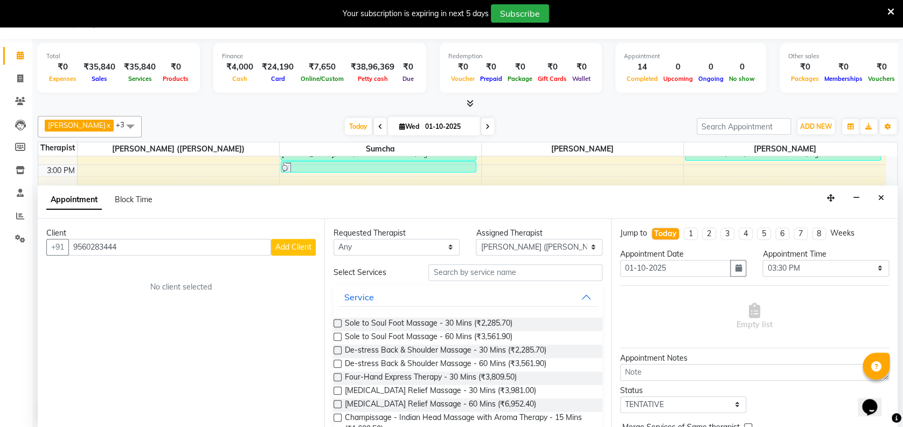
type input "9560283444"
click at [311, 245] on span "Add Client" at bounding box center [293, 247] width 36 height 10
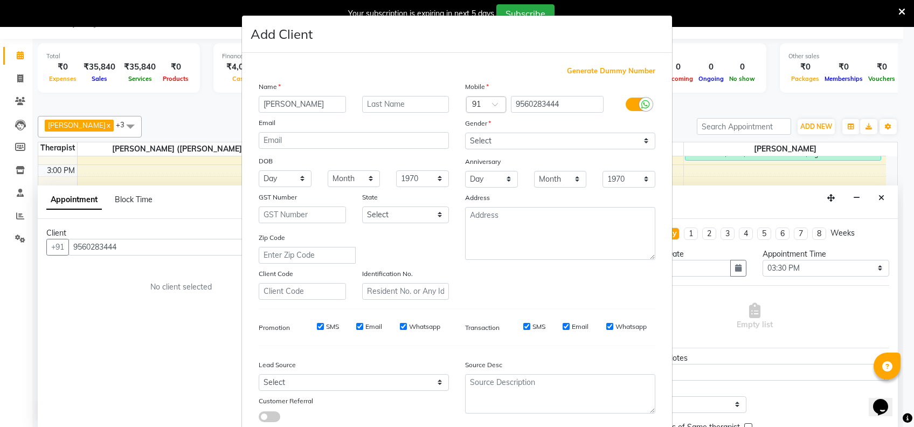
type input "[PERSON_NAME]"
click at [494, 136] on select "Select [DEMOGRAPHIC_DATA] [DEMOGRAPHIC_DATA] Other Prefer Not To Say" at bounding box center [560, 141] width 190 height 17
select select "[DEMOGRAPHIC_DATA]"
click at [465, 133] on select "Select [DEMOGRAPHIC_DATA] [DEMOGRAPHIC_DATA] Other Prefer Not To Say" at bounding box center [560, 141] width 190 height 17
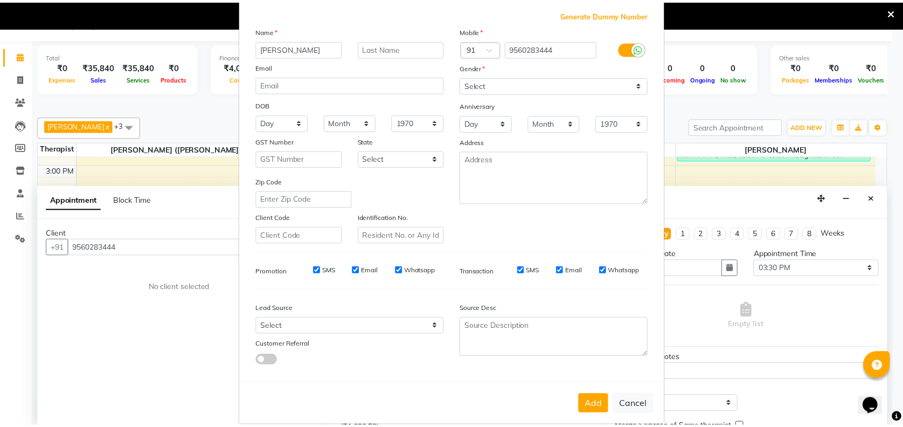
scroll to position [68, 0]
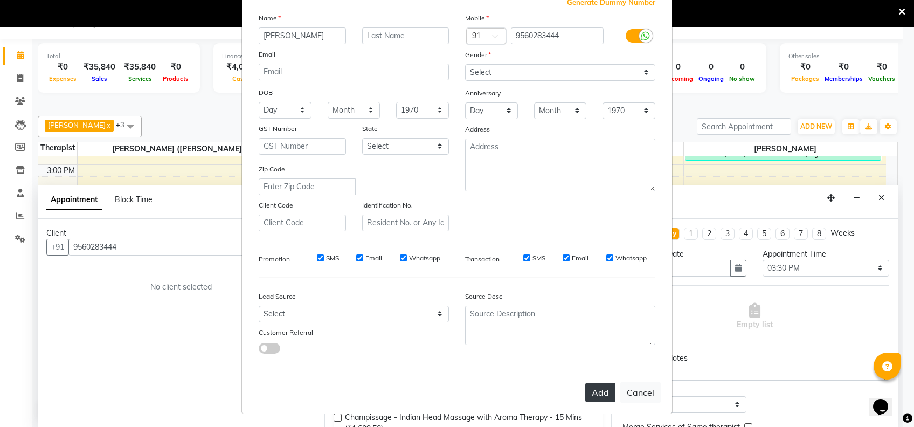
click at [601, 394] on button "Add" at bounding box center [600, 391] width 30 height 19
select select
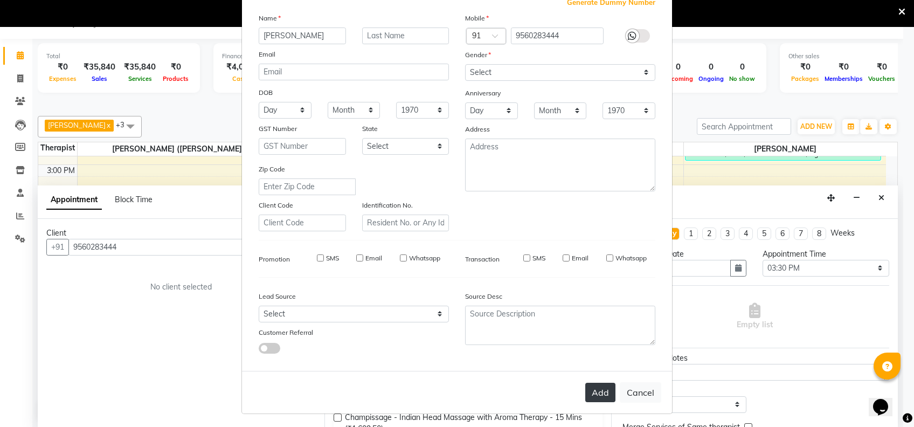
select select
checkbox input "false"
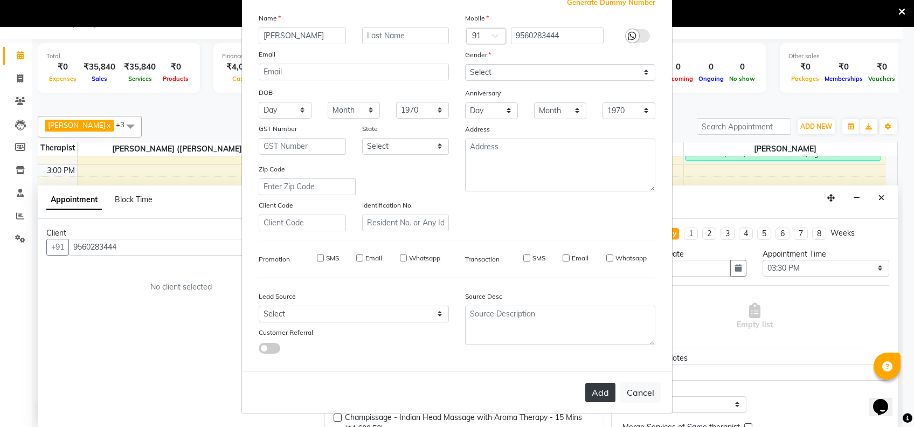
checkbox input "false"
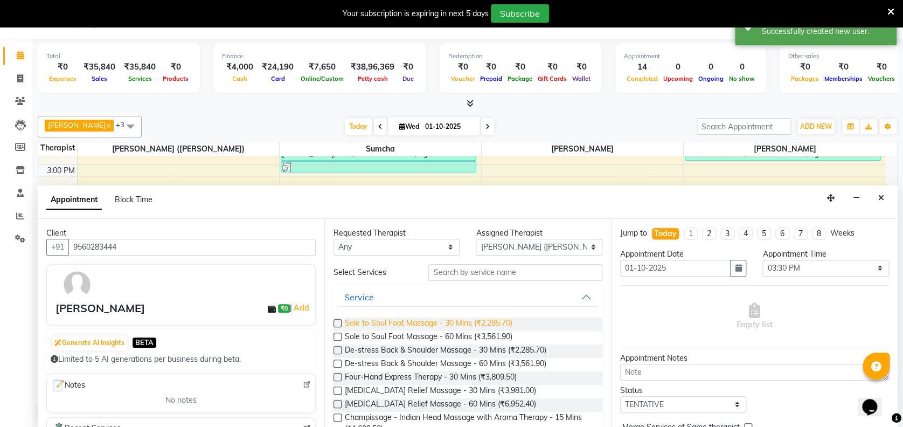
click at [488, 322] on span "Sole to Soul Foot Massage - 30 Mins (₹2,285.70)" at bounding box center [429, 323] width 168 height 13
checkbox input "false"
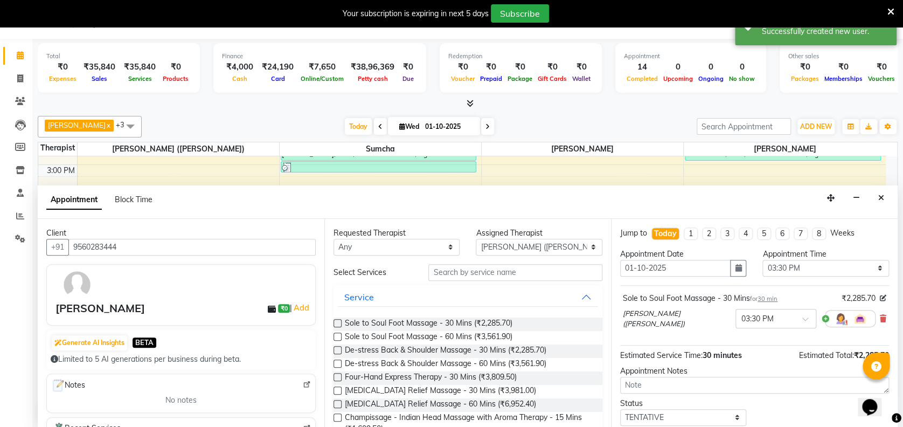
scroll to position [65, 0]
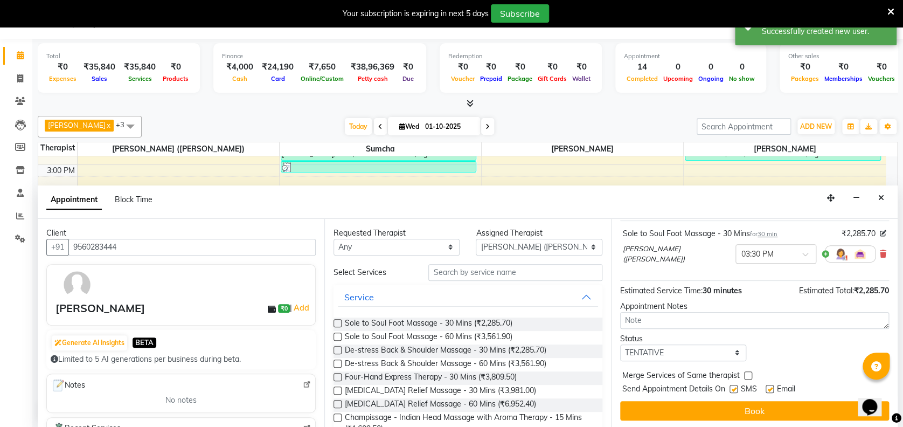
click at [771, 390] on label at bounding box center [770, 389] width 8 height 8
click at [771, 390] on input "checkbox" at bounding box center [769, 389] width 7 height 7
checkbox input "false"
click at [734, 387] on label at bounding box center [733, 389] width 8 height 8
click at [734, 387] on input "checkbox" at bounding box center [732, 389] width 7 height 7
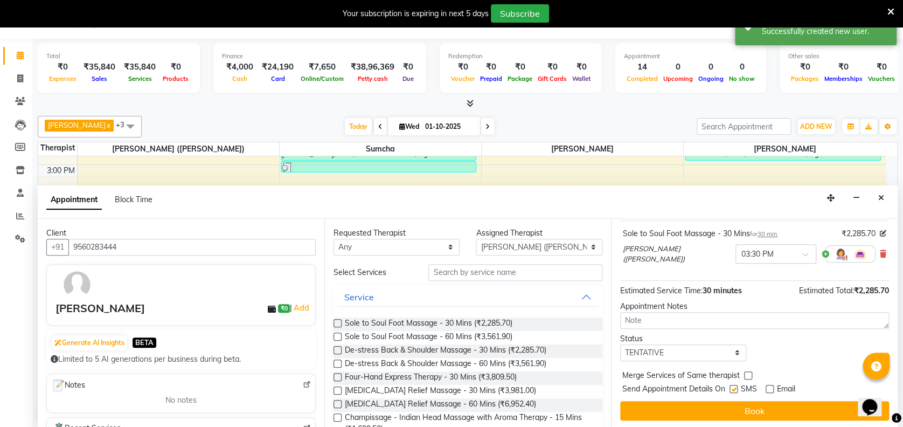
checkbox input "false"
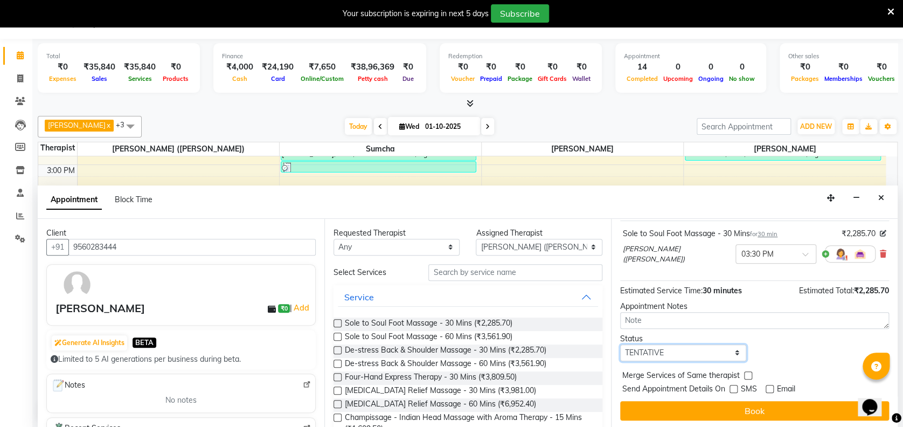
click at [703, 353] on select "Select TENTATIVE CONFIRM CHECK-IN UPCOMING" at bounding box center [683, 352] width 126 height 17
select select "confirm booking"
click at [620, 344] on select "Select TENTATIVE CONFIRM CHECK-IN UPCOMING" at bounding box center [683, 352] width 126 height 17
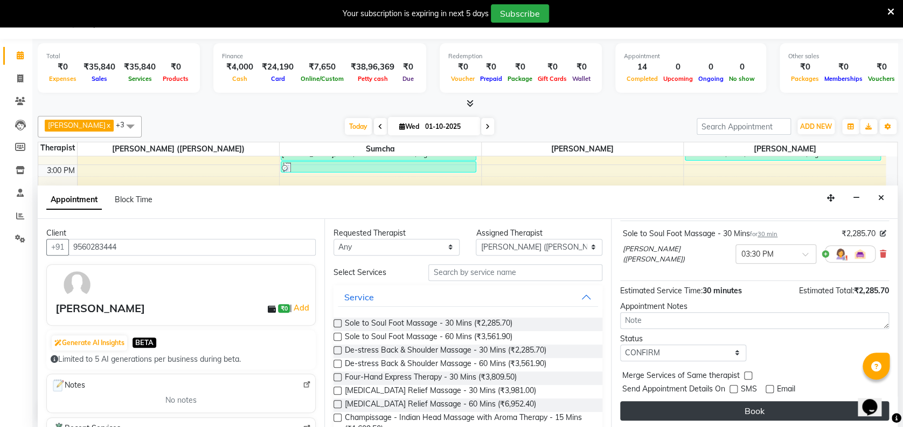
click at [709, 403] on button "Book" at bounding box center [754, 410] width 269 height 19
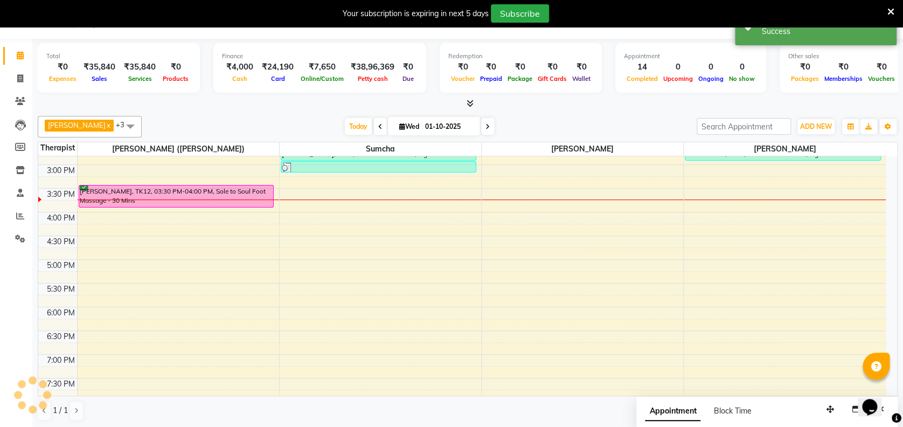
scroll to position [0, 0]
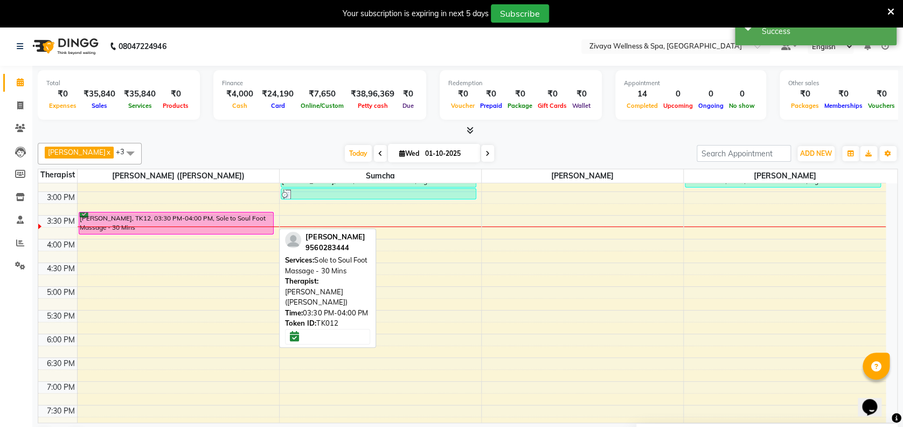
click at [262, 219] on div "[PERSON_NAME], TK12, 03:30 PM-04:00 PM, Sole to Soul Foot Massage - 30 Mins" at bounding box center [176, 223] width 194 height 22
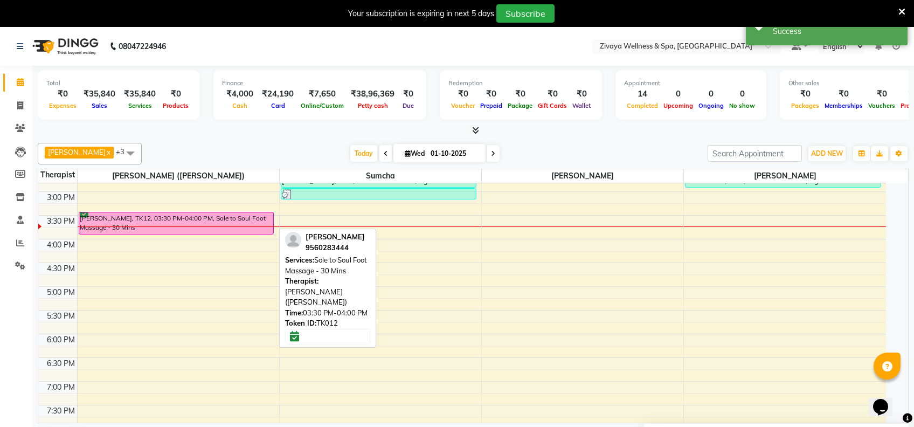
select select "6"
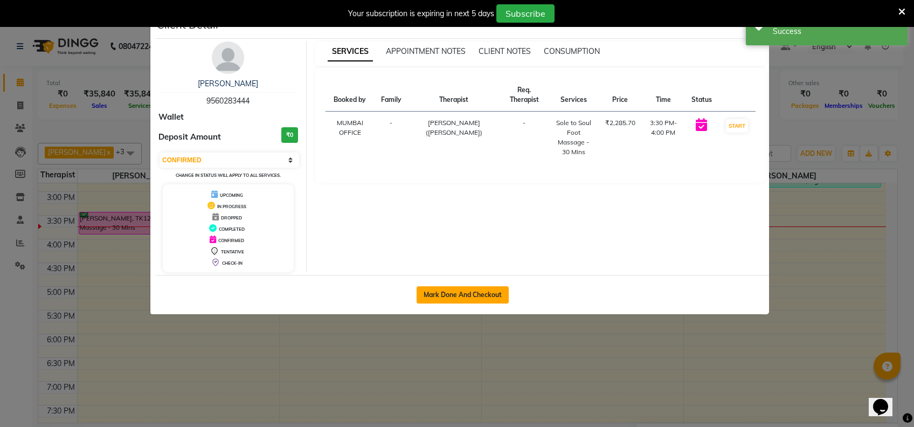
click at [427, 290] on button "Mark Done And Checkout" at bounding box center [462, 294] width 92 height 17
select select "7072"
select select "service"
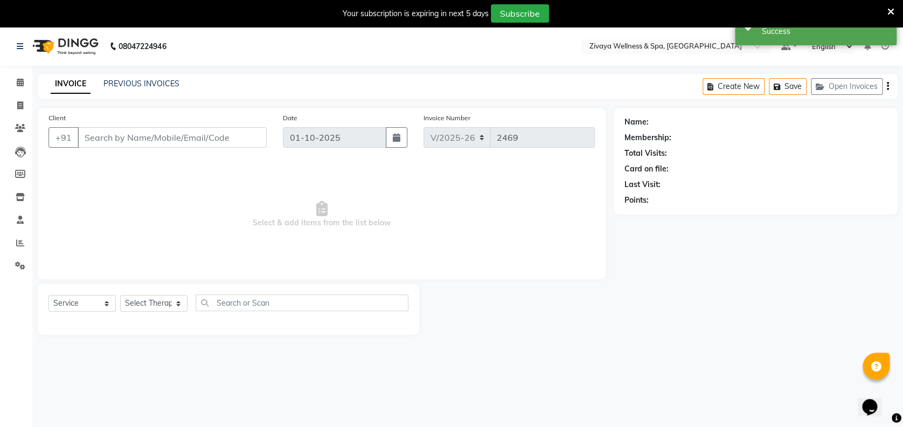
type input "9560283444"
select select "58850"
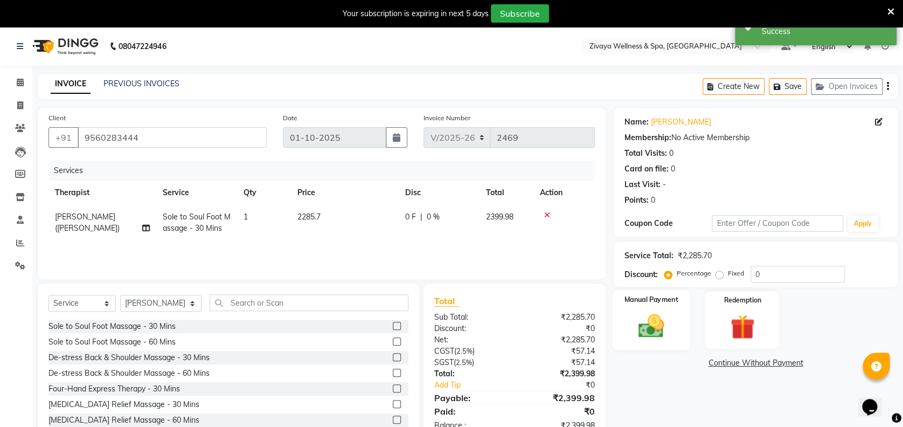
click at [677, 329] on div "Manual Payment" at bounding box center [651, 320] width 78 height 60
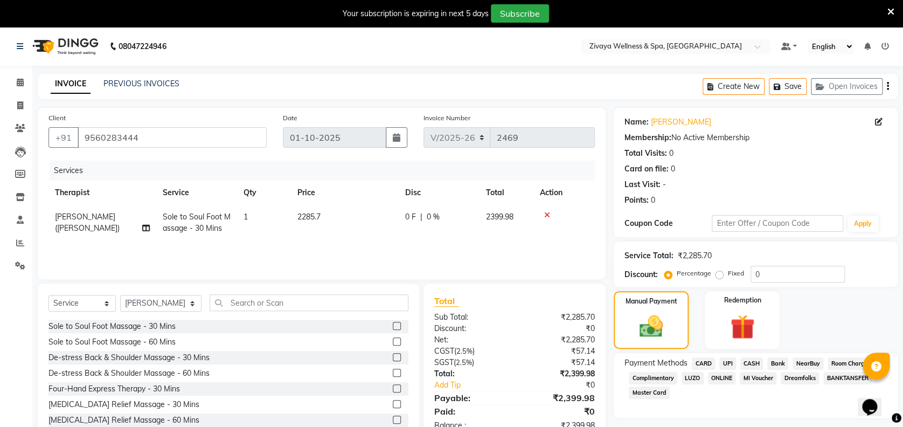
click at [746, 361] on span "CASH" at bounding box center [751, 363] width 23 height 12
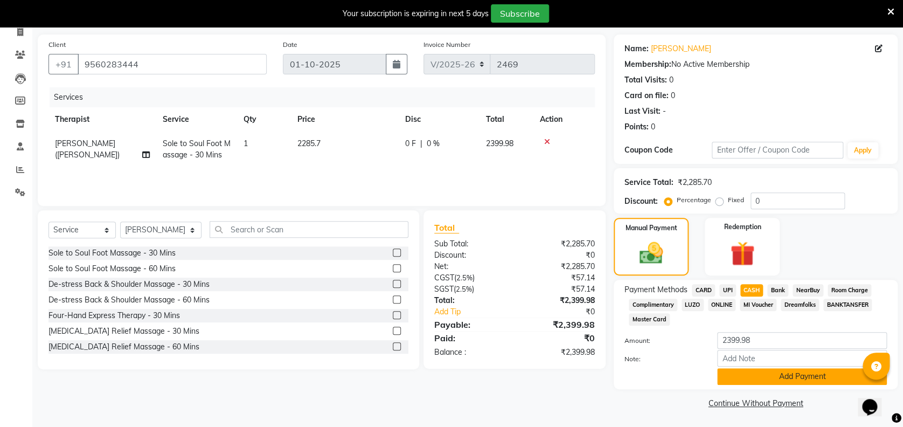
click at [787, 373] on button "Add Payment" at bounding box center [802, 376] width 170 height 17
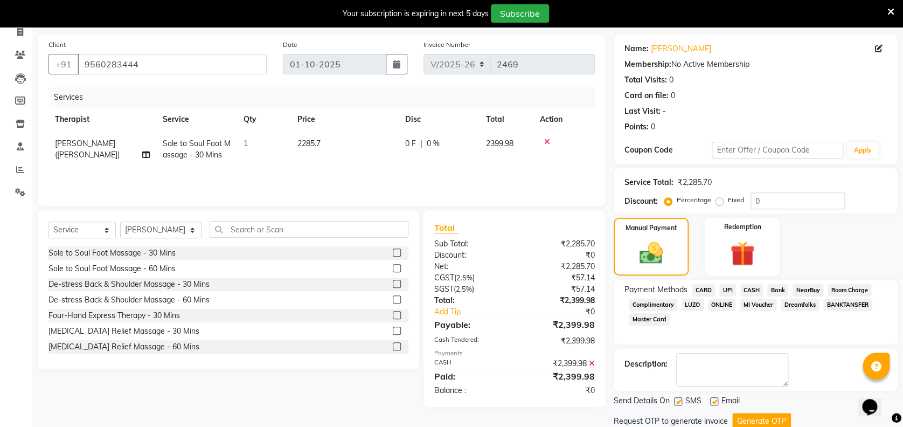
click at [678, 398] on label at bounding box center [678, 401] width 8 height 8
click at [678, 398] on input "checkbox" at bounding box center [677, 401] width 7 height 7
checkbox input "false"
click at [714, 398] on label at bounding box center [714, 401] width 8 height 8
click at [714, 398] on input "checkbox" at bounding box center [713, 401] width 7 height 7
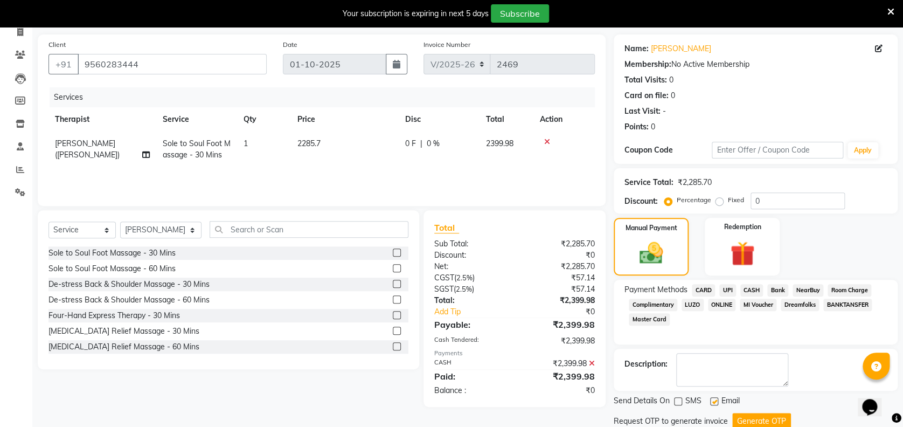
checkbox input "false"
click at [747, 416] on button "Generate OTP" at bounding box center [761, 421] width 59 height 17
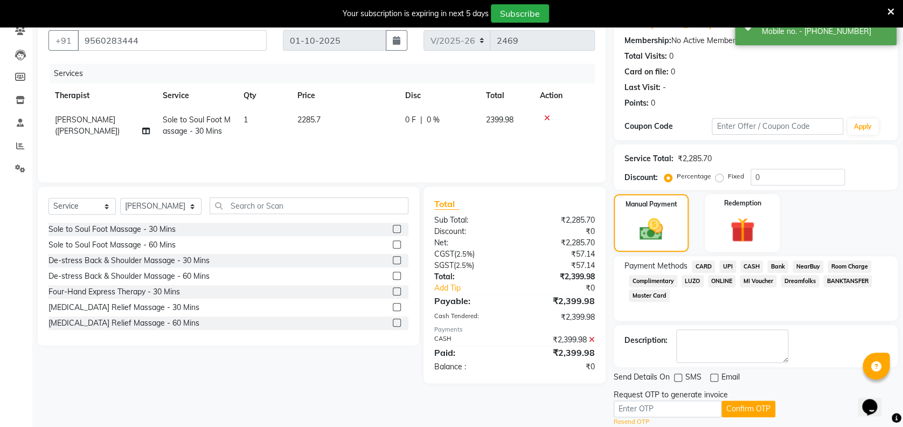
scroll to position [130, 0]
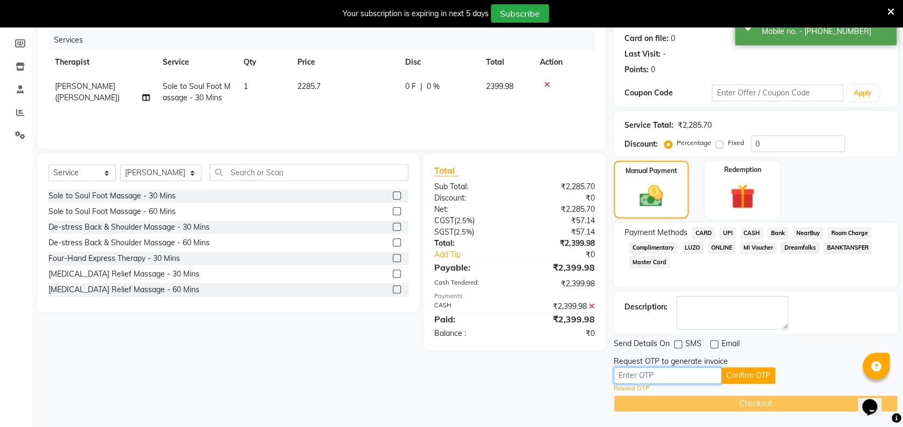
click at [684, 371] on input "text" at bounding box center [668, 375] width 108 height 17
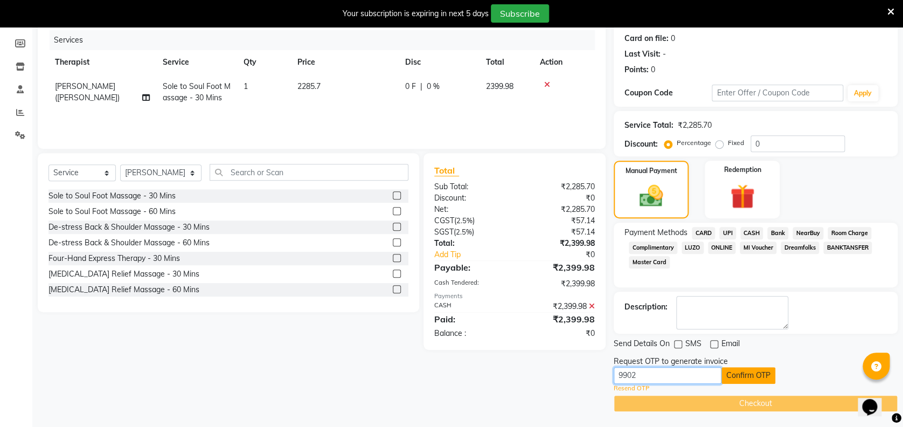
type input "9902"
click at [732, 377] on button "Confirm OTP" at bounding box center [748, 375] width 54 height 17
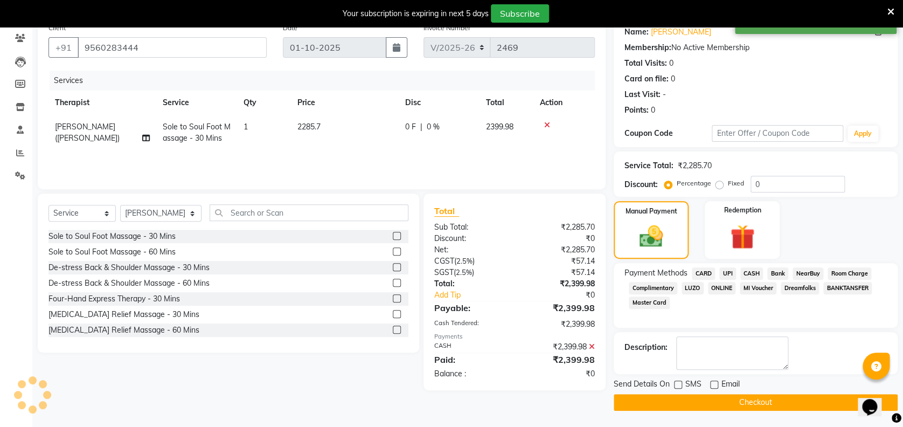
scroll to position [89, 0]
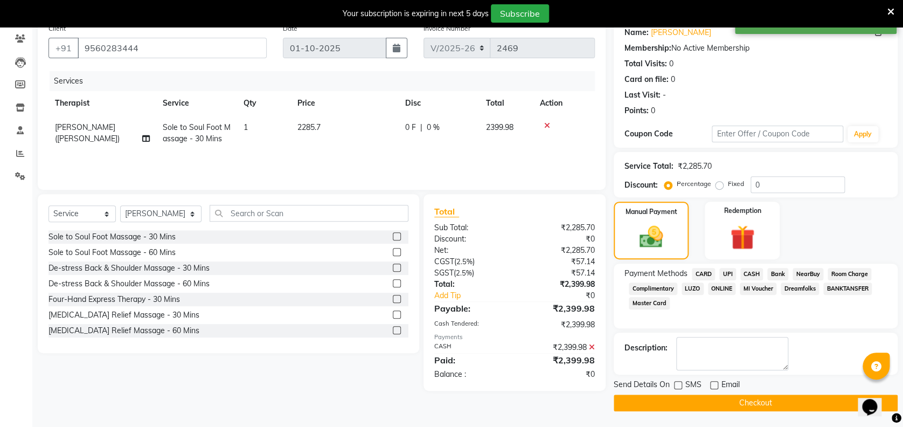
click at [722, 404] on button "Checkout" at bounding box center [756, 402] width 284 height 17
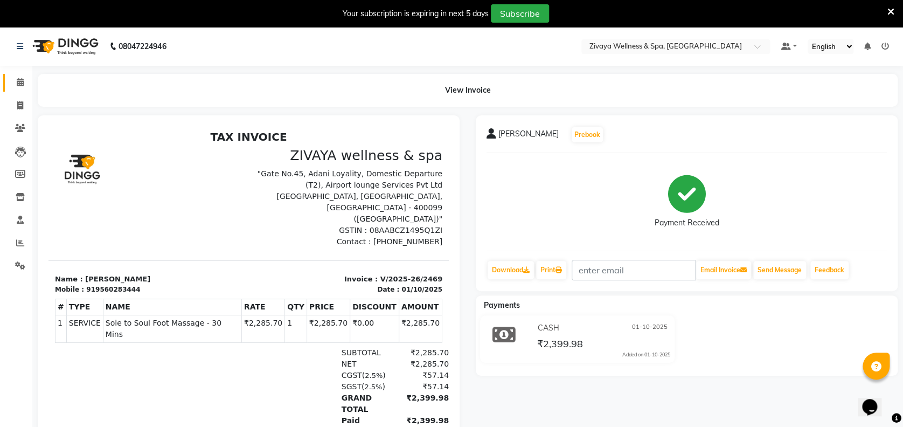
click at [15, 90] on link "Calendar" at bounding box center [16, 83] width 26 height 18
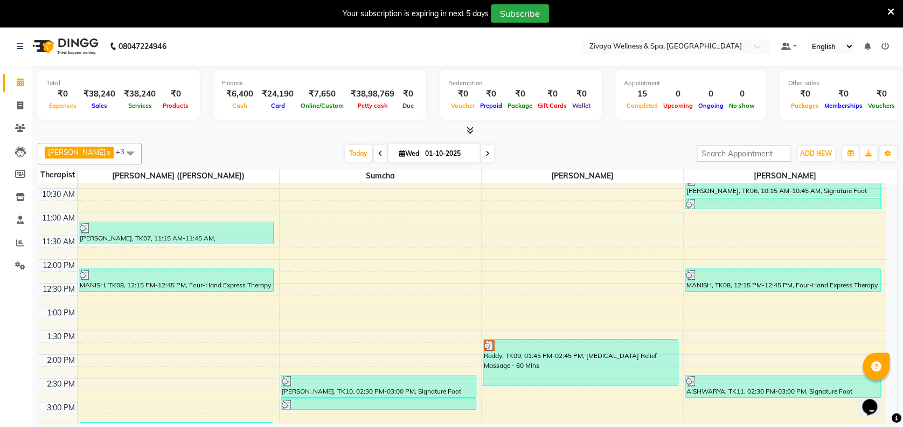
scroll to position [702, 0]
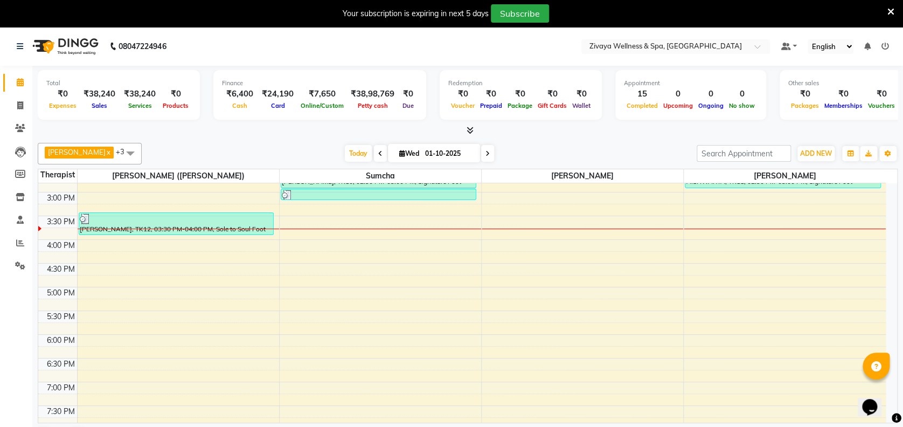
click at [532, 231] on div "12:00 AM 12:30 AM 1:00 AM 1:30 AM 2:00 AM 2:30 AM 3:00 AM 3:30 AM 4:00 AM 4:30 …" at bounding box center [461, 49] width 847 height 1137
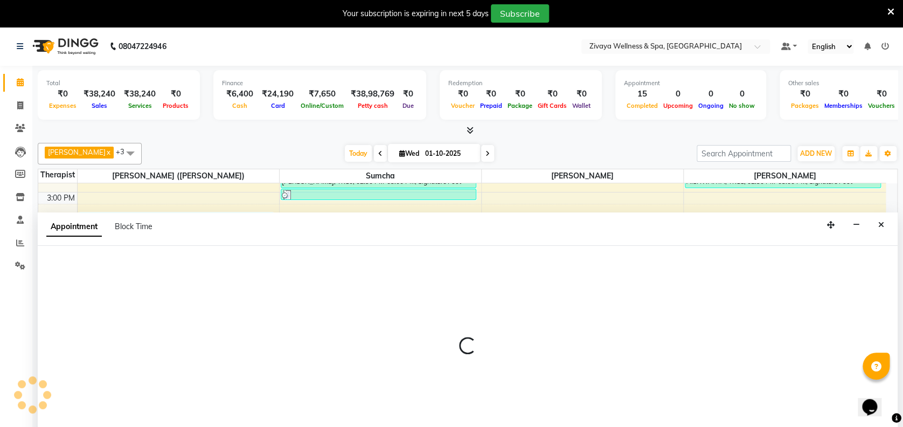
select select "80331"
select select "945"
select select "tentative"
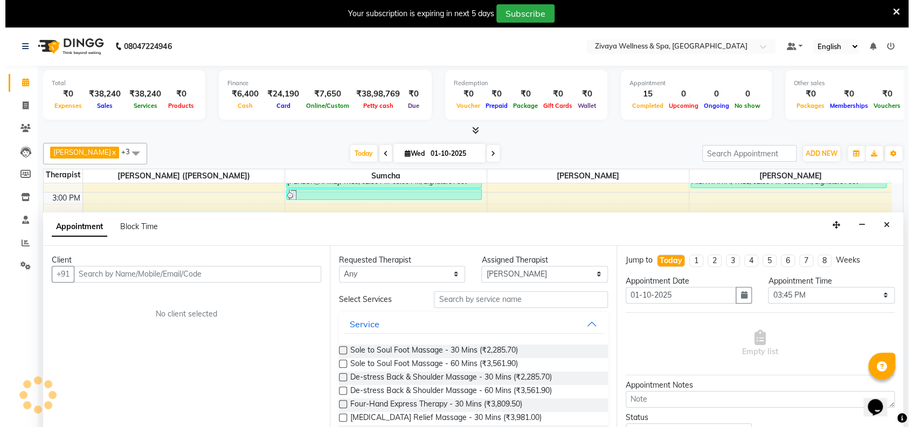
scroll to position [27, 0]
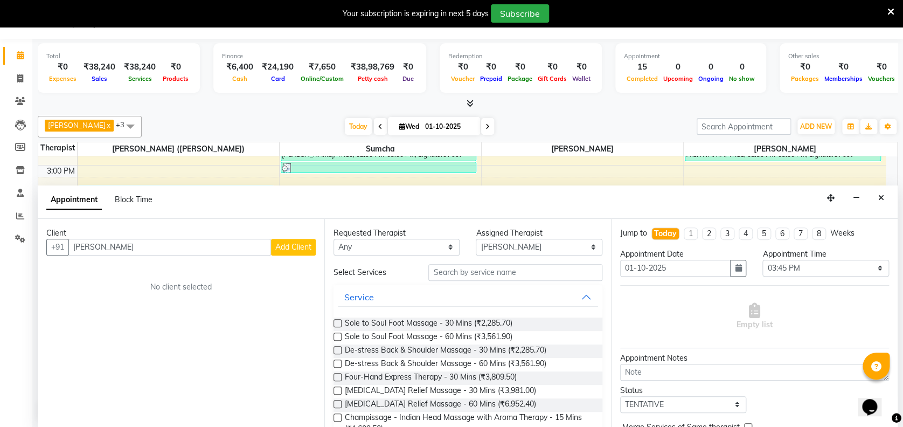
type input "[PERSON_NAME]"
click at [277, 242] on span "Add Client" at bounding box center [293, 247] width 36 height 10
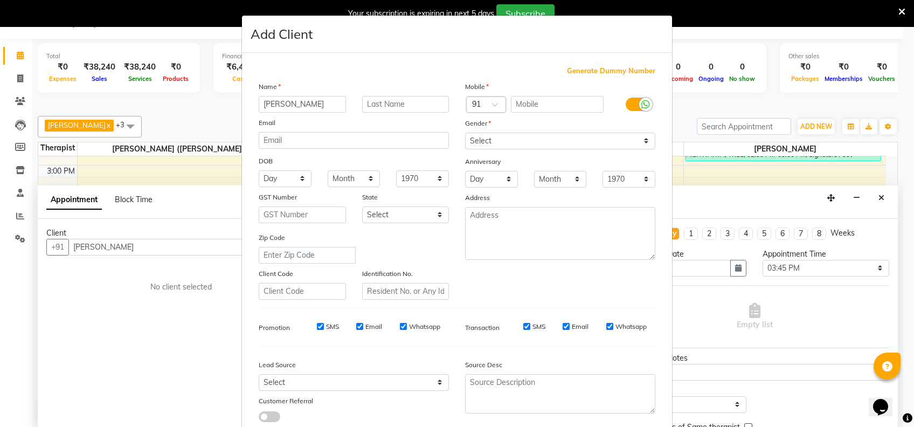
click at [628, 73] on span "Generate Dummy Number" at bounding box center [611, 71] width 88 height 11
type input "1311800001854"
checkbox input "false"
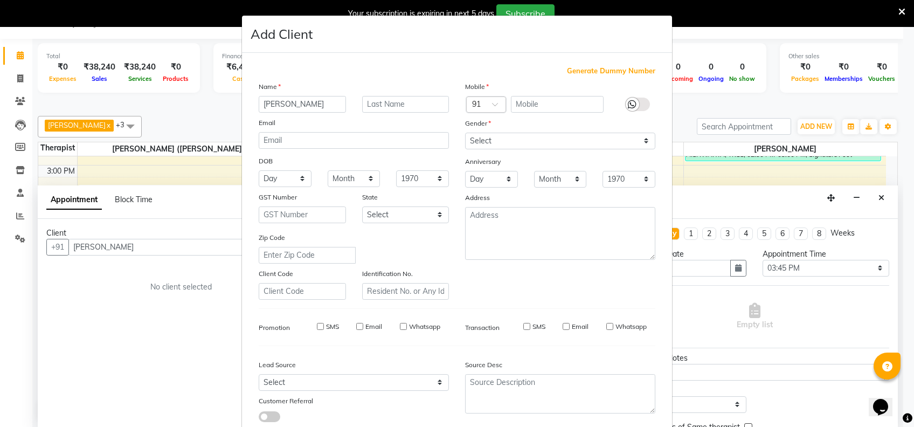
checkbox input "false"
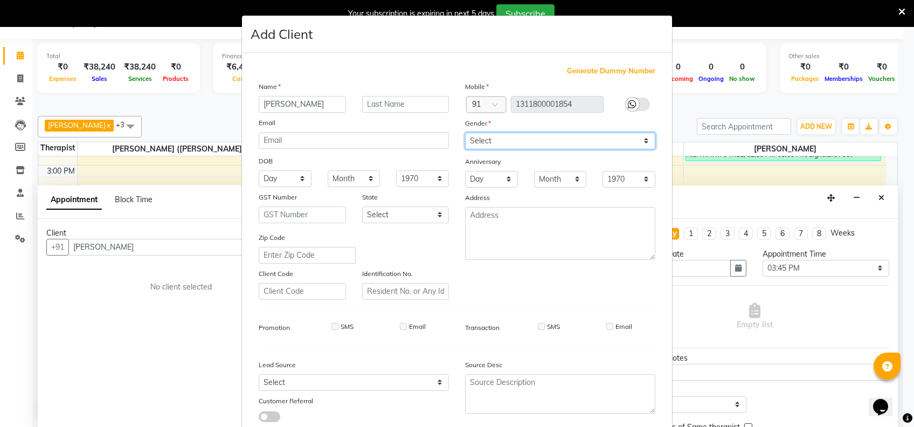
click at [566, 134] on select "Select [DEMOGRAPHIC_DATA] [DEMOGRAPHIC_DATA] Other Prefer Not To Say" at bounding box center [560, 141] width 190 height 17
select select "[DEMOGRAPHIC_DATA]"
click at [465, 133] on select "Select [DEMOGRAPHIC_DATA] [DEMOGRAPHIC_DATA] Other Prefer Not To Say" at bounding box center [560, 141] width 190 height 17
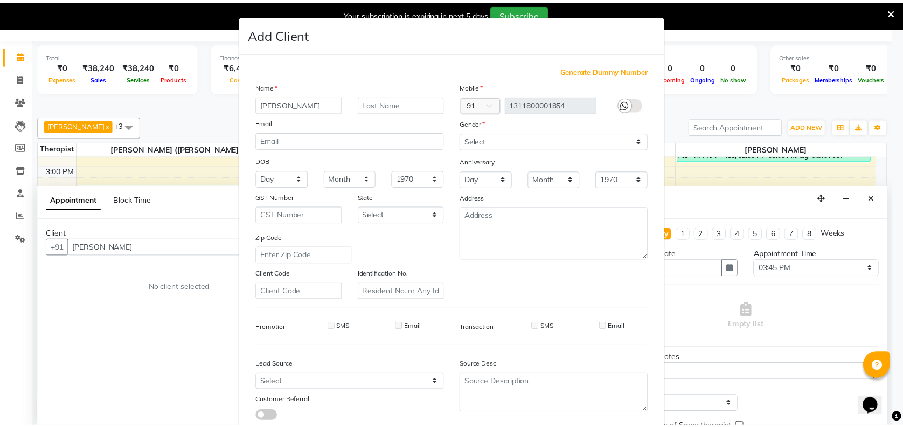
scroll to position [68, 0]
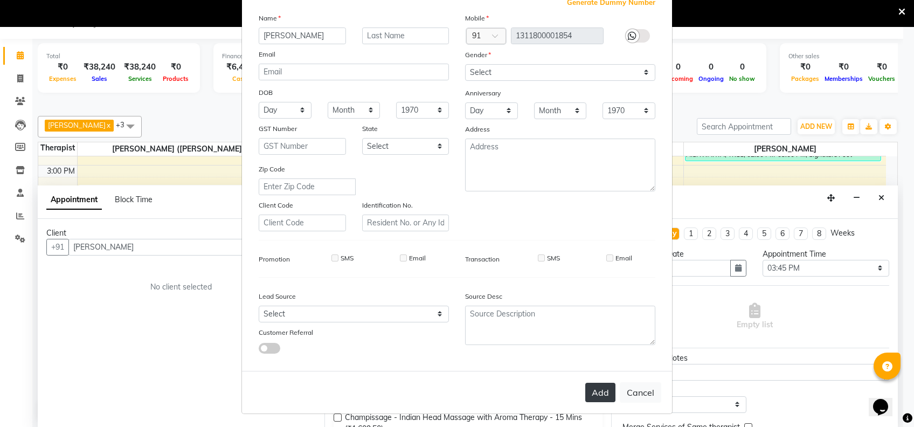
click at [609, 388] on button "Add" at bounding box center [600, 391] width 30 height 19
type input "1311800001854"
select select
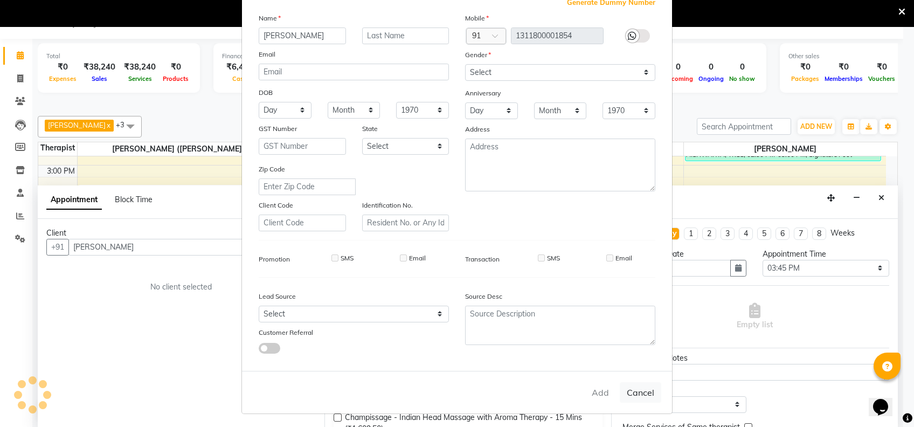
select select
checkbox input "false"
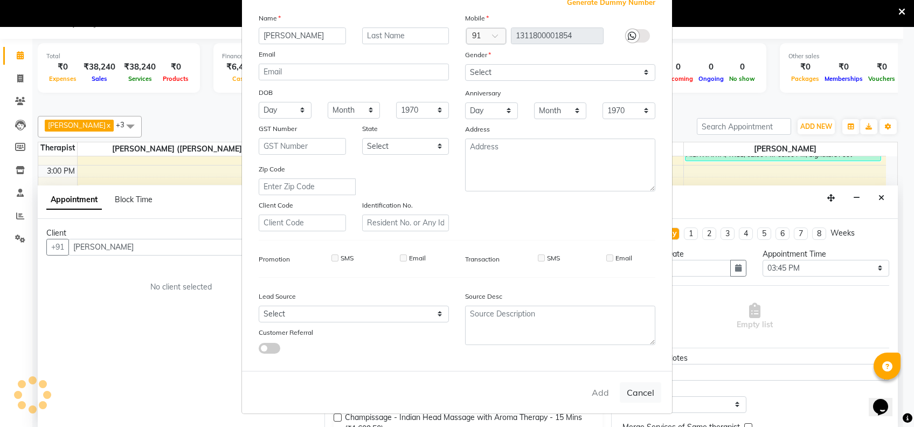
checkbox input "false"
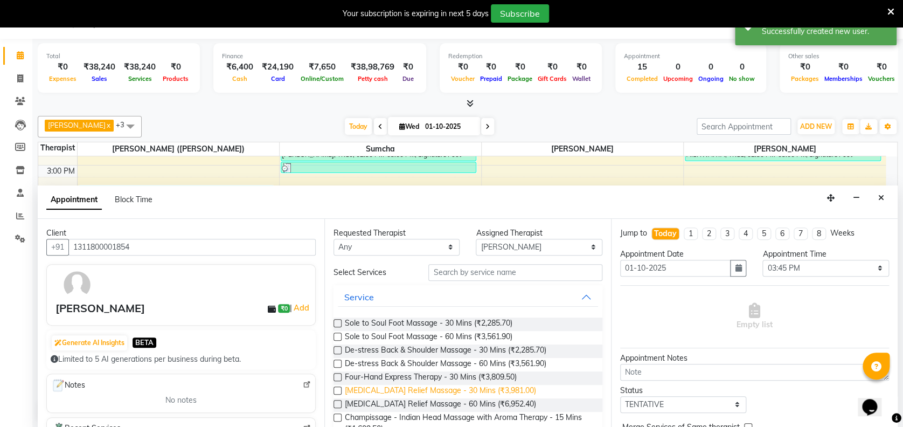
click at [463, 387] on span "[MEDICAL_DATA] Relief Massage - 30 Mins (₹3,981.00)" at bounding box center [440, 391] width 191 height 13
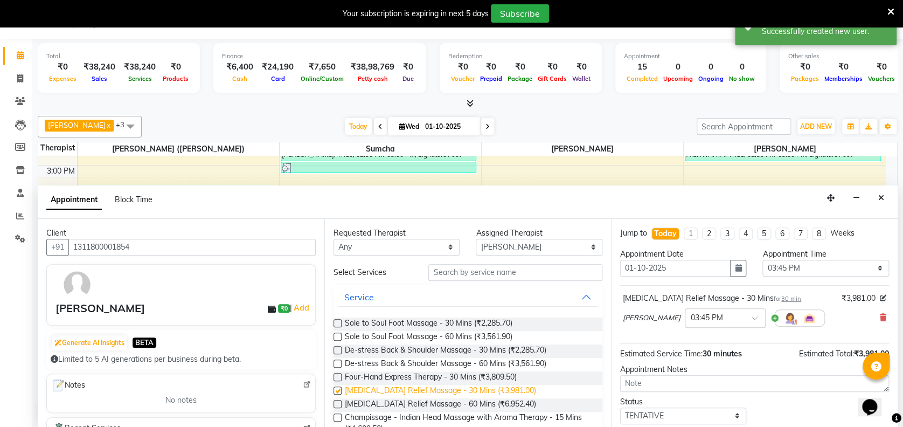
checkbox input "false"
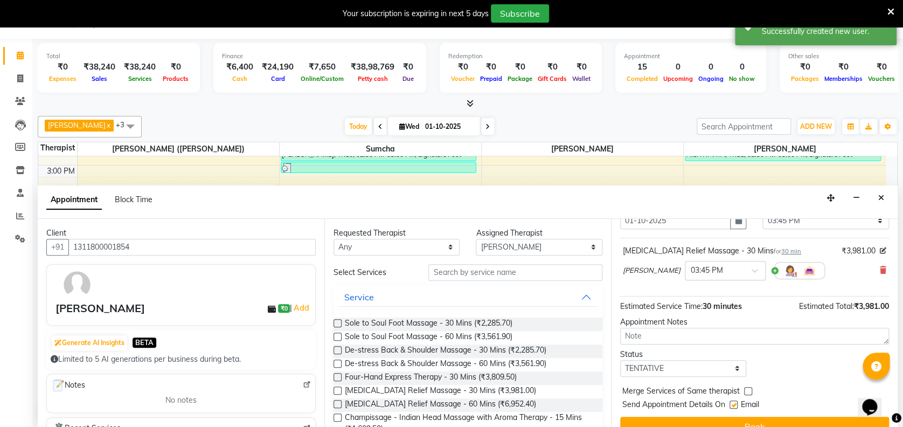
scroll to position [64, 0]
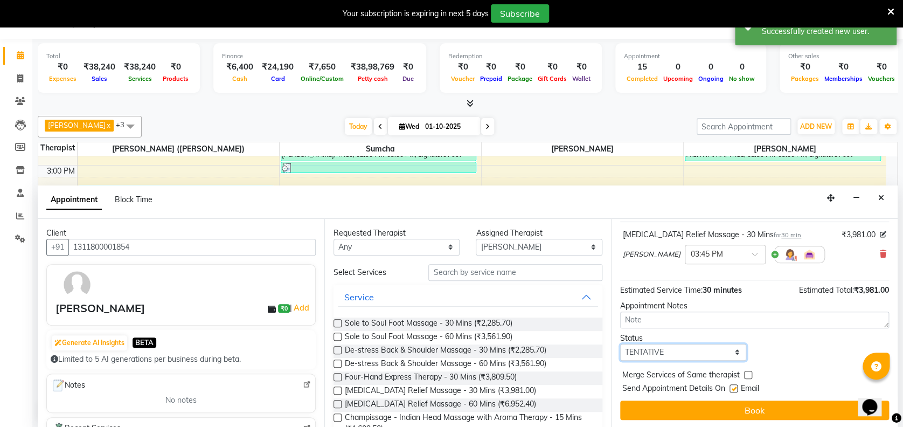
click at [634, 347] on select "Select TENTATIVE CONFIRM CHECK-IN UPCOMING" at bounding box center [683, 352] width 126 height 17
select select "confirm booking"
click at [620, 344] on select "Select TENTATIVE CONFIRM CHECK-IN UPCOMING" at bounding box center [683, 352] width 126 height 17
click at [733, 386] on label at bounding box center [733, 388] width 8 height 8
click at [733, 386] on input "checkbox" at bounding box center [732, 389] width 7 height 7
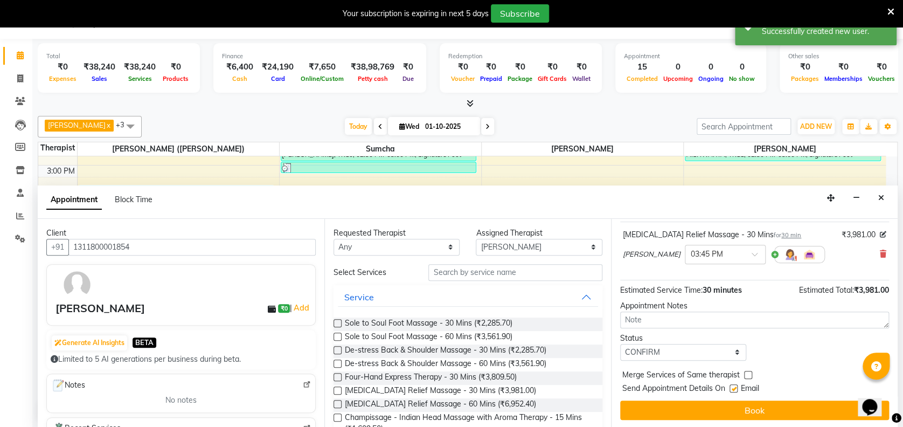
checkbox input "false"
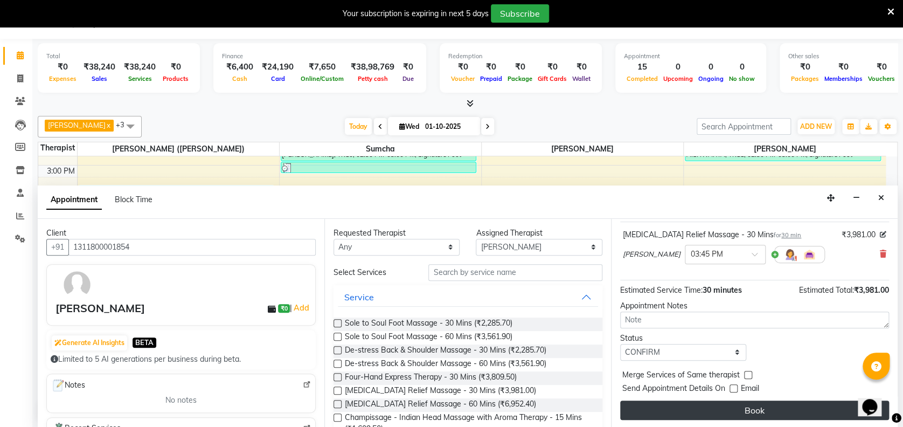
click at [728, 403] on button "Book" at bounding box center [754, 409] width 269 height 19
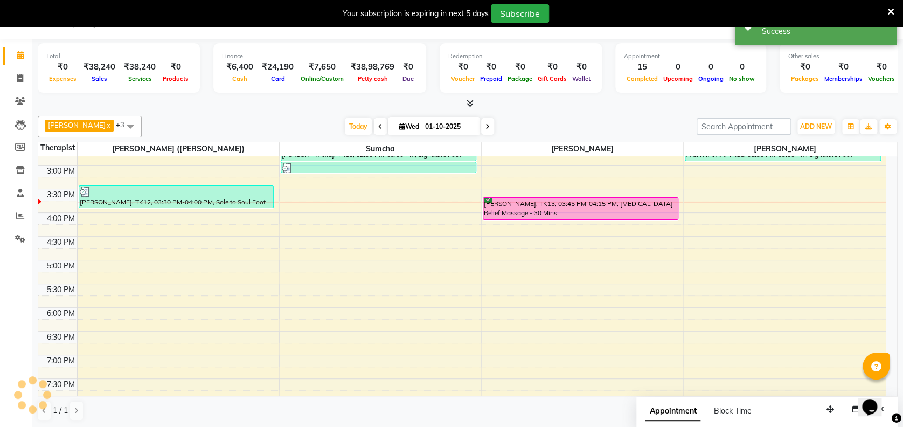
scroll to position [0, 0]
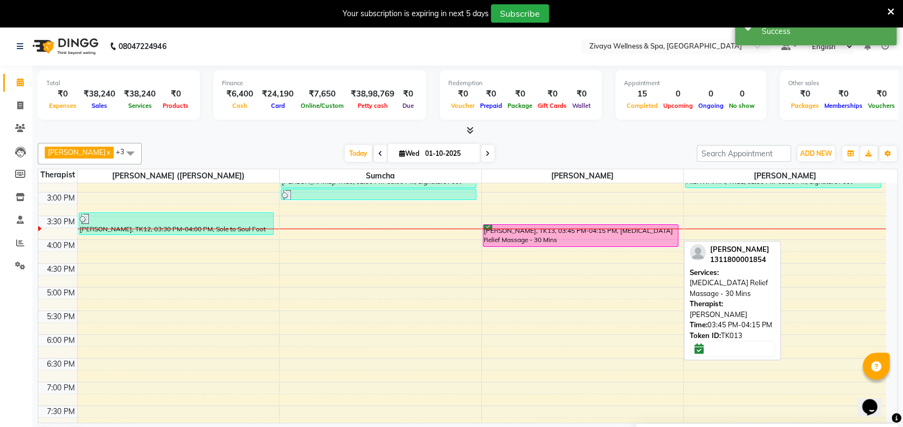
click at [644, 236] on div "[PERSON_NAME], TK13, 03:45 PM-04:15 PM, [MEDICAL_DATA] Relief Massage - 30 Mins" at bounding box center [580, 236] width 194 height 22
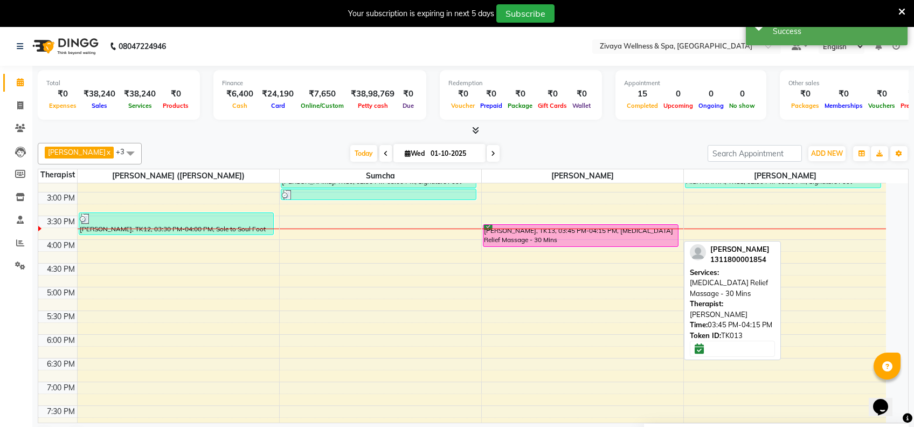
select select "6"
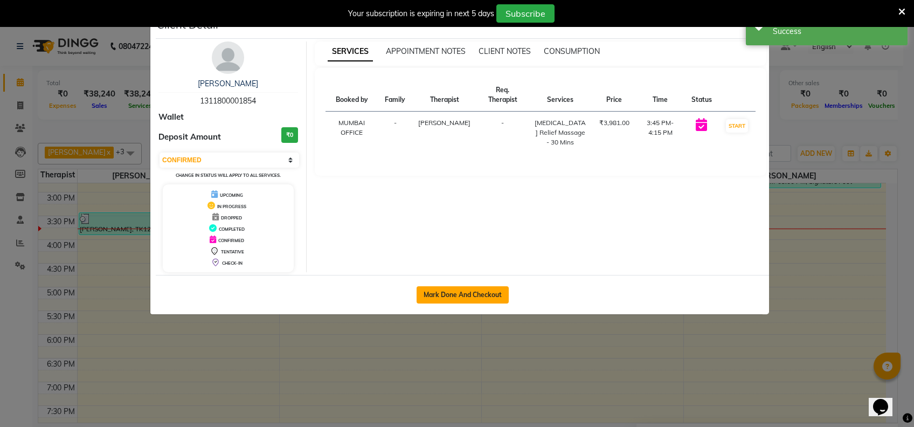
click at [491, 288] on button "Mark Done And Checkout" at bounding box center [462, 294] width 92 height 17
select select "service"
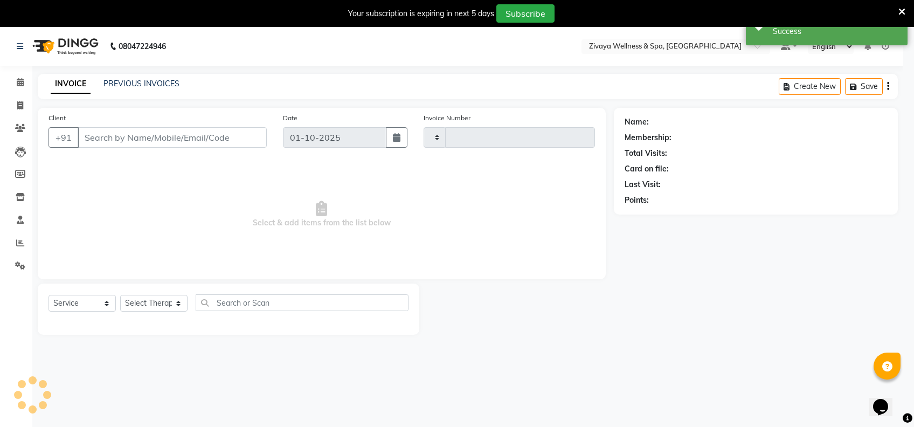
type input "2470"
select select "7072"
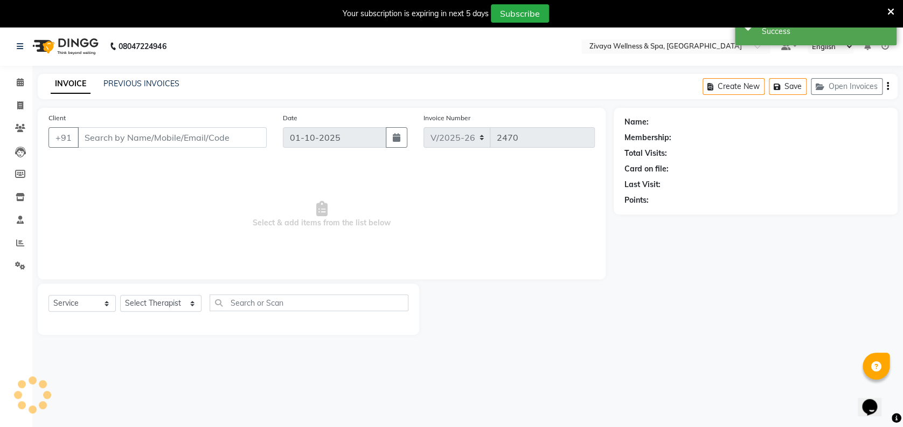
type input "1311800001854"
select select "80331"
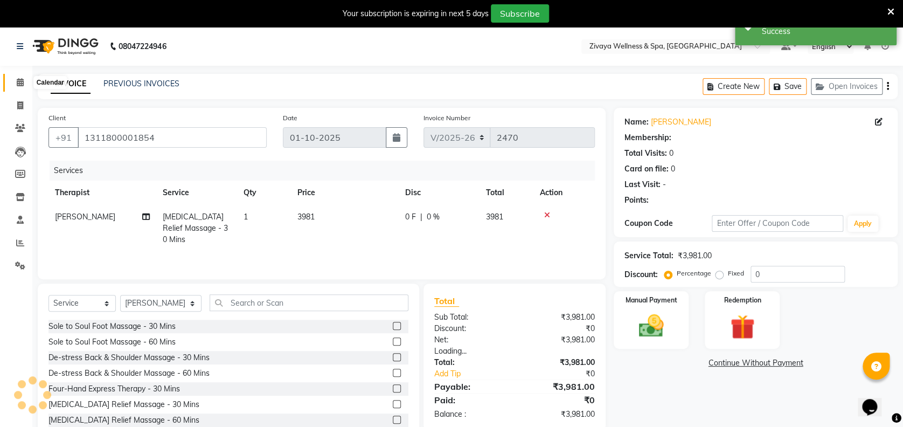
click at [20, 78] on icon at bounding box center [20, 82] width 7 height 8
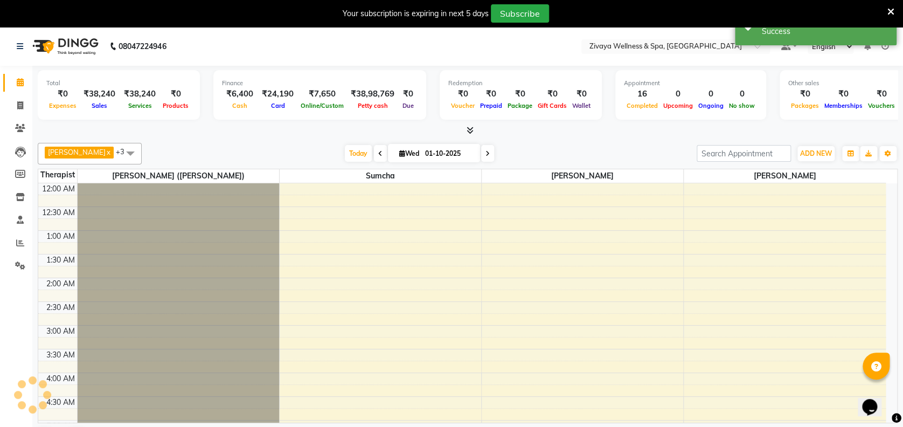
scroll to position [283, 0]
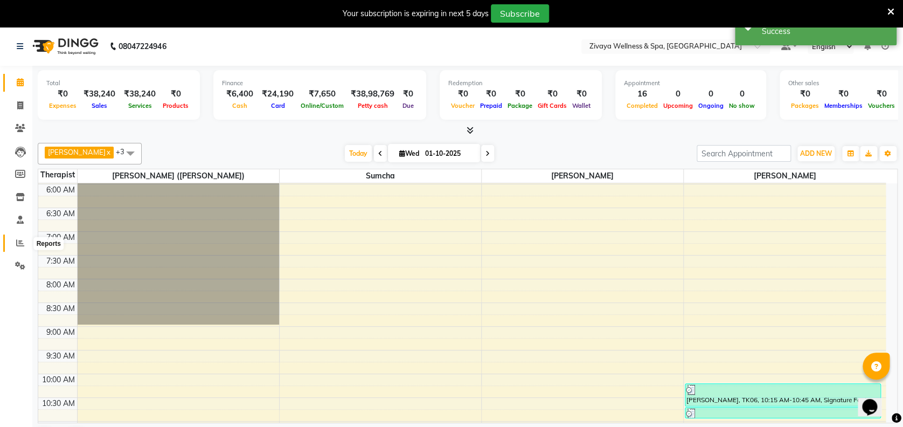
click at [20, 242] on icon at bounding box center [20, 243] width 8 height 8
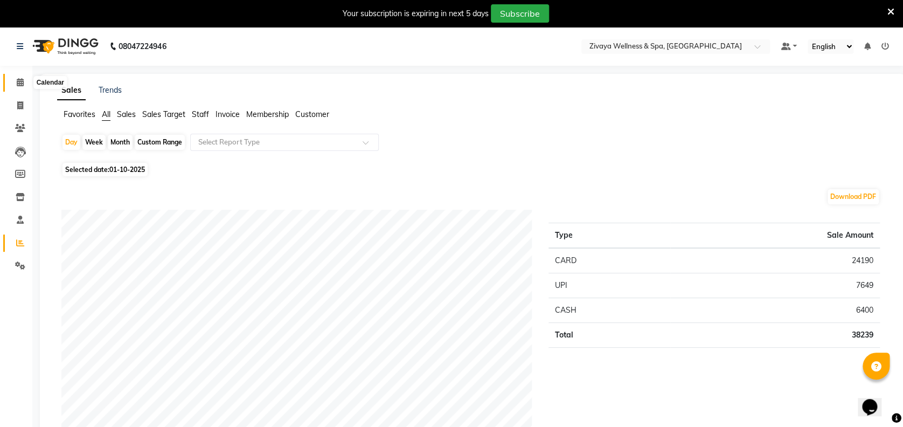
click at [18, 79] on icon at bounding box center [20, 82] width 7 height 8
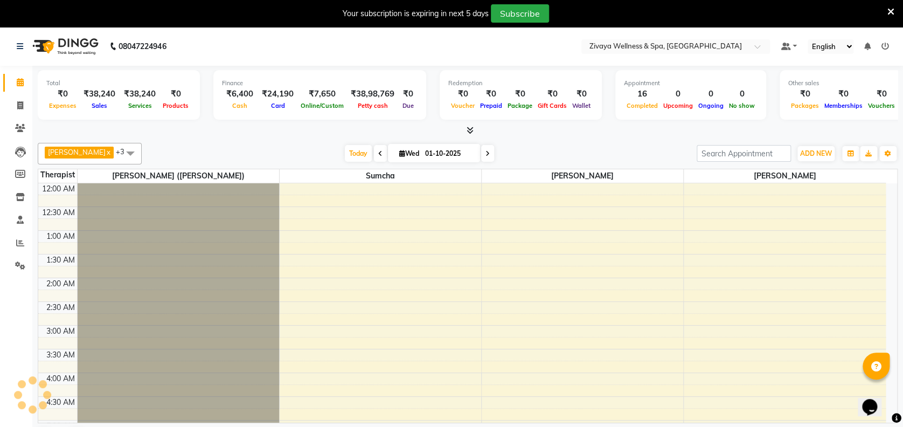
scroll to position [283, 0]
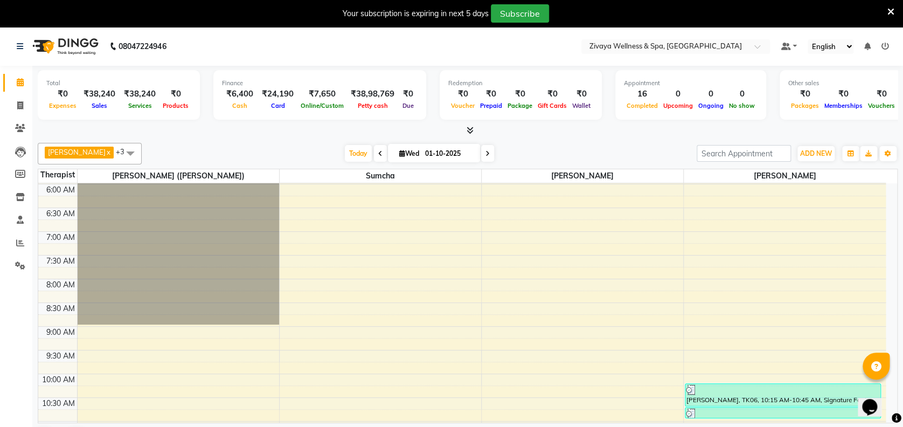
click at [888, 388] on div "Opens Chat This icon Opens the chat window." at bounding box center [875, 388] width 26 height 0
click at [892, 385] on html "Opens Chat This icon Opens the chat window." at bounding box center [875, 400] width 34 height 32
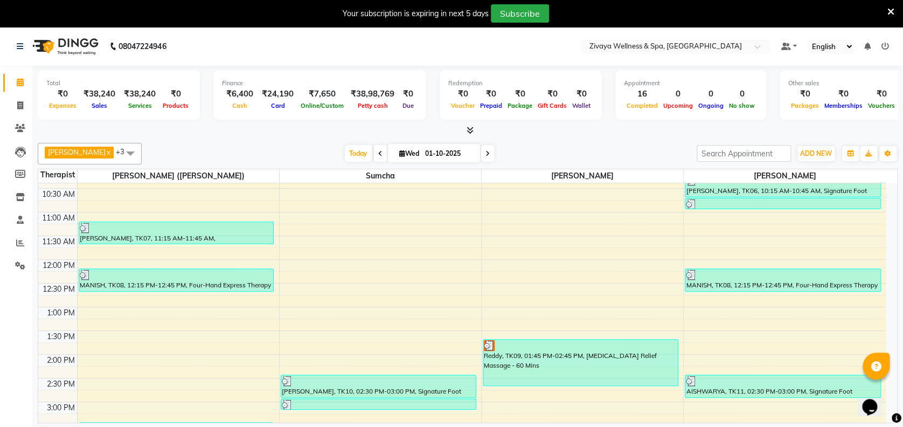
scroll to position [702, 0]
